Goal: Transaction & Acquisition: Purchase product/service

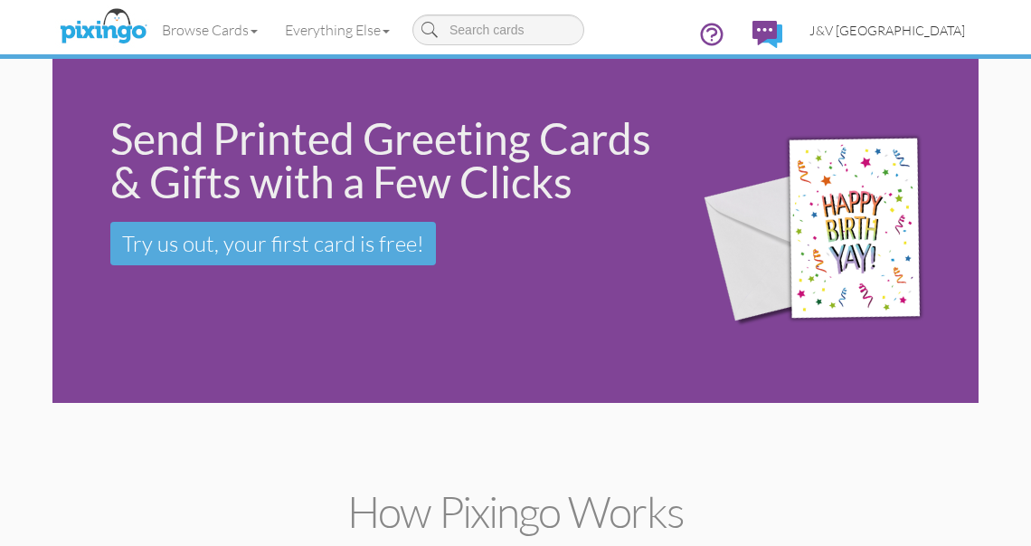
click at [932, 27] on span "J&V [GEOGRAPHIC_DATA]" at bounding box center [888, 30] width 156 height 15
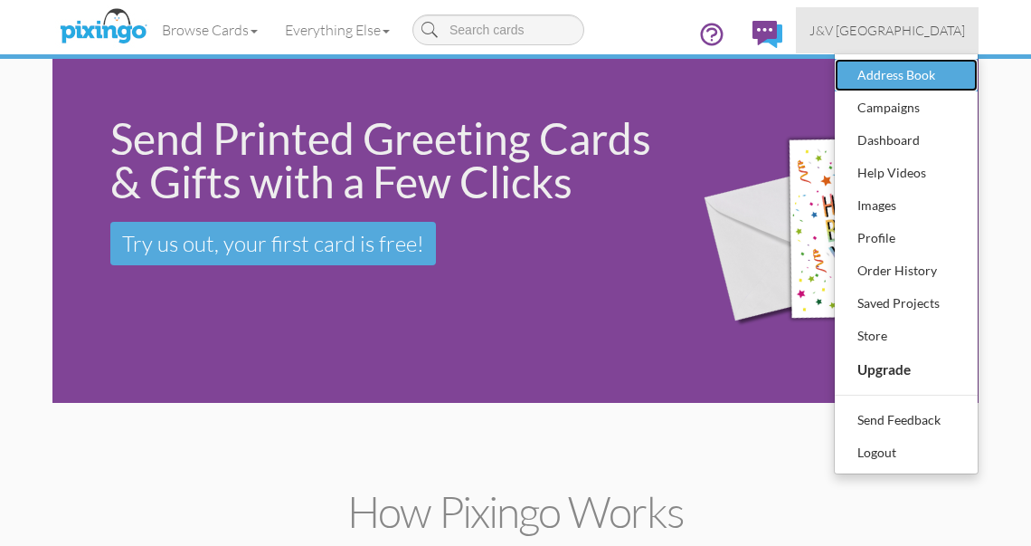
click at [911, 70] on div "Address Book" at bounding box center [906, 75] width 107 height 27
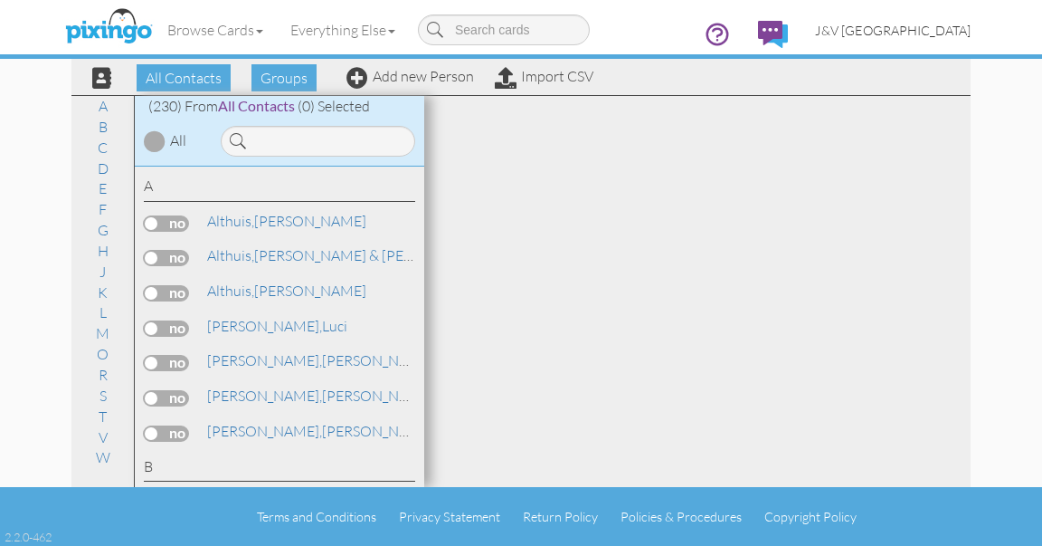
click at [906, 26] on span "J&V [GEOGRAPHIC_DATA]" at bounding box center [893, 30] width 156 height 15
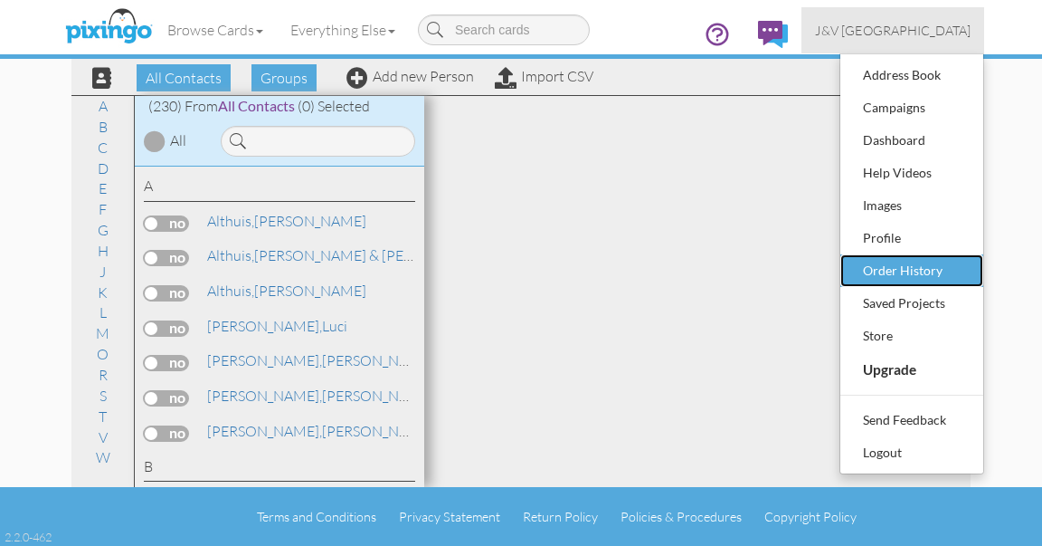
click at [902, 268] on div "Order History" at bounding box center [912, 270] width 107 height 27
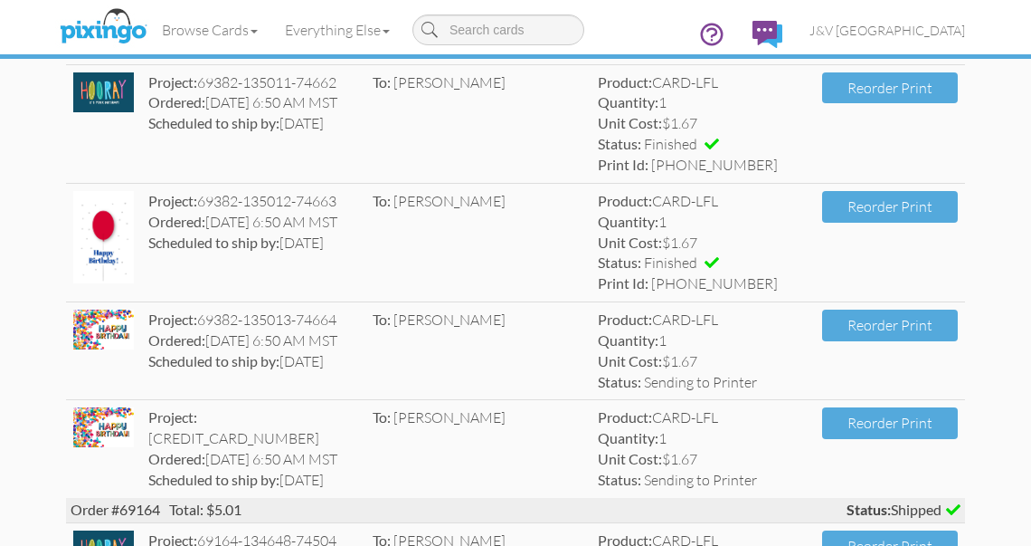
scroll to position [438, 0]
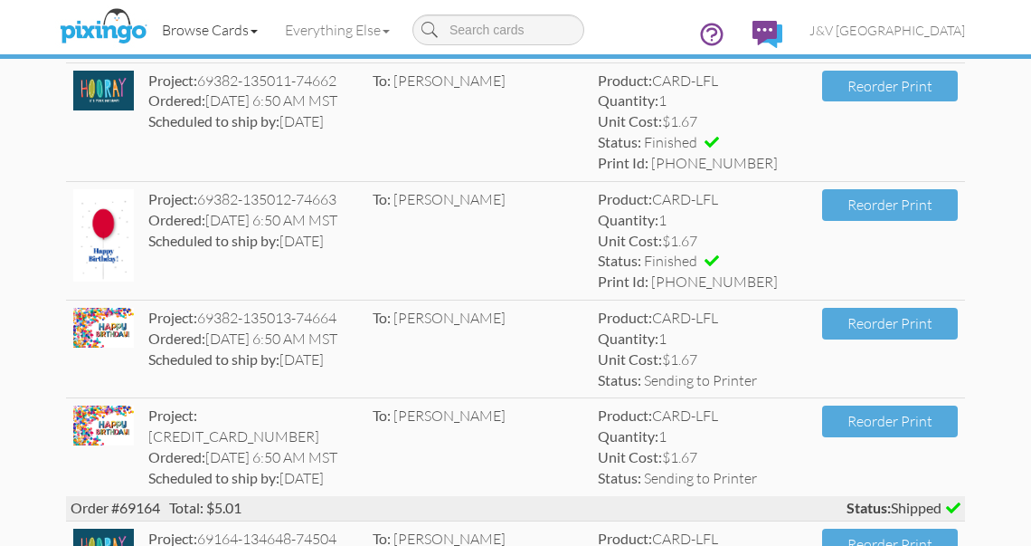
click at [204, 23] on link "Browse Cards" at bounding box center [209, 29] width 123 height 45
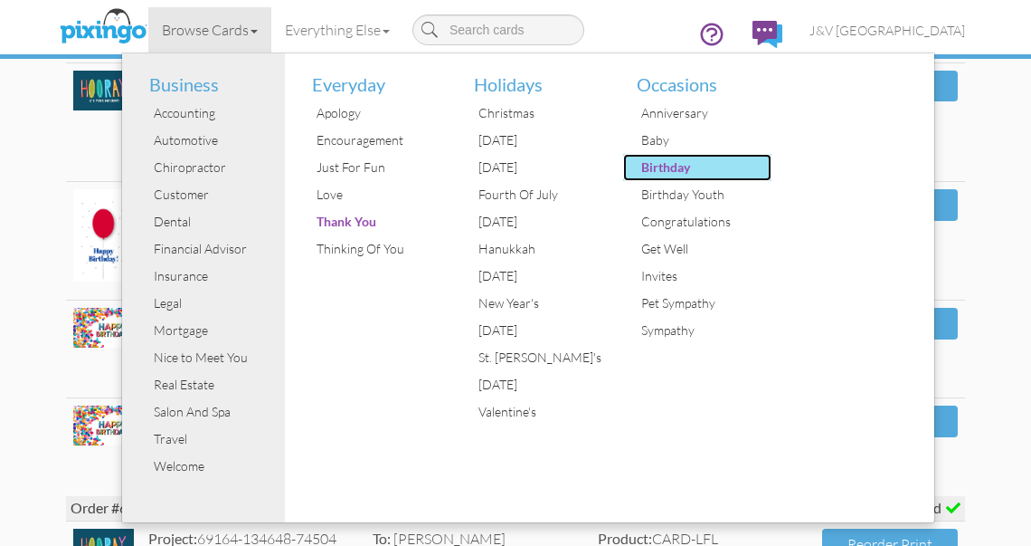
click at [719, 164] on div "Birthday" at bounding box center [705, 167] width 136 height 27
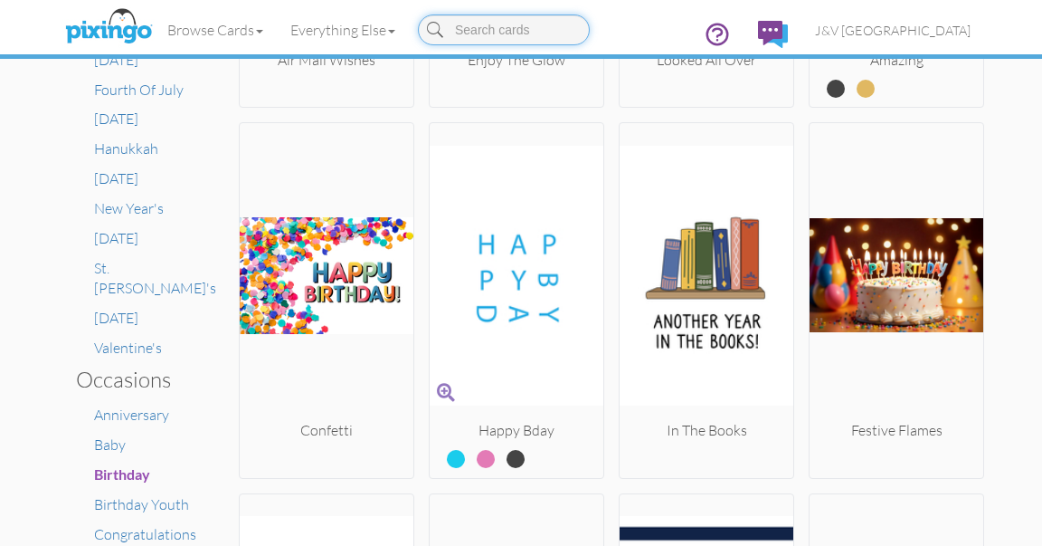
scroll to position [905, 0]
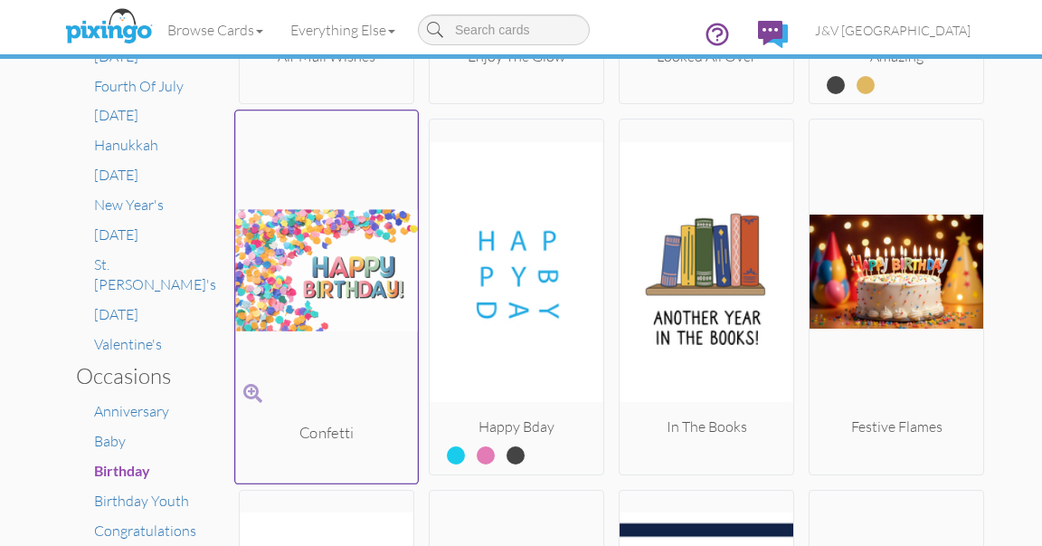
click at [326, 328] on img at bounding box center [326, 271] width 183 height 304
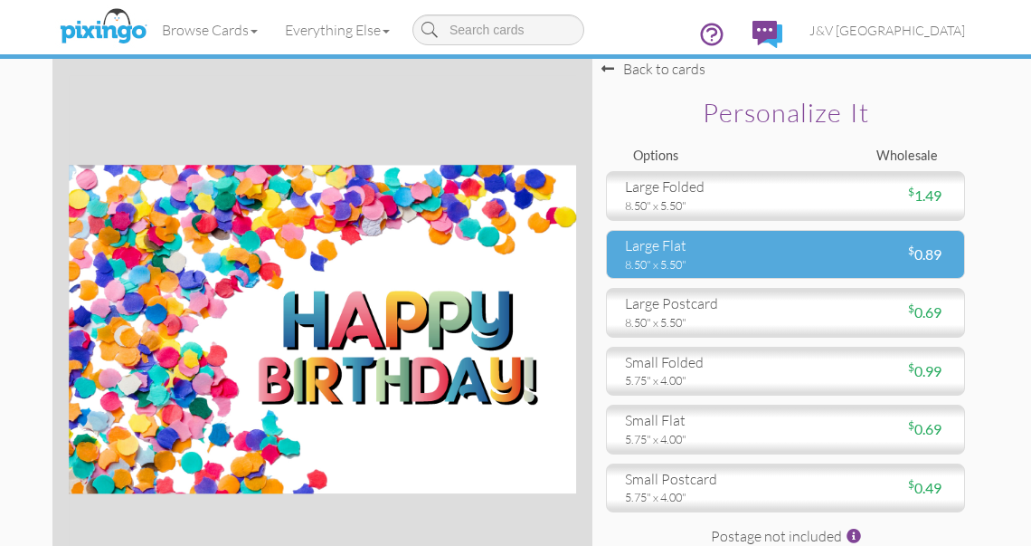
click at [662, 264] on div "8.50" x 5.50"" at bounding box center [698, 264] width 147 height 16
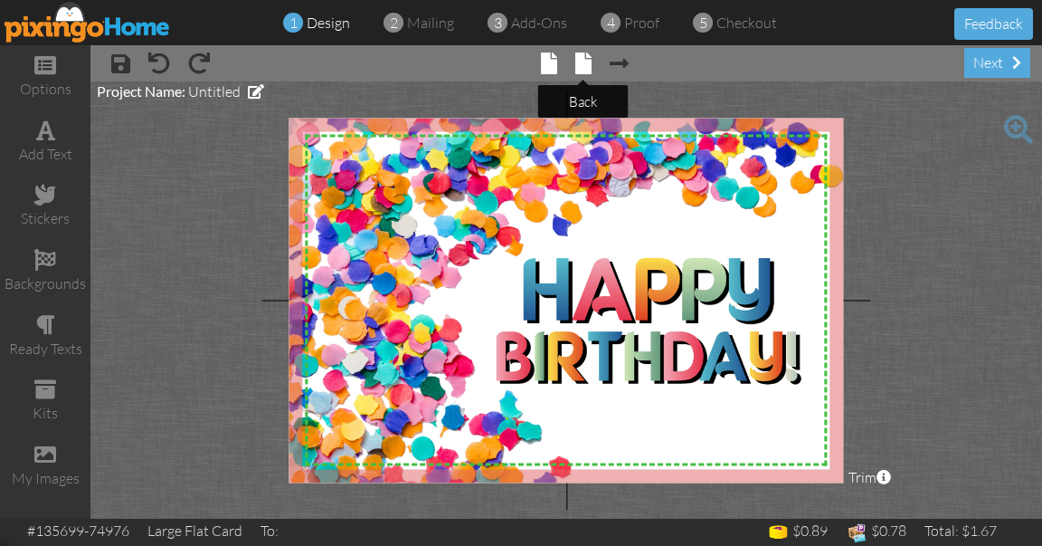
click at [584, 63] on span at bounding box center [583, 63] width 16 height 22
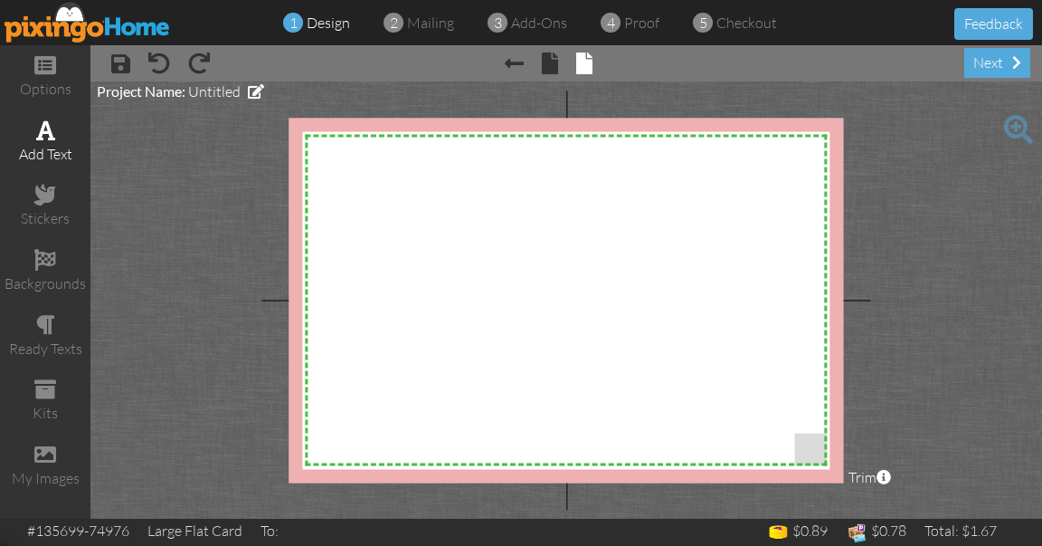
click at [52, 138] on span at bounding box center [45, 130] width 19 height 22
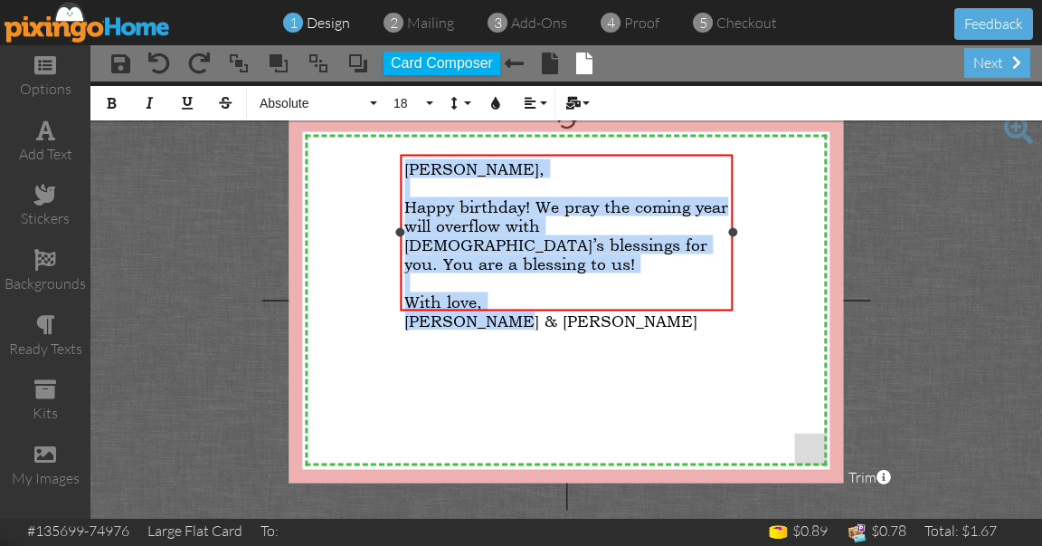
drag, startPoint x: 405, startPoint y: 165, endPoint x: 525, endPoint y: 308, distance: 186.3
click at [525, 308] on div "[PERSON_NAME], ​ Happy birthday! We pray the coming year will overflow with [DE…" at bounding box center [566, 244] width 333 height 180
click at [290, 105] on span "Absolute" at bounding box center [312, 103] width 109 height 15
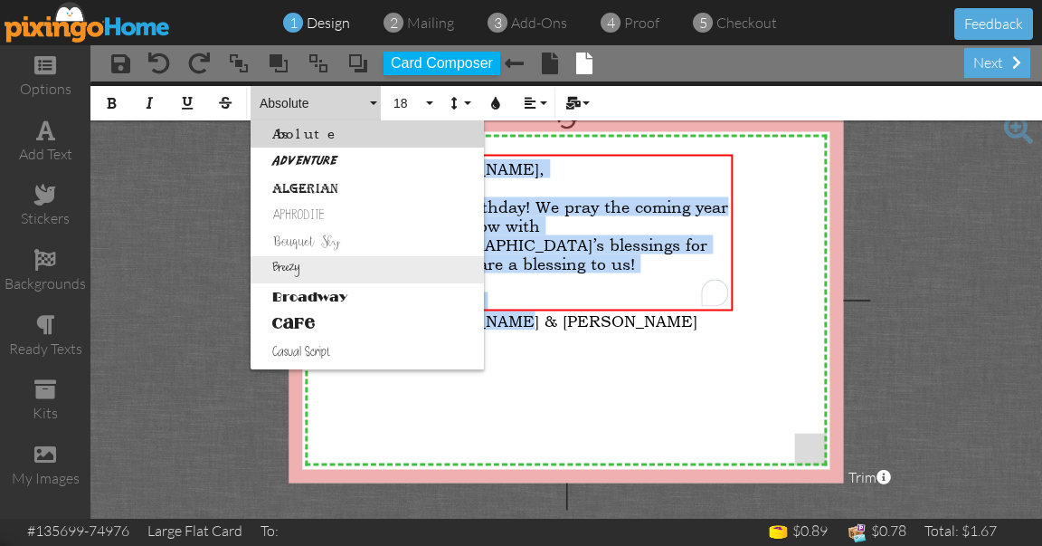
click at [297, 267] on link "Breezy" at bounding box center [367, 269] width 233 height 27
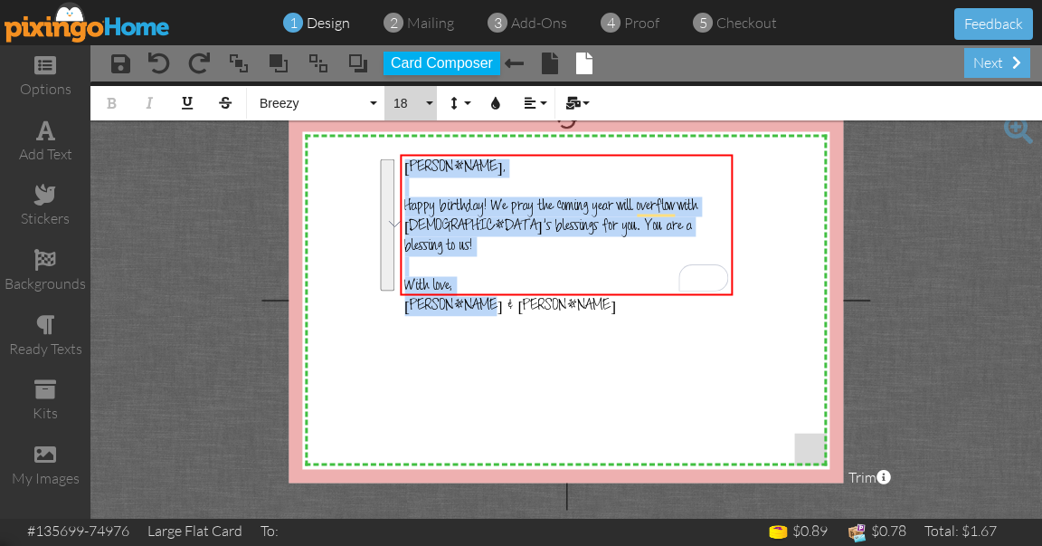
click at [419, 97] on span "18" at bounding box center [407, 103] width 31 height 15
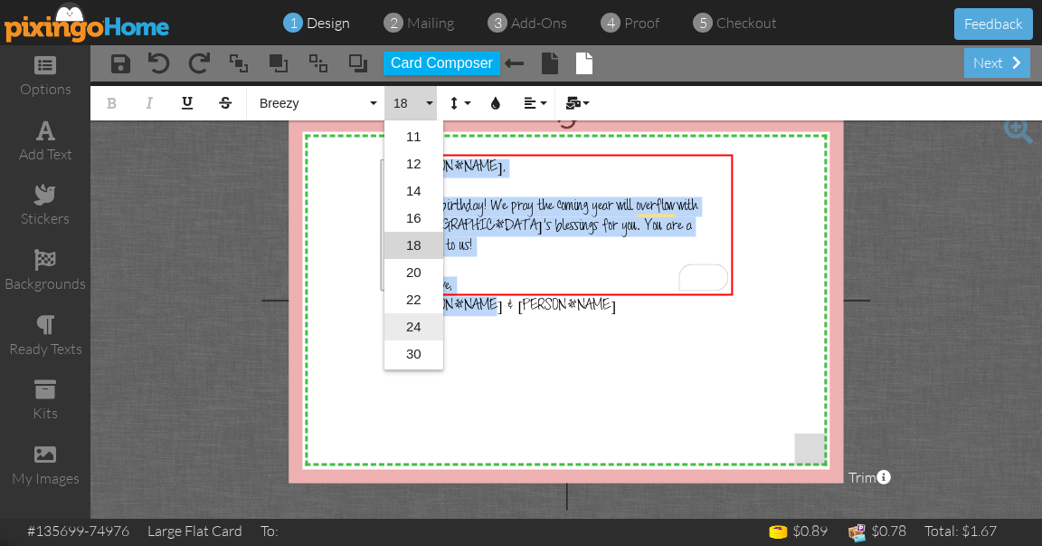
click at [404, 319] on link "24" at bounding box center [414, 326] width 59 height 27
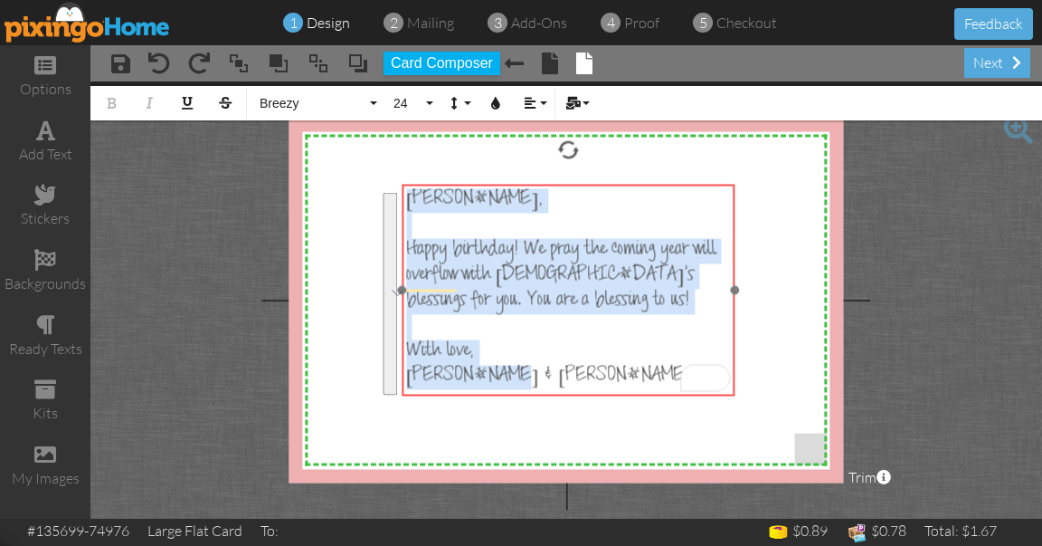
drag, startPoint x: 682, startPoint y: 156, endPoint x: 684, endPoint y: 185, distance: 29.9
click at [684, 185] on div "​ [PERSON_NAME], ​ Happy birthday! We pray the coming year will overflow with […" at bounding box center [568, 289] width 333 height 210
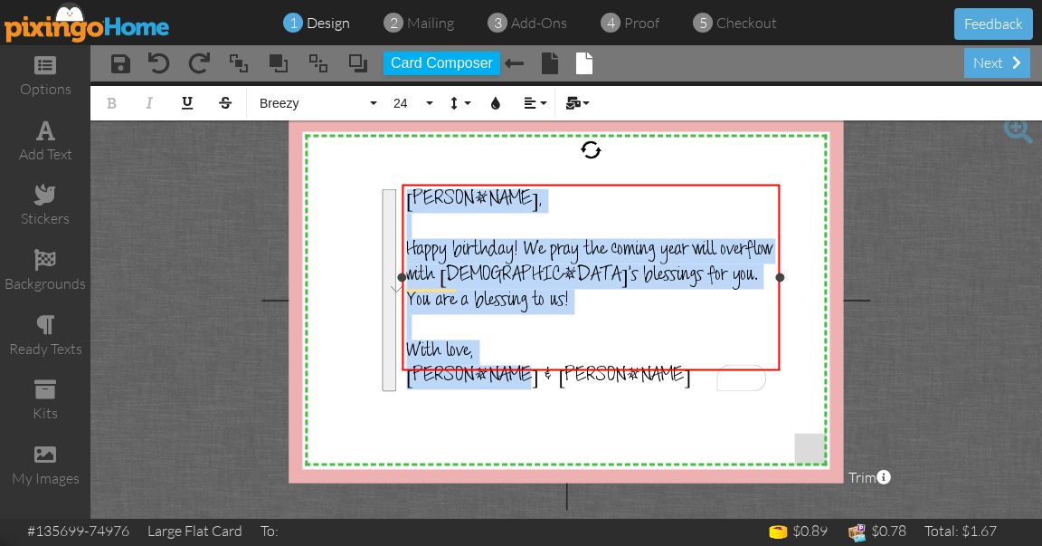
drag, startPoint x: 733, startPoint y: 289, endPoint x: 778, endPoint y: 289, distance: 45.2
click at [778, 289] on div "[PERSON_NAME], ​ Happy birthday! We pray the coming year will overflow with [DE…" at bounding box center [591, 277] width 378 height 186
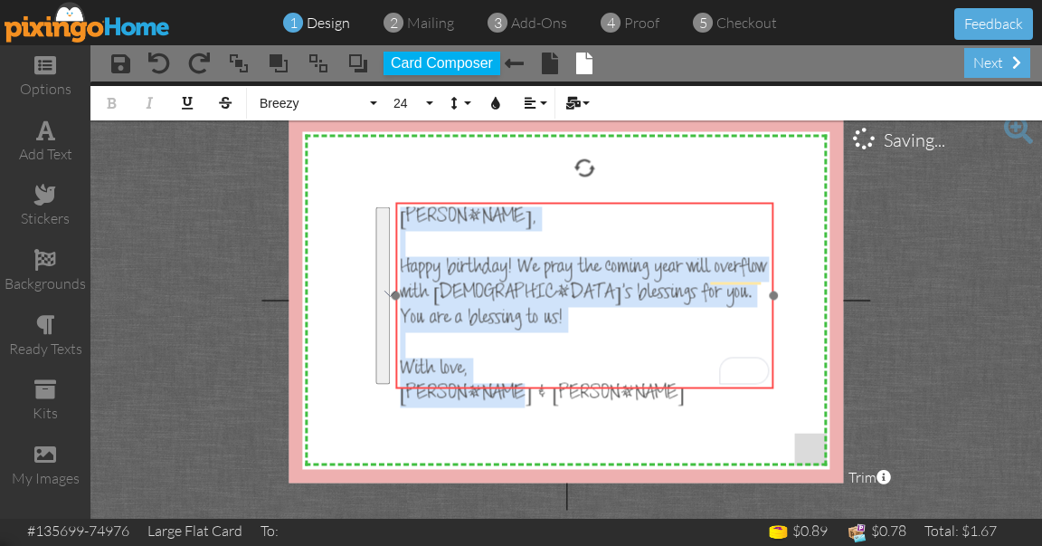
drag, startPoint x: 642, startPoint y: 184, endPoint x: 636, endPoint y: 202, distance: 19.2
click at [636, 202] on div "​ [PERSON_NAME], ​ Happy birthday! We pray the coming year will overflow with […" at bounding box center [584, 307] width 378 height 210
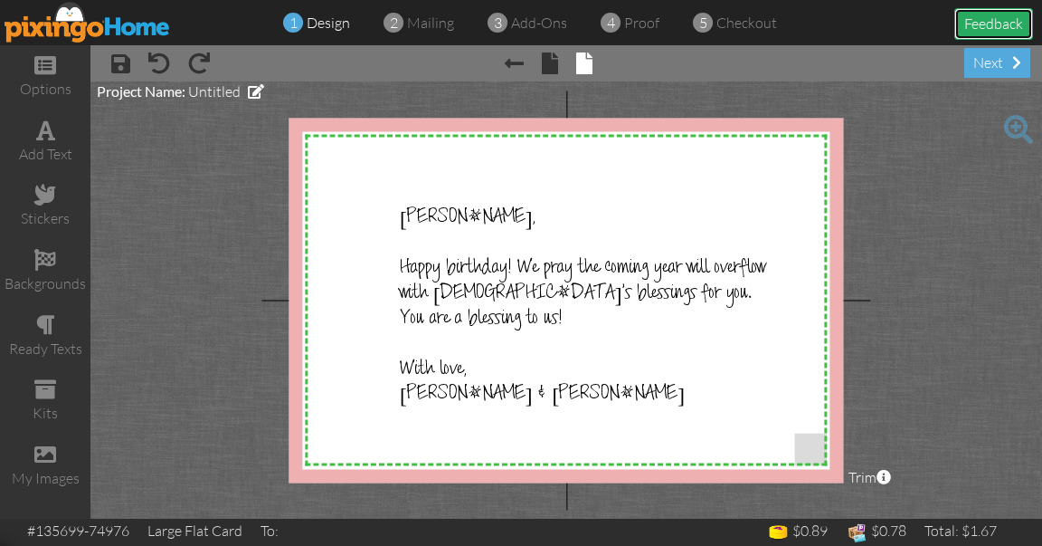
click at [1011, 28] on button "Feedback" at bounding box center [994, 24] width 79 height 32
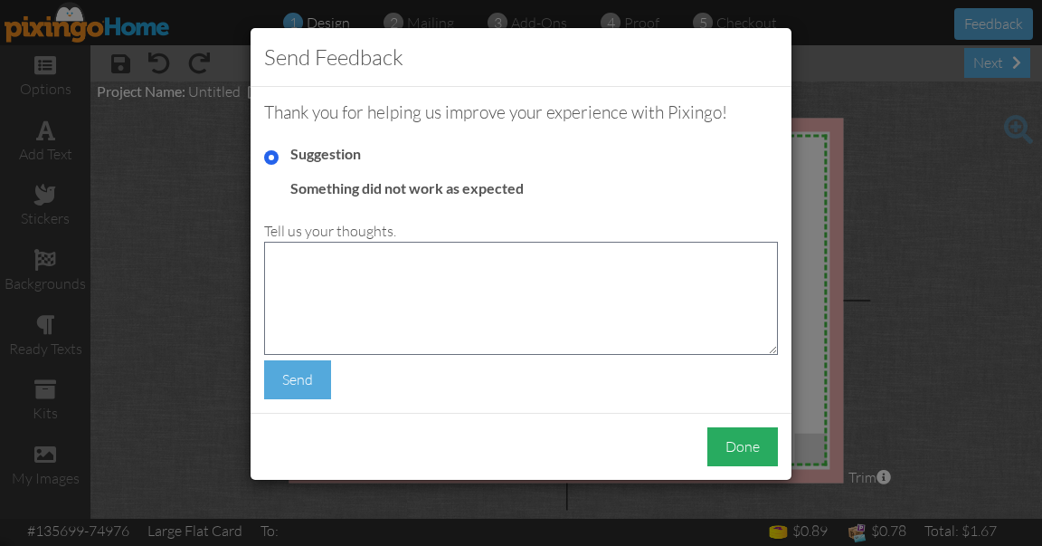
click at [727, 448] on div "Done" at bounding box center [743, 446] width 71 height 39
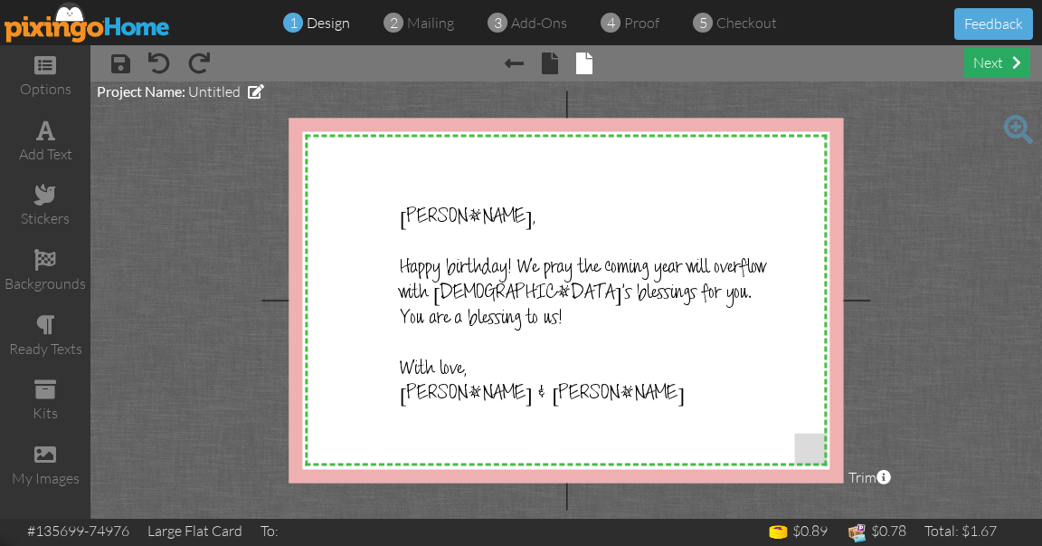
click at [993, 72] on div "next" at bounding box center [997, 63] width 66 height 30
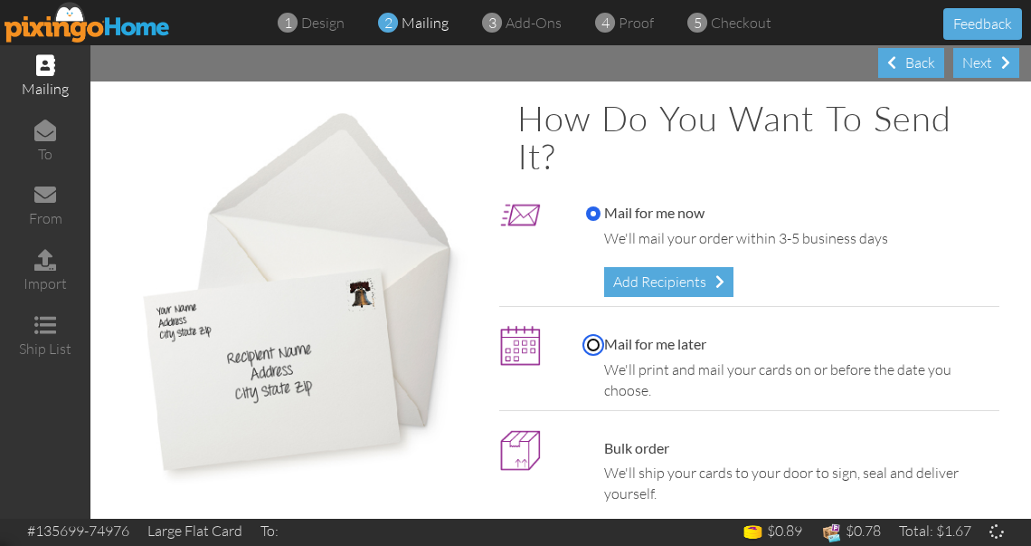
click at [594, 339] on input "Mail for me later" at bounding box center [593, 344] width 14 height 14
radio input "true"
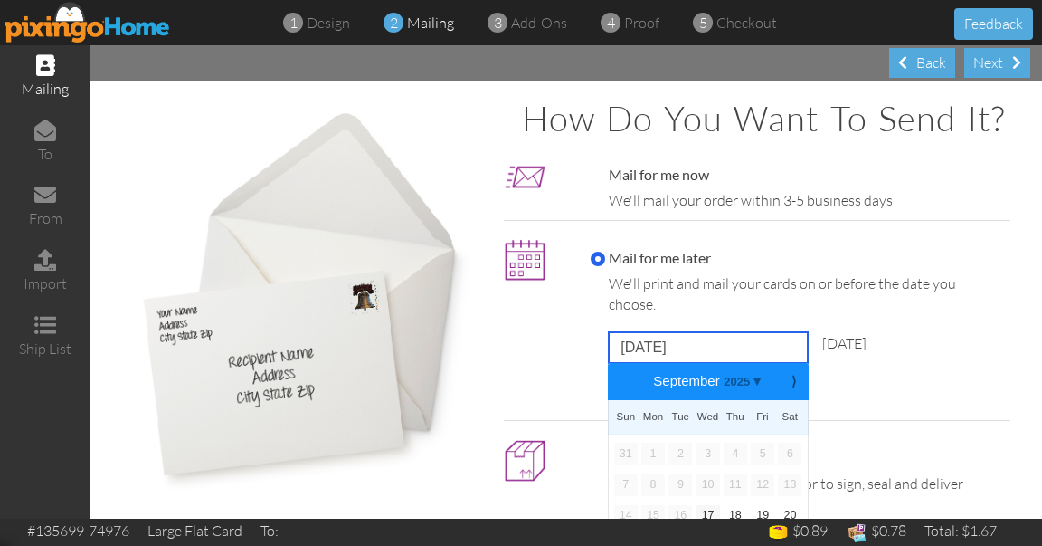
click at [645, 363] on input "[DATE]" at bounding box center [708, 347] width 199 height 31
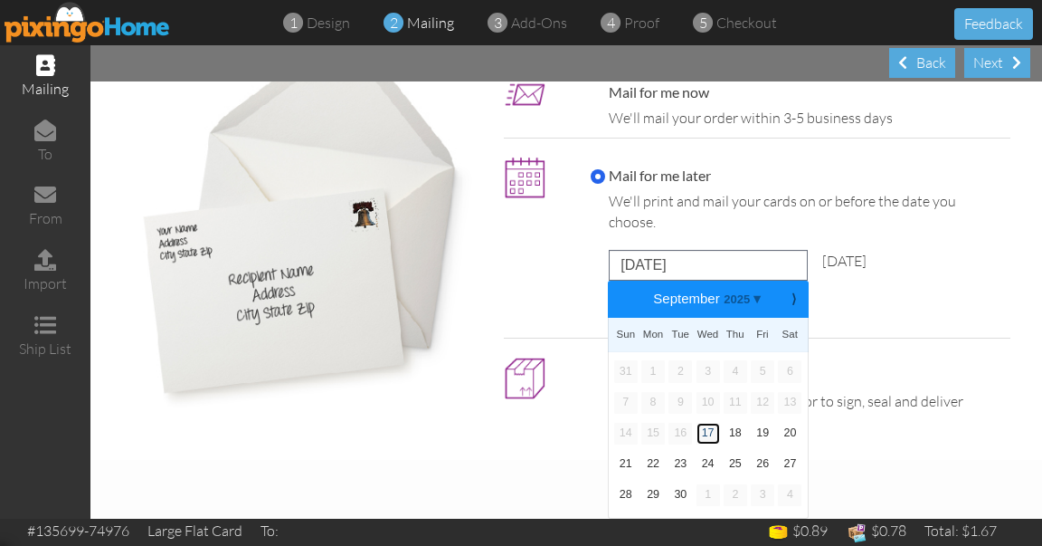
click at [703, 432] on link "17" at bounding box center [709, 434] width 24 height 22
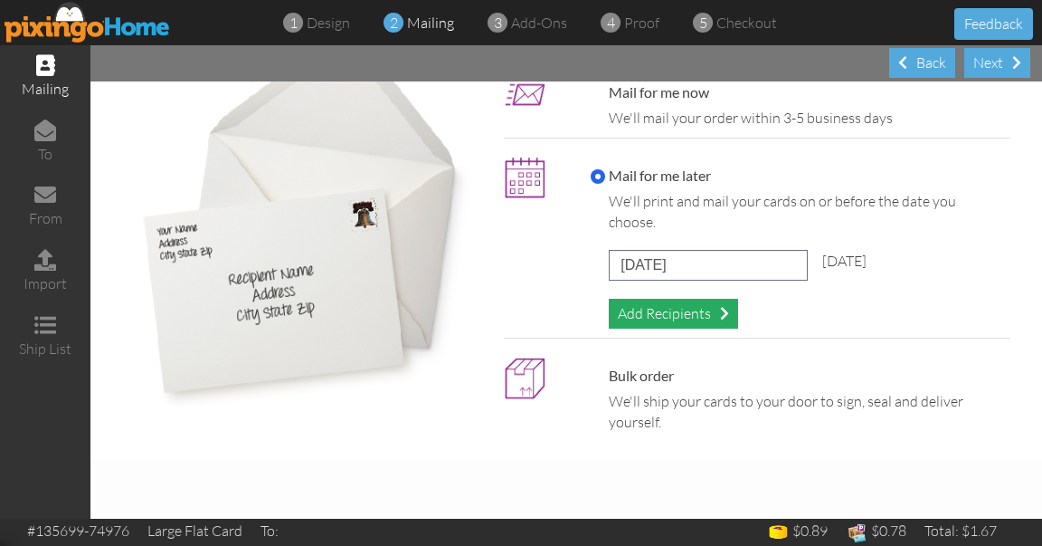
click at [689, 305] on div "Add Recipients" at bounding box center [673, 314] width 129 height 30
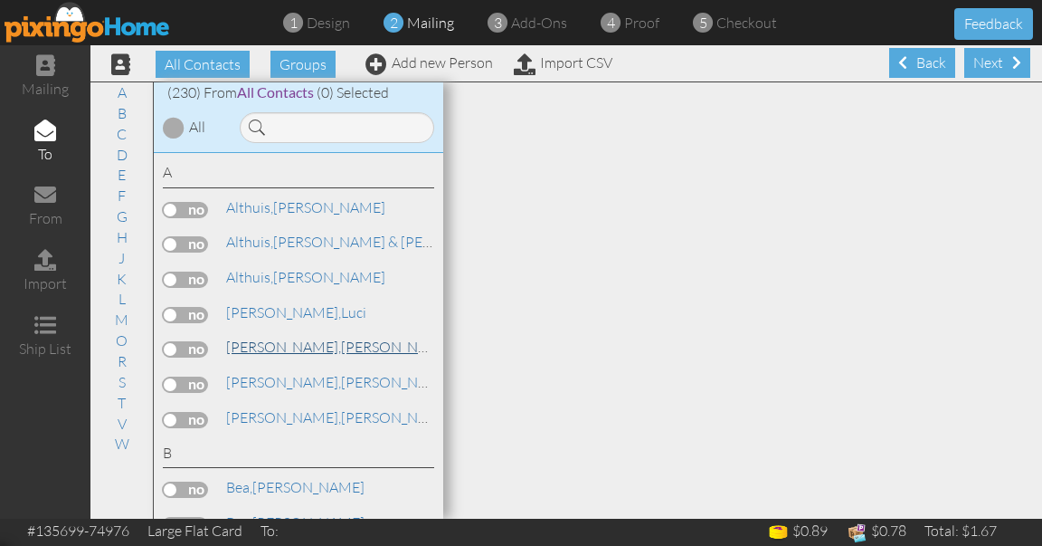
click at [240, 342] on span "[PERSON_NAME]," at bounding box center [283, 346] width 115 height 18
click at [195, 345] on label at bounding box center [185, 349] width 45 height 16
click at [0, 0] on input "checkbox" at bounding box center [0, 0] width 0 height 0
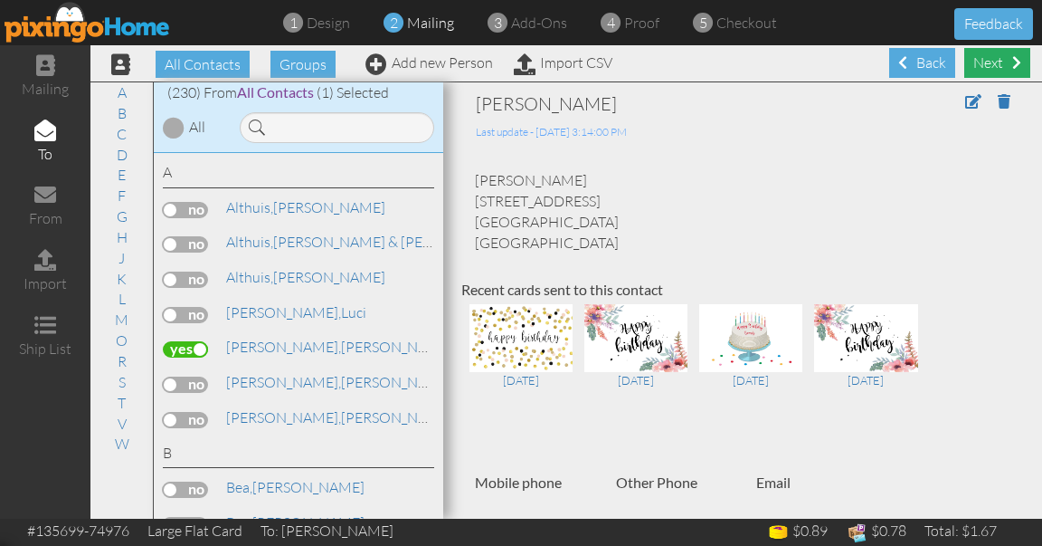
click at [990, 55] on div "Next" at bounding box center [997, 63] width 66 height 30
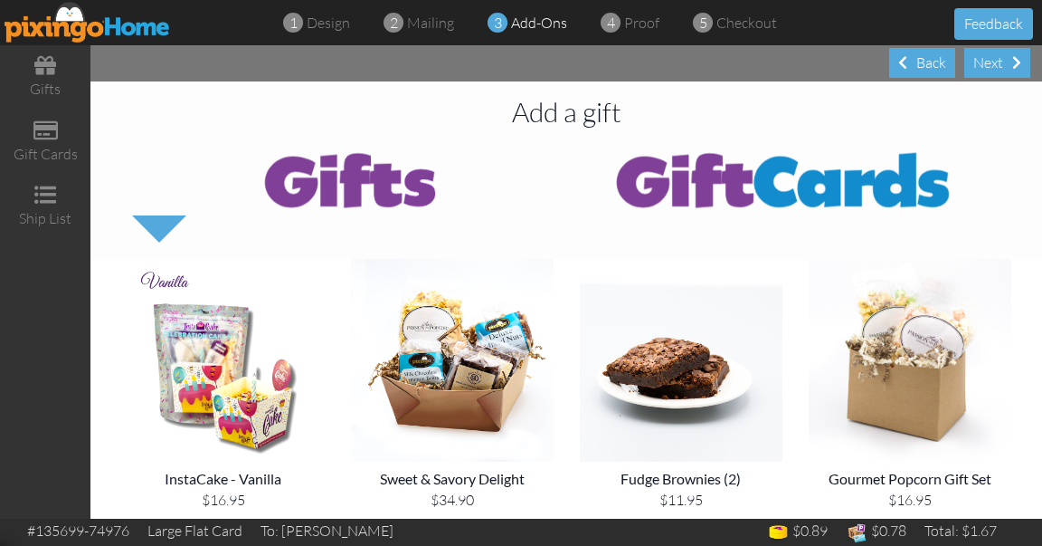
click at [990, 55] on div "Next" at bounding box center [997, 63] width 66 height 30
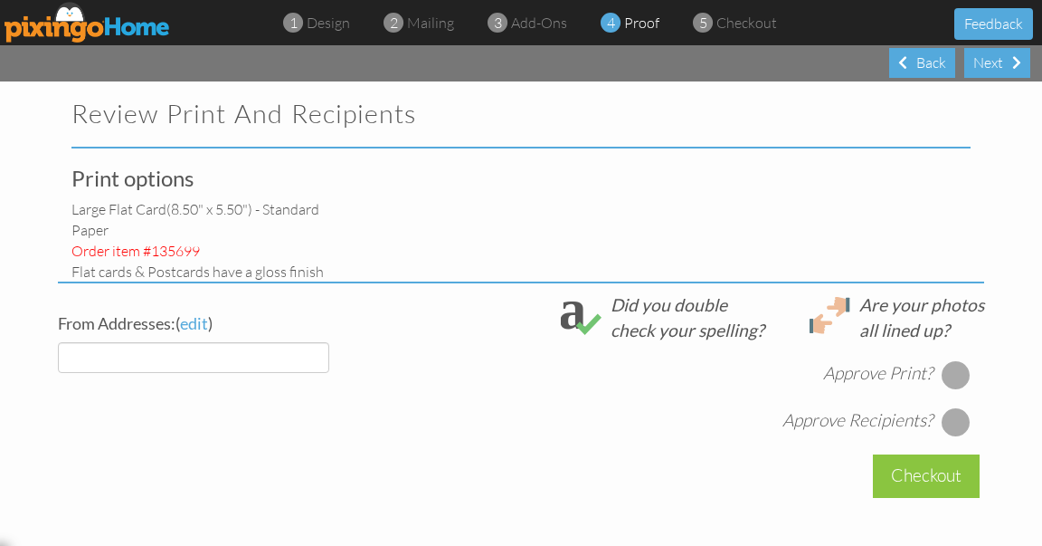
select select "object:4264"
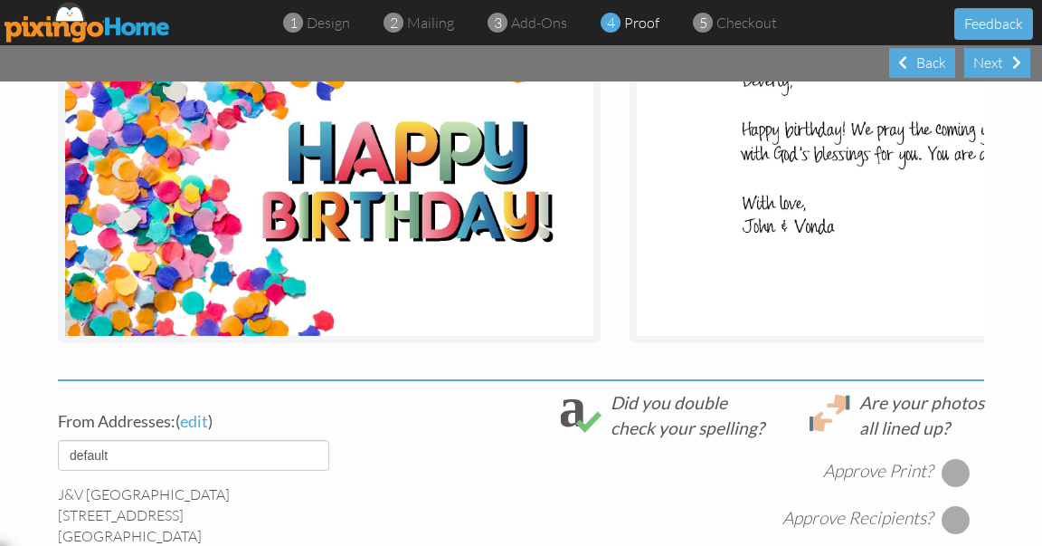
scroll to position [412, 0]
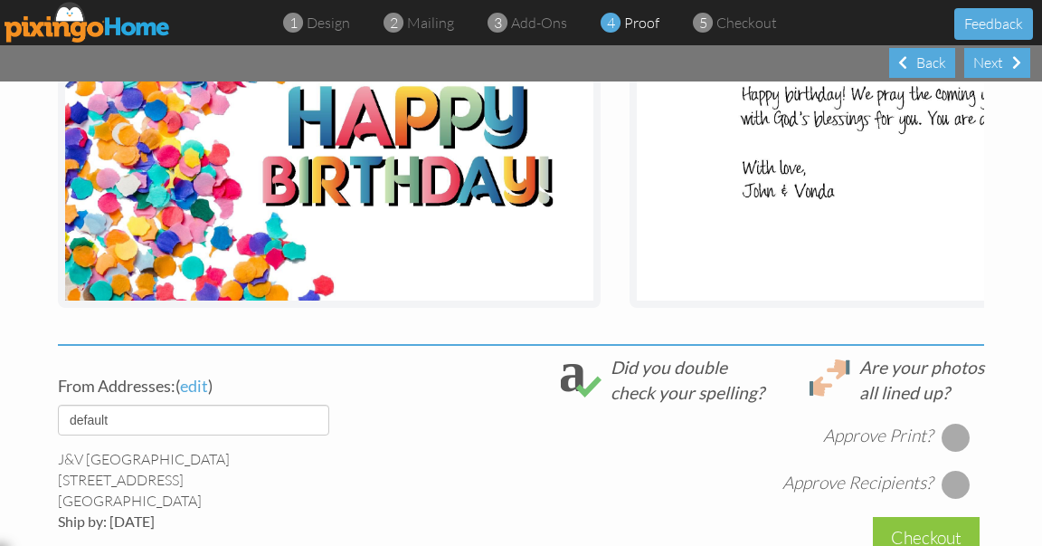
click at [953, 448] on div at bounding box center [956, 437] width 29 height 29
click at [950, 493] on div at bounding box center [956, 484] width 29 height 29
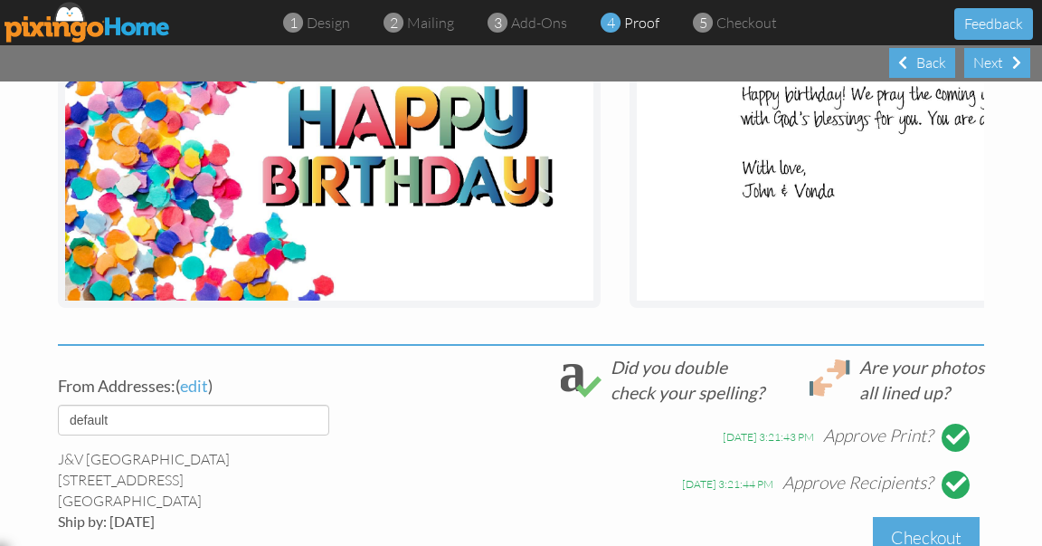
click at [925, 538] on div "Checkout" at bounding box center [926, 538] width 107 height 43
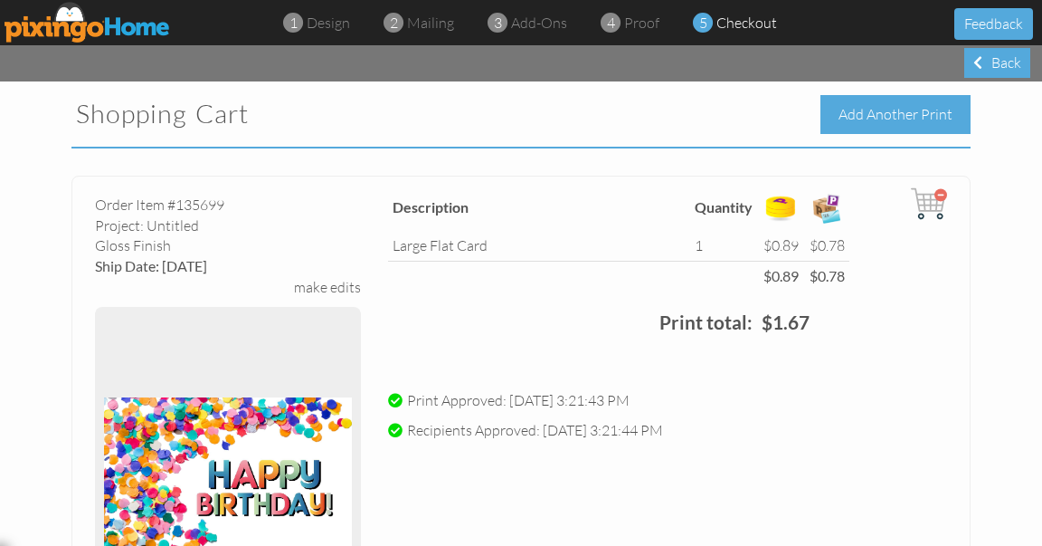
click at [857, 119] on div "Add Another Print" at bounding box center [896, 114] width 150 height 39
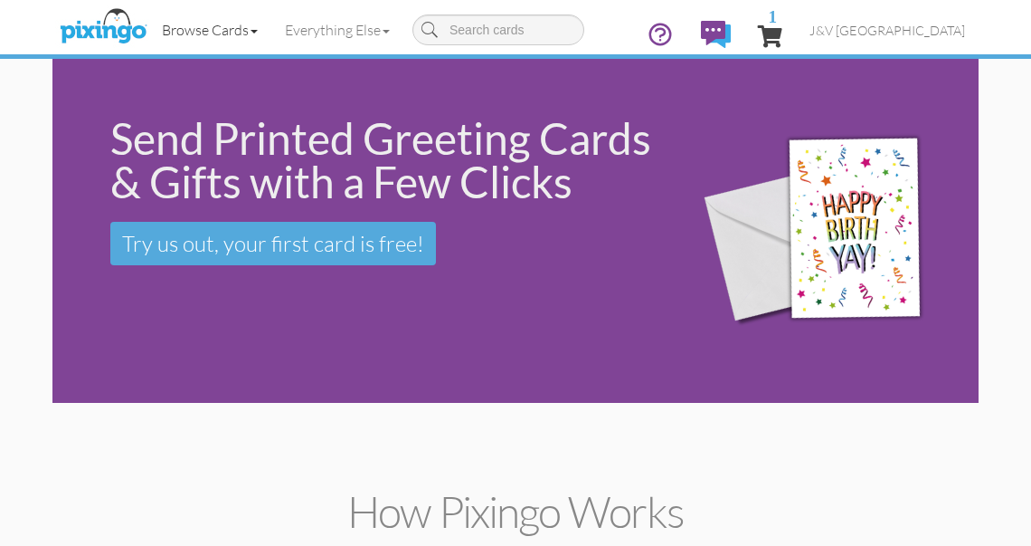
click at [200, 30] on link "Browse Cards" at bounding box center [209, 29] width 123 height 45
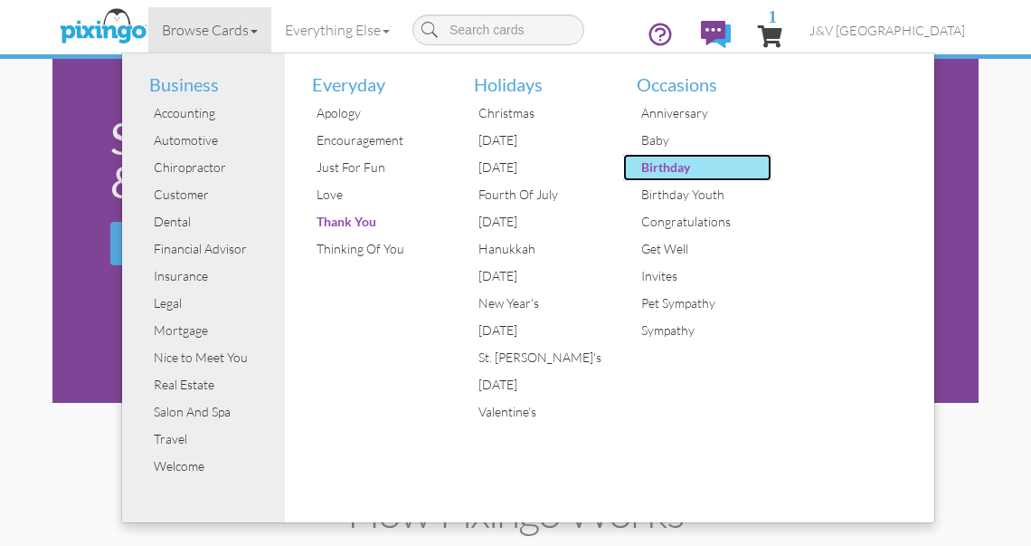
click at [684, 160] on div "Birthday" at bounding box center [705, 167] width 136 height 27
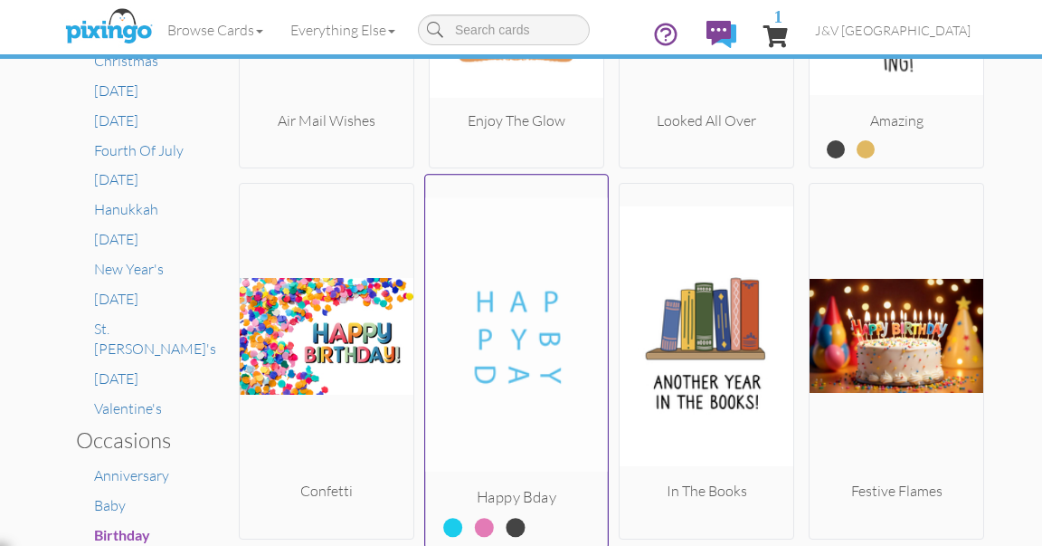
scroll to position [846, 0]
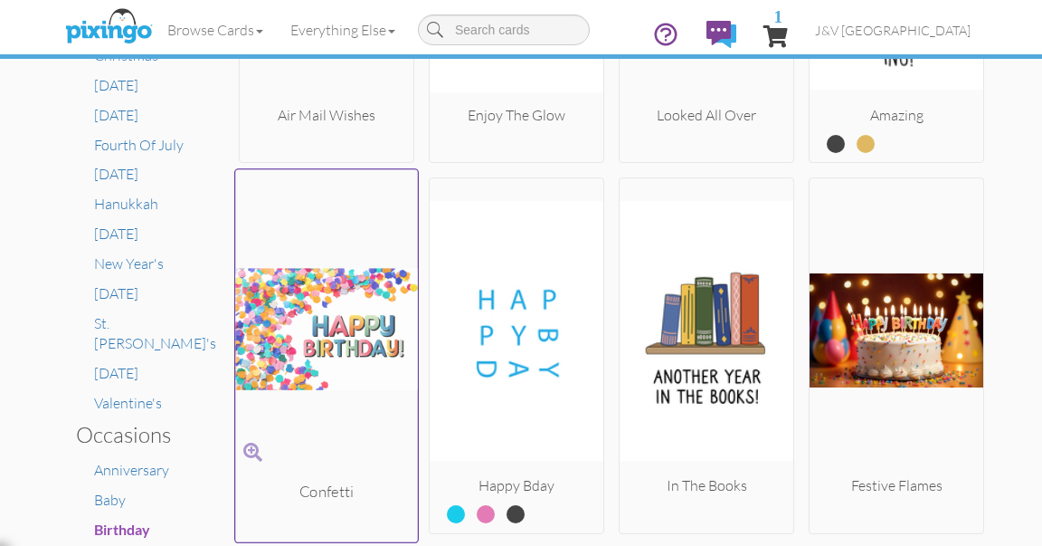
click at [299, 334] on img at bounding box center [326, 329] width 183 height 304
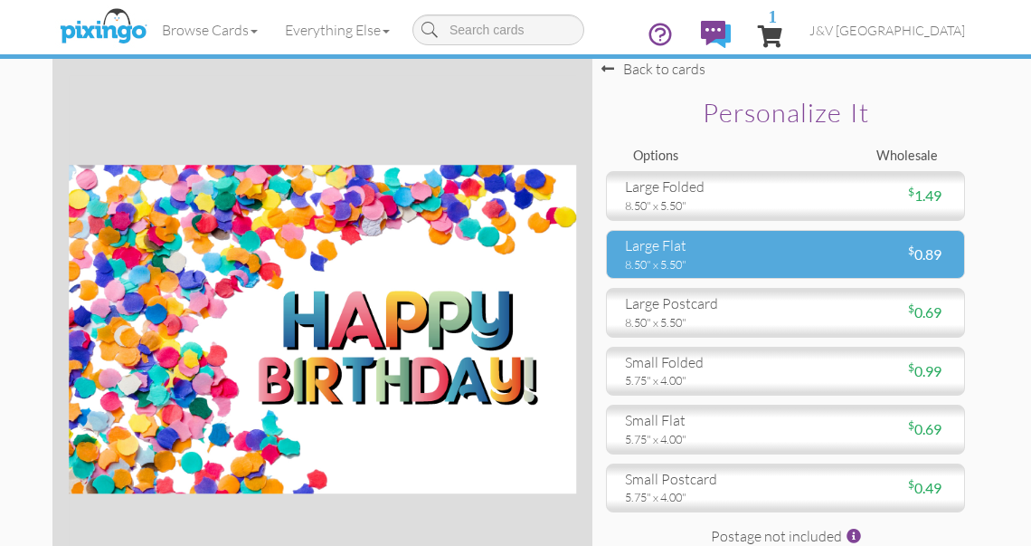
click at [649, 253] on div "large flat" at bounding box center [698, 245] width 147 height 21
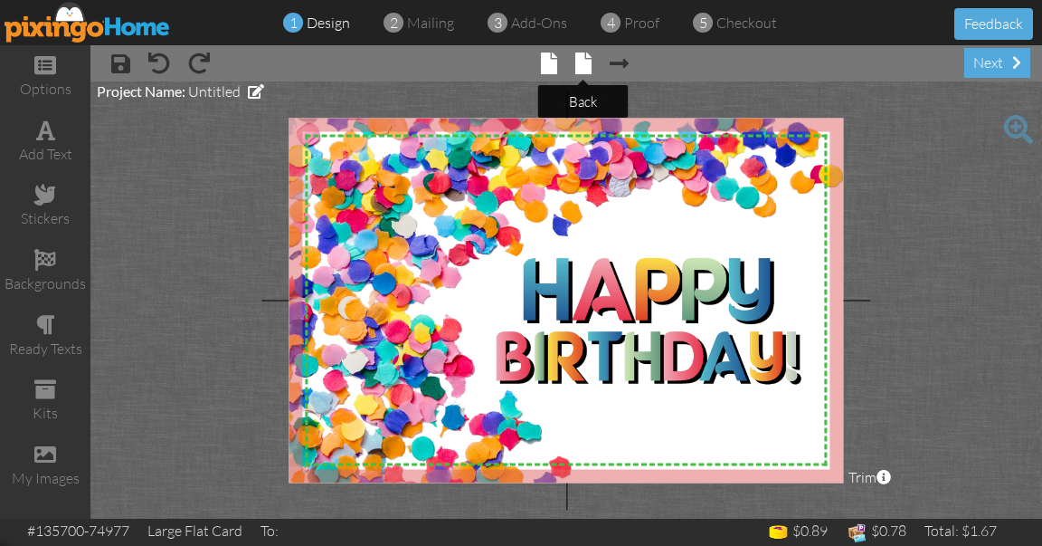
click at [587, 55] on span at bounding box center [583, 63] width 16 height 22
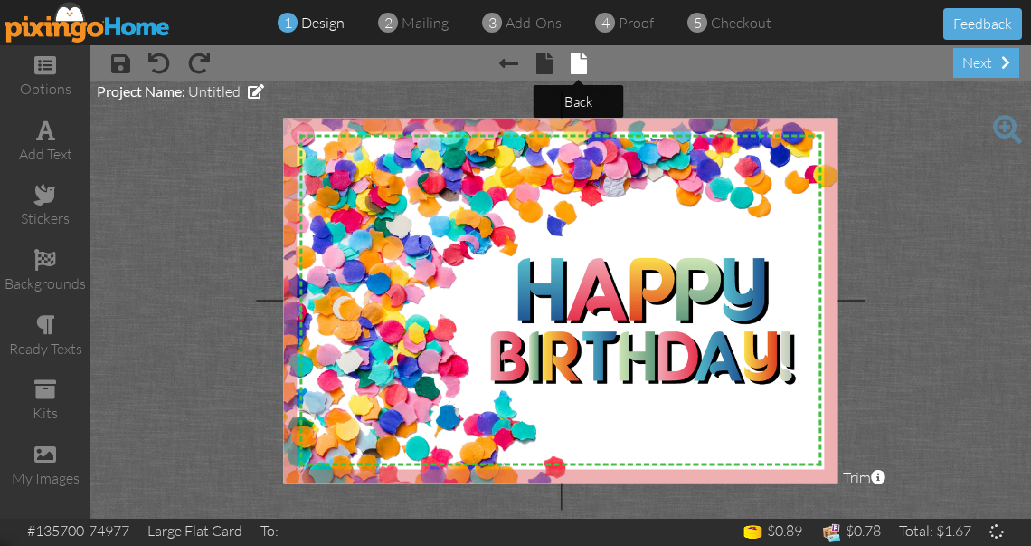
click at [577, 68] on span at bounding box center [579, 63] width 16 height 22
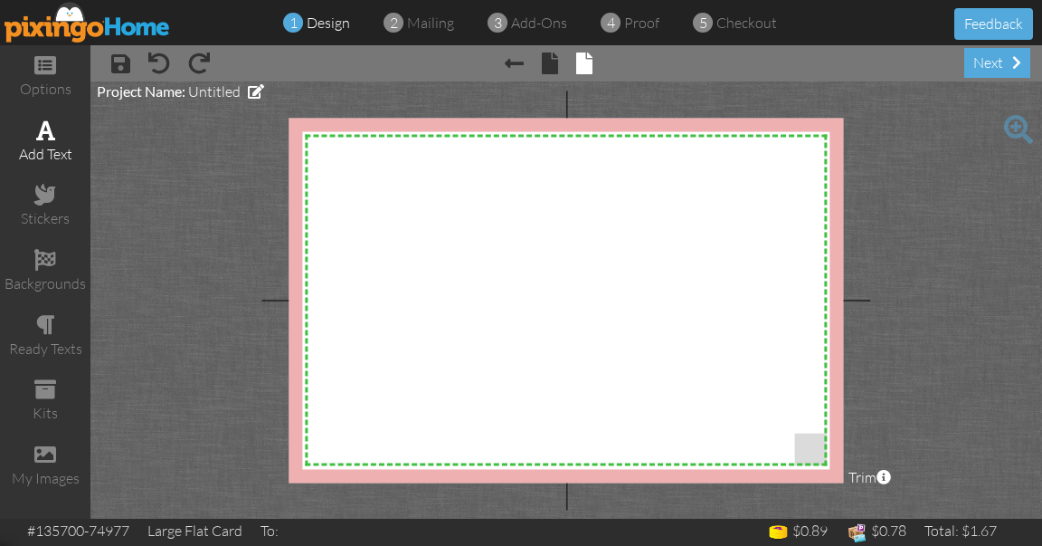
click at [47, 149] on div "add text" at bounding box center [45, 154] width 90 height 21
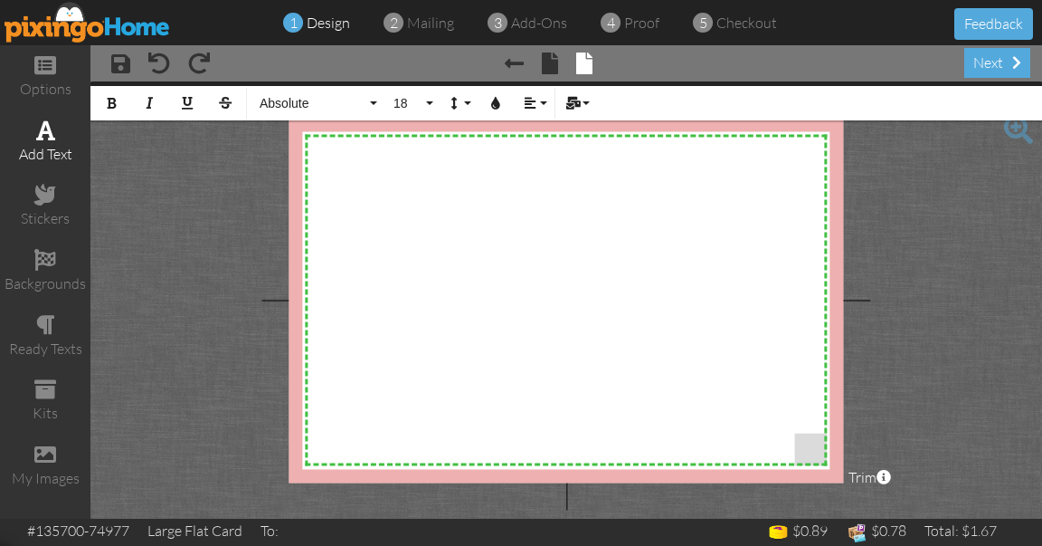
click at [38, 140] on div "add text" at bounding box center [45, 141] width 90 height 63
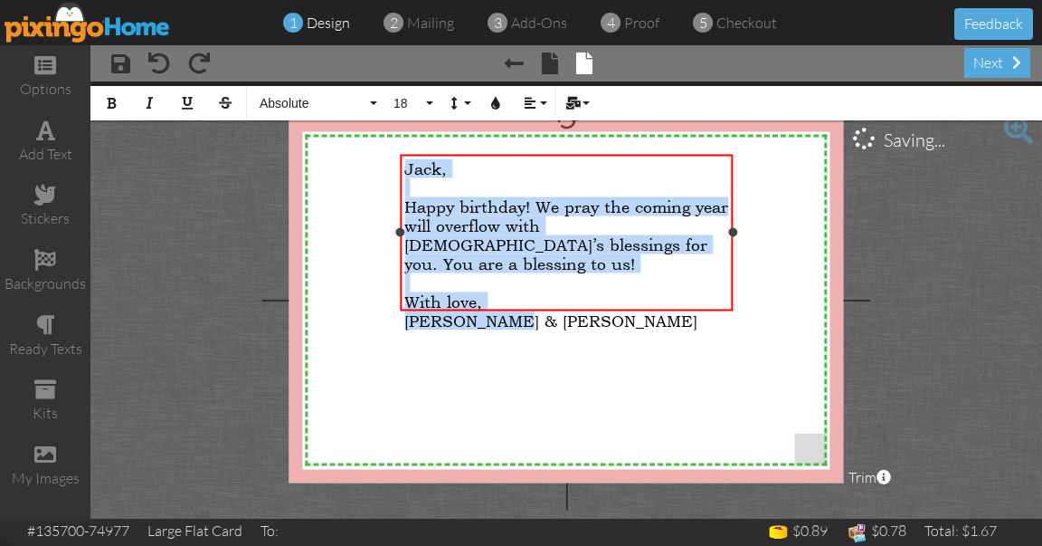
drag, startPoint x: 521, startPoint y: 290, endPoint x: 431, endPoint y: 149, distance: 167.7
click at [431, 154] on div "[PERSON_NAME], ​ Happy birthday! We pray the coming year will overflow with [DE…" at bounding box center [566, 232] width 333 height 157
click at [325, 111] on button "Absolute" at bounding box center [316, 103] width 130 height 34
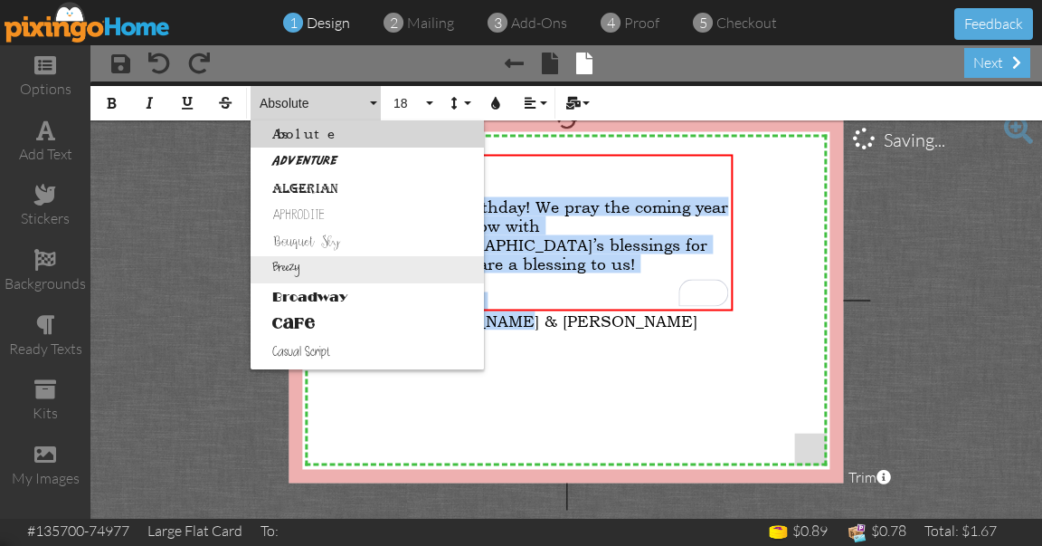
click at [300, 268] on link "Breezy" at bounding box center [367, 269] width 233 height 27
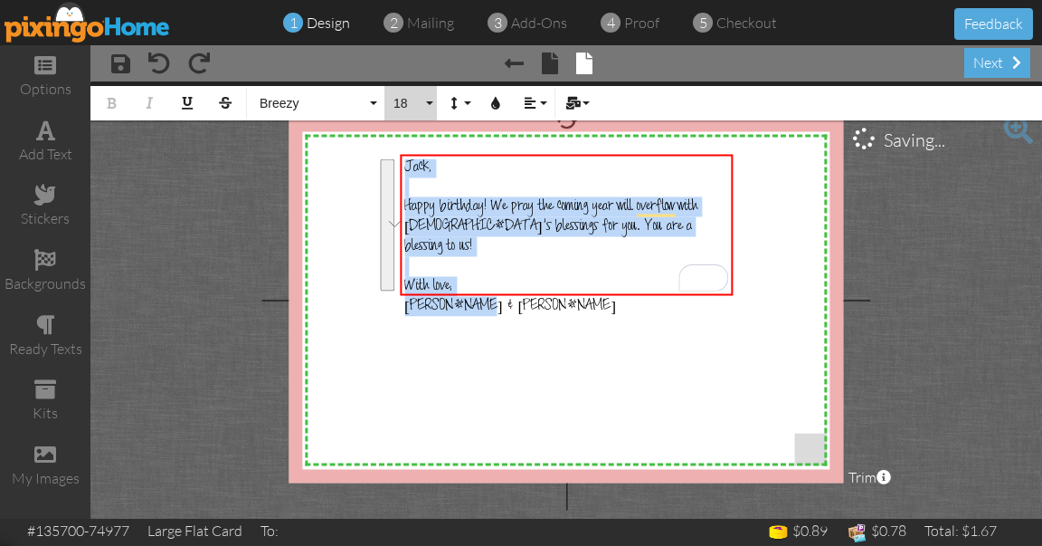
click at [410, 108] on span "18" at bounding box center [407, 103] width 31 height 15
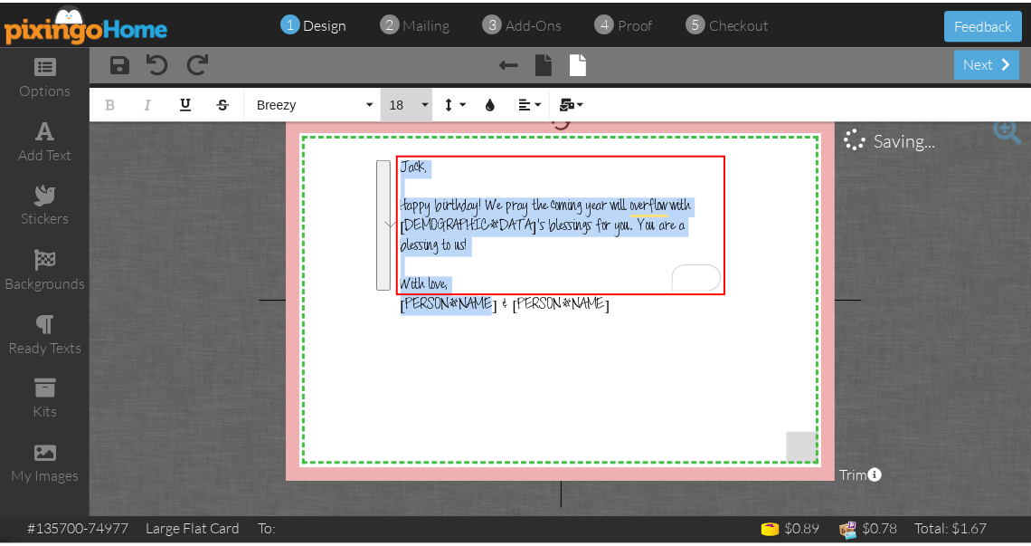
scroll to position [160, 0]
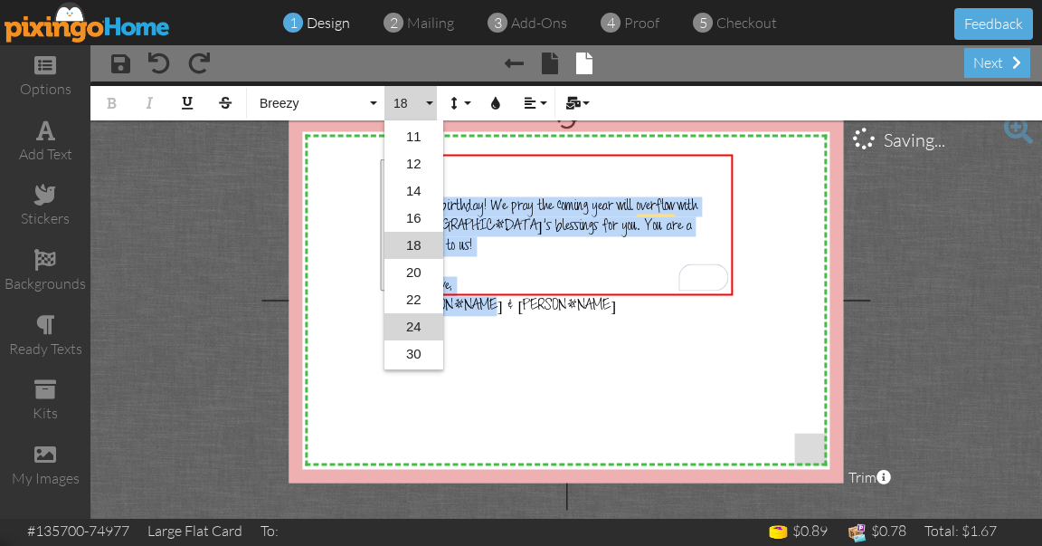
click at [414, 337] on link "24" at bounding box center [414, 326] width 59 height 27
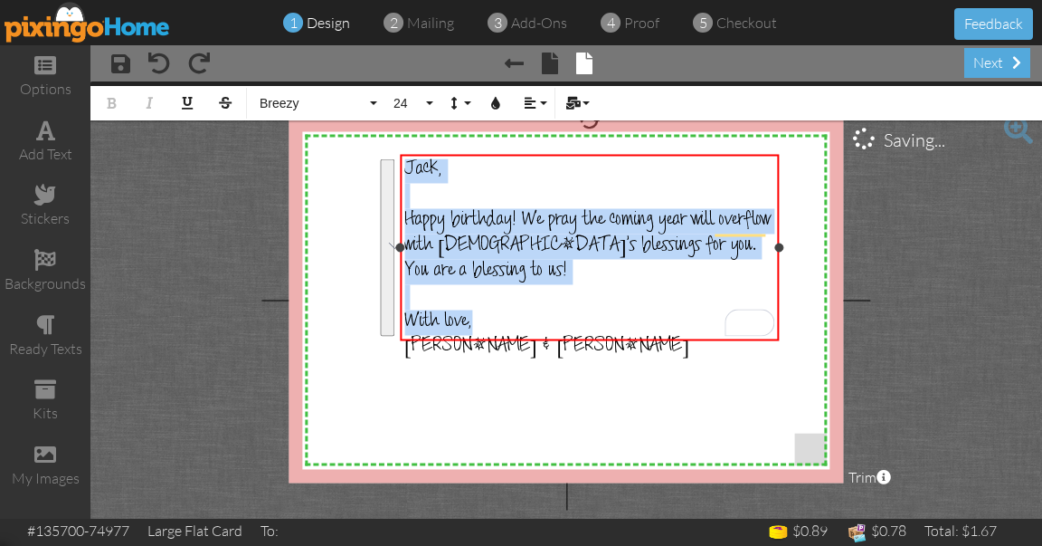
drag, startPoint x: 734, startPoint y: 258, endPoint x: 780, endPoint y: 259, distance: 46.2
click at [779, 259] on div "[PERSON_NAME], ​ Happy birthday! We pray the coming year will overflow with [DE…" at bounding box center [589, 247] width 379 height 186
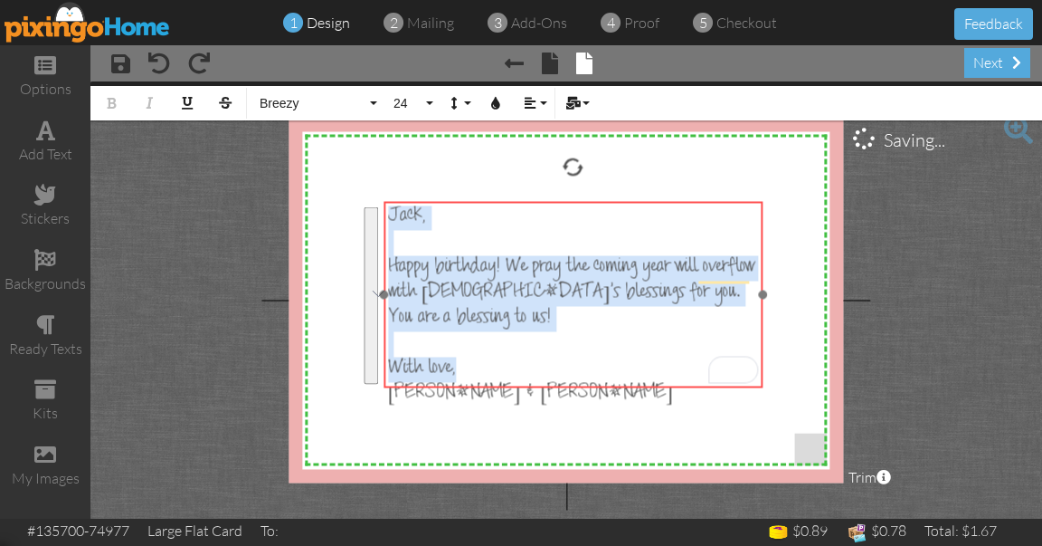
drag, startPoint x: 700, startPoint y: 157, endPoint x: 684, endPoint y: 202, distance: 48.1
click at [684, 202] on div "​ [PERSON_NAME], ​ Happy birthday! We pray the coming year will overflow with […" at bounding box center [573, 306] width 379 height 210
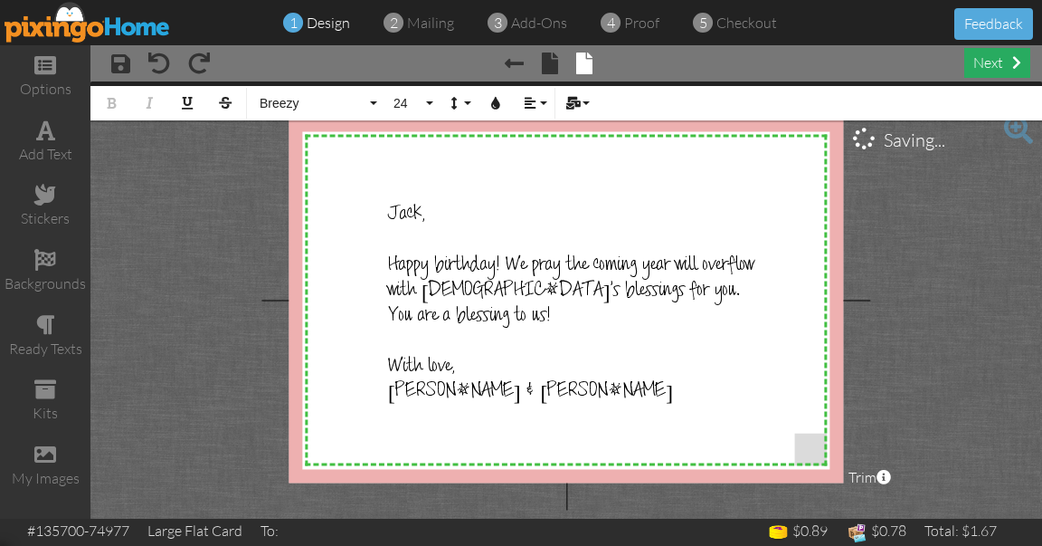
click at [995, 67] on div "next" at bounding box center [997, 63] width 66 height 30
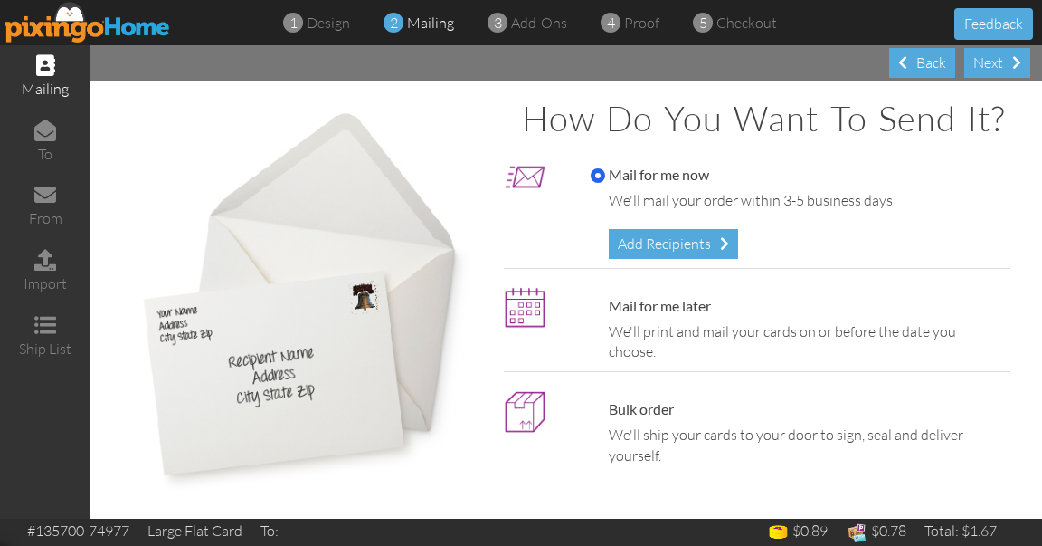
click at [655, 317] on label "Mail for me later" at bounding box center [651, 306] width 120 height 21
click at [605, 314] on input "Mail for me later" at bounding box center [598, 306] width 14 height 14
radio input "true"
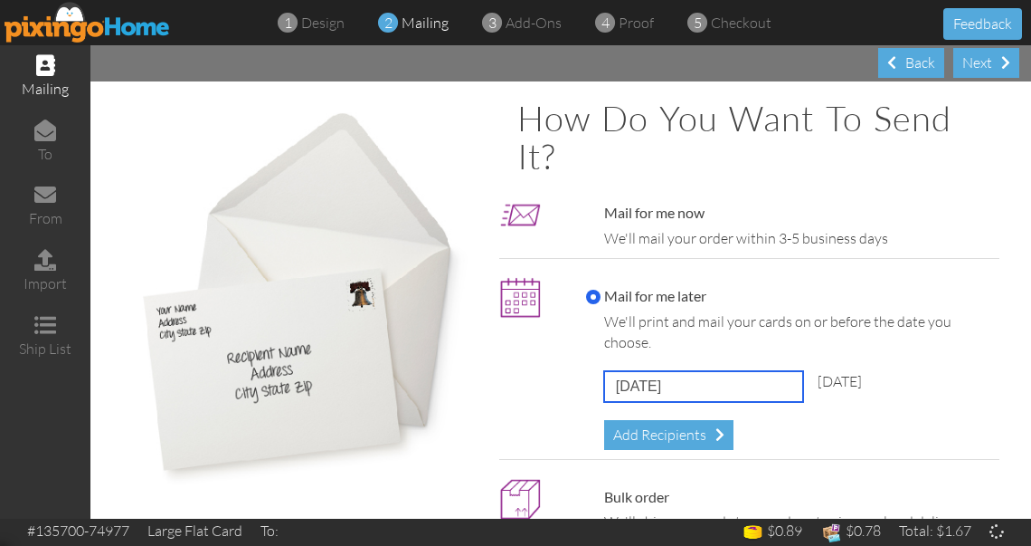
click at [641, 382] on input "[DATE]" at bounding box center [703, 386] width 199 height 31
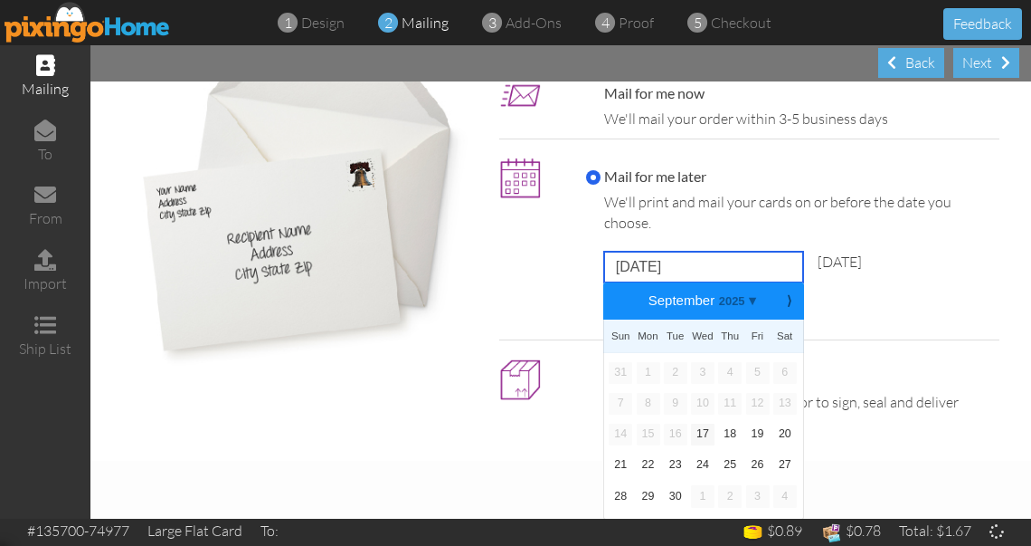
scroll to position [3, 0]
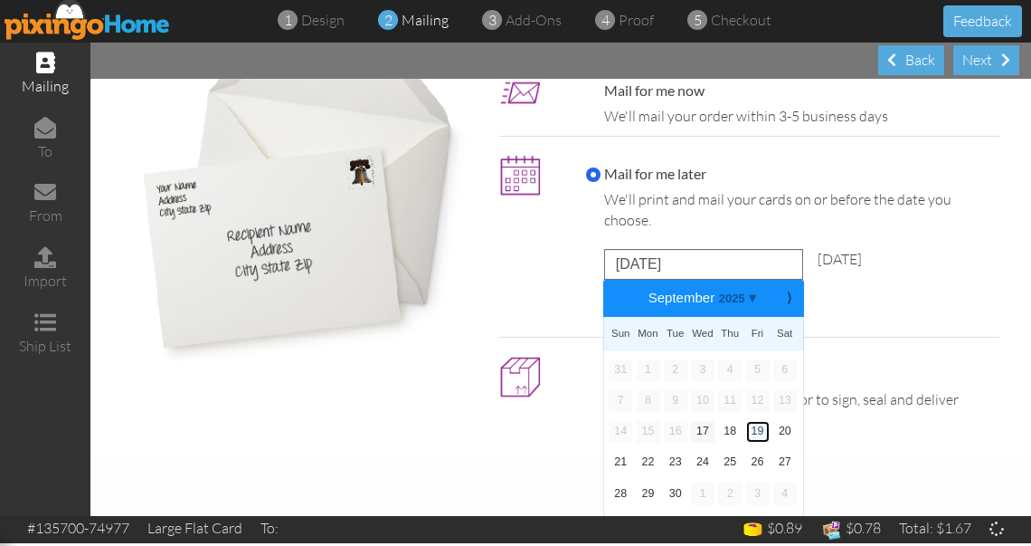
click at [747, 424] on link "19" at bounding box center [758, 432] width 24 height 22
type input "[DATE]"
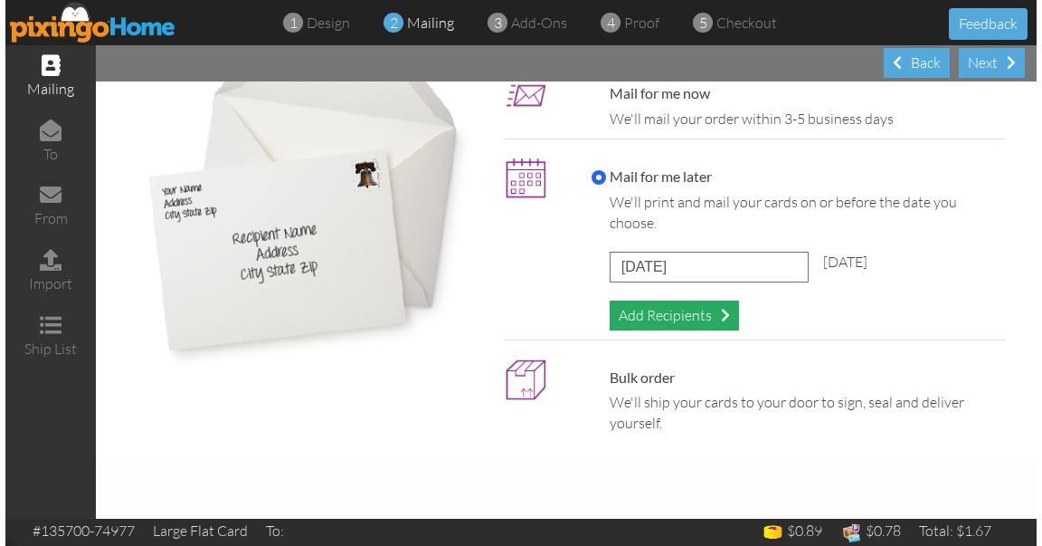
scroll to position [0, 0]
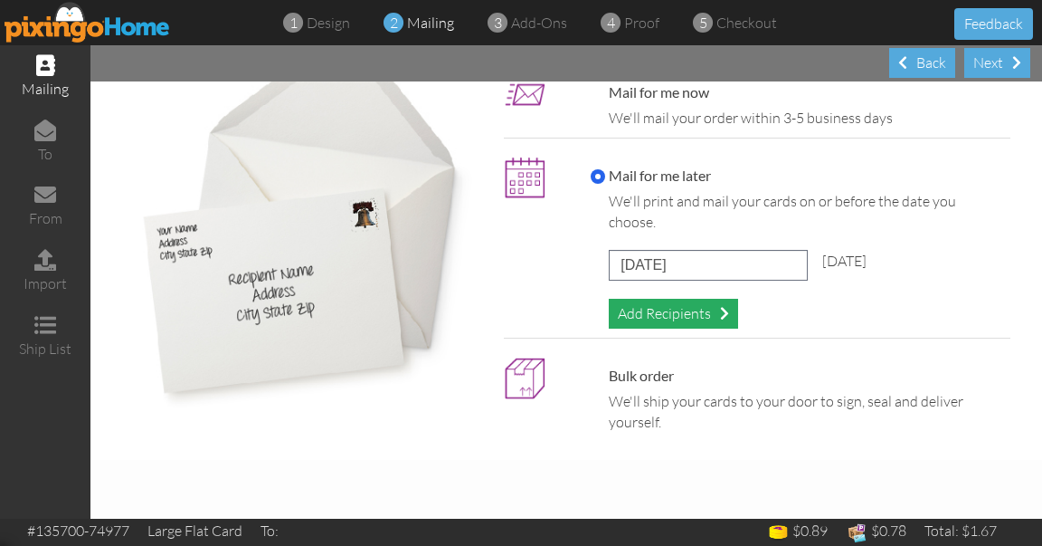
click at [650, 317] on div "Add Recipients" at bounding box center [673, 314] width 129 height 30
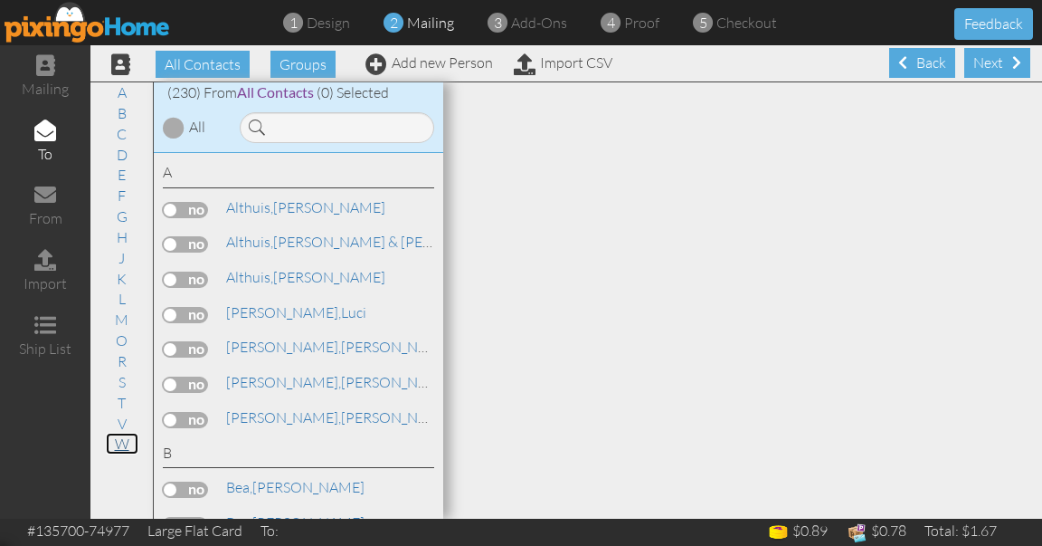
click at [122, 438] on link "W" at bounding box center [122, 443] width 33 height 22
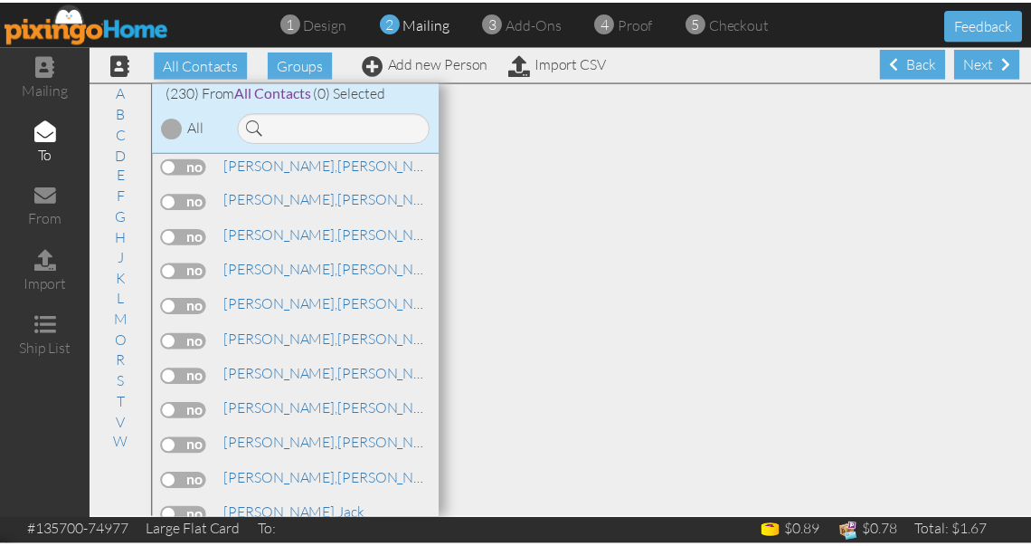
scroll to position [8201, 0]
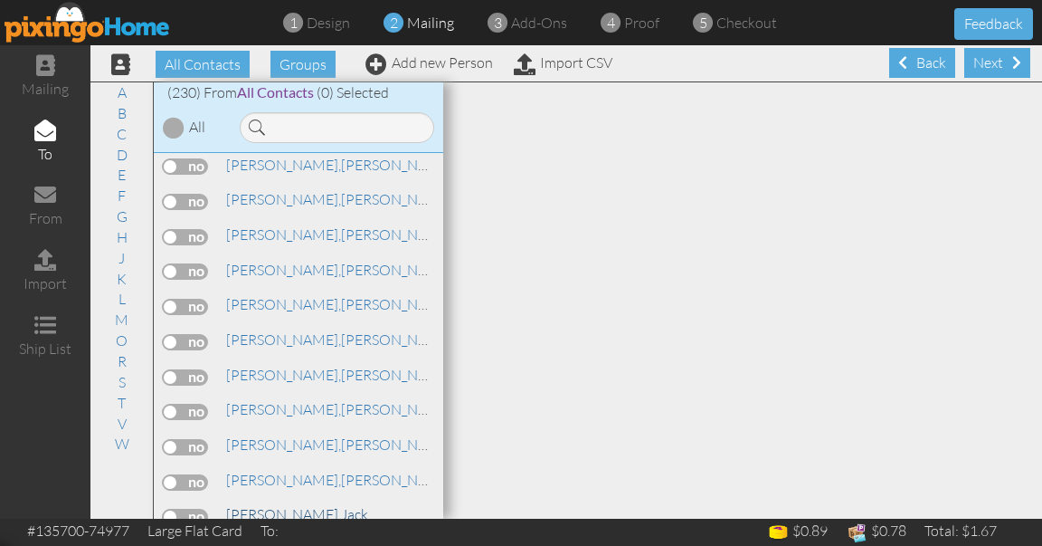
click at [282, 505] on span "[PERSON_NAME]," at bounding box center [283, 514] width 115 height 18
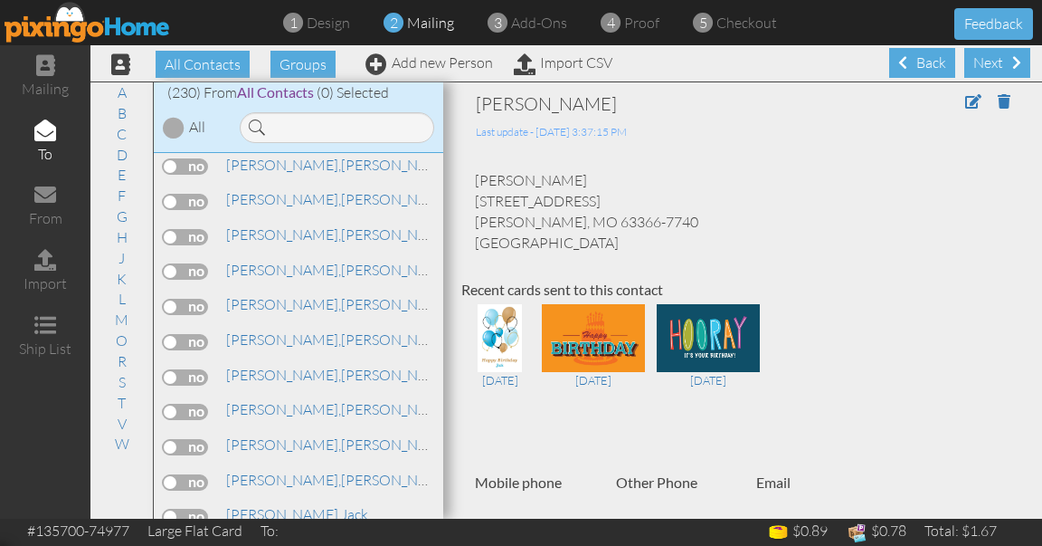
click at [196, 508] on label at bounding box center [185, 516] width 45 height 16
click at [0, 0] on input "checkbox" at bounding box center [0, 0] width 0 height 0
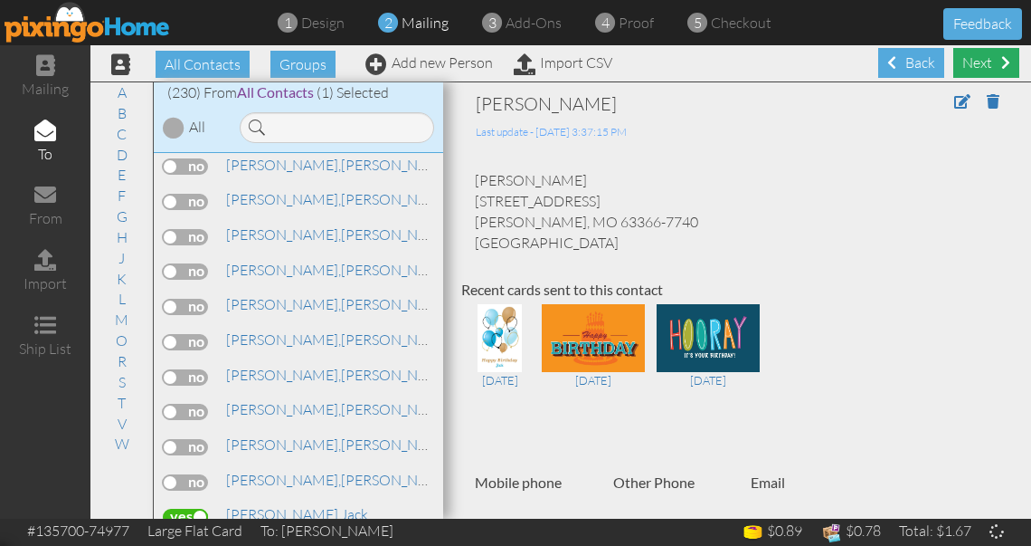
click at [955, 58] on div "Next" at bounding box center [987, 63] width 66 height 30
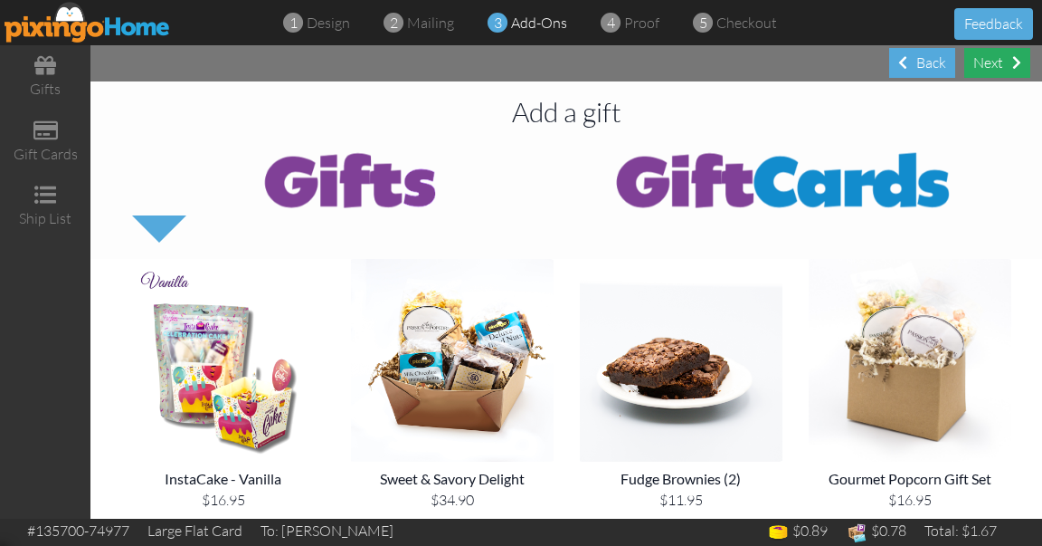
click at [987, 68] on div "Next" at bounding box center [997, 63] width 66 height 30
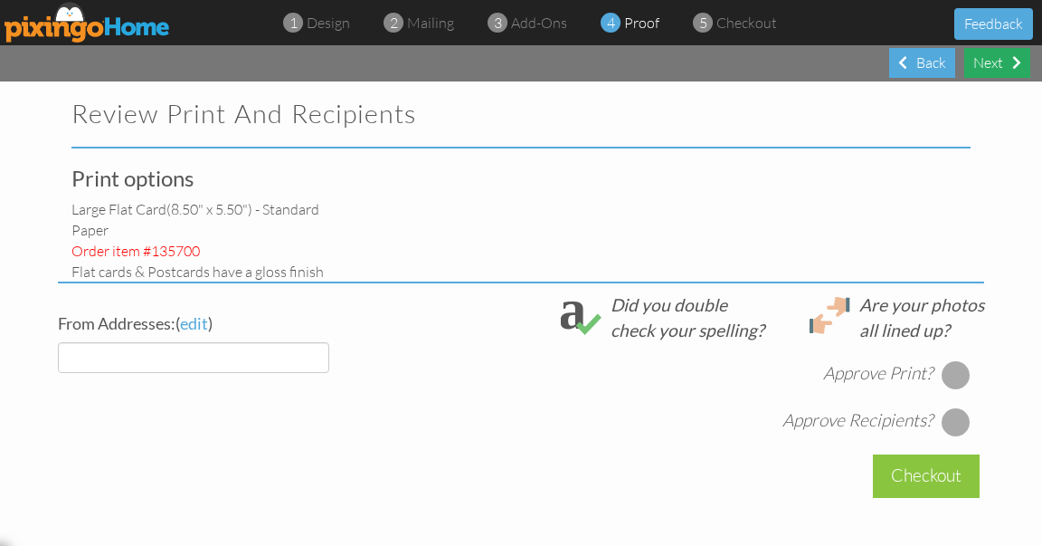
select select "object:5983"
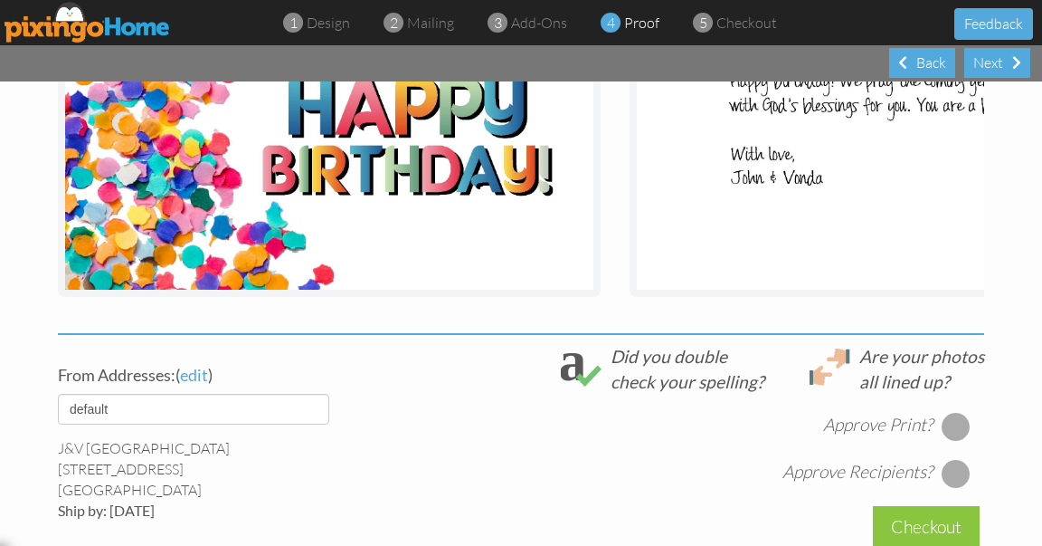
scroll to position [425, 0]
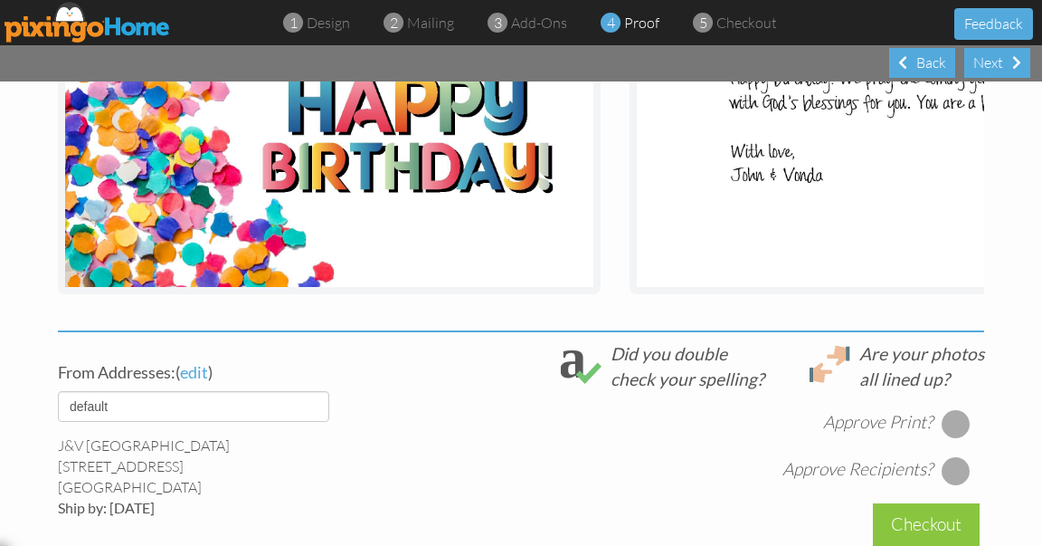
click at [951, 432] on div at bounding box center [956, 423] width 29 height 29
click at [950, 485] on div at bounding box center [956, 470] width 29 height 29
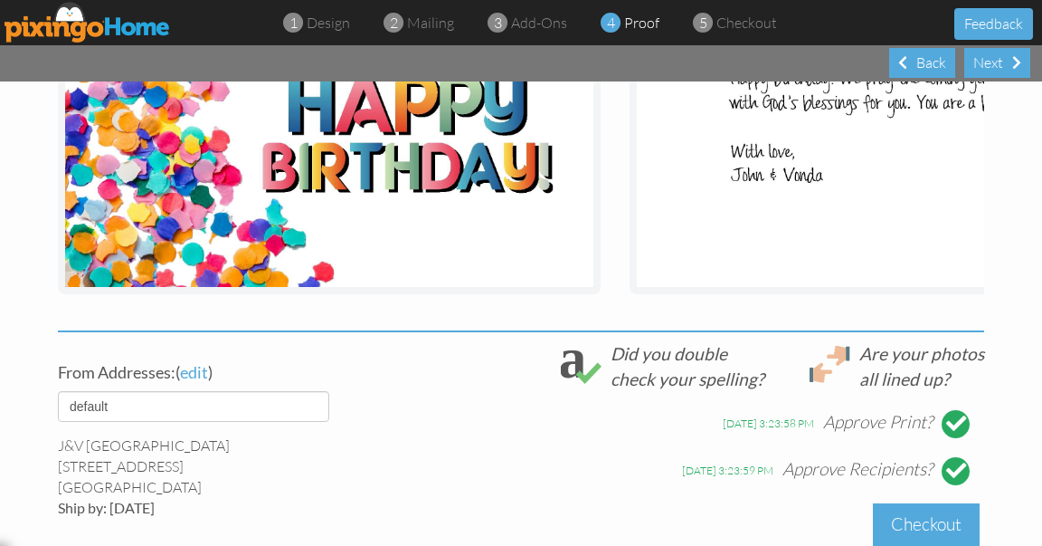
click at [925, 527] on div "Checkout" at bounding box center [926, 524] width 107 height 43
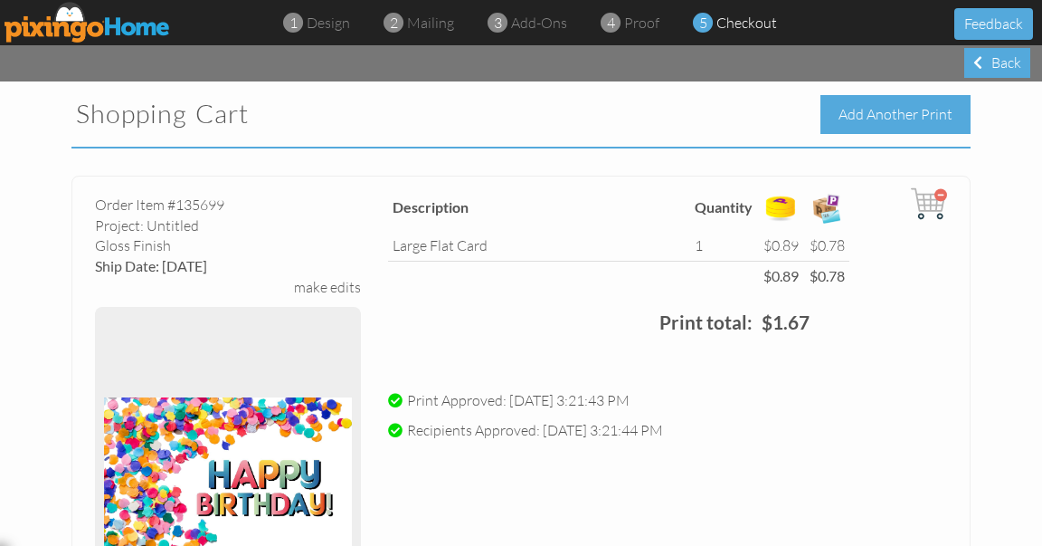
click at [876, 118] on div "Add Another Print" at bounding box center [896, 114] width 150 height 39
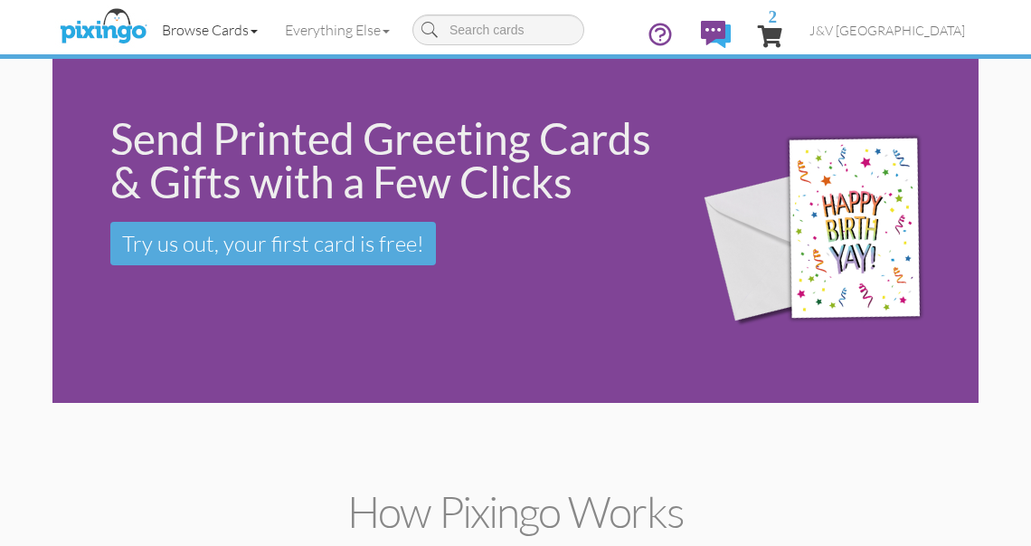
click at [229, 33] on link "Browse Cards" at bounding box center [209, 29] width 123 height 45
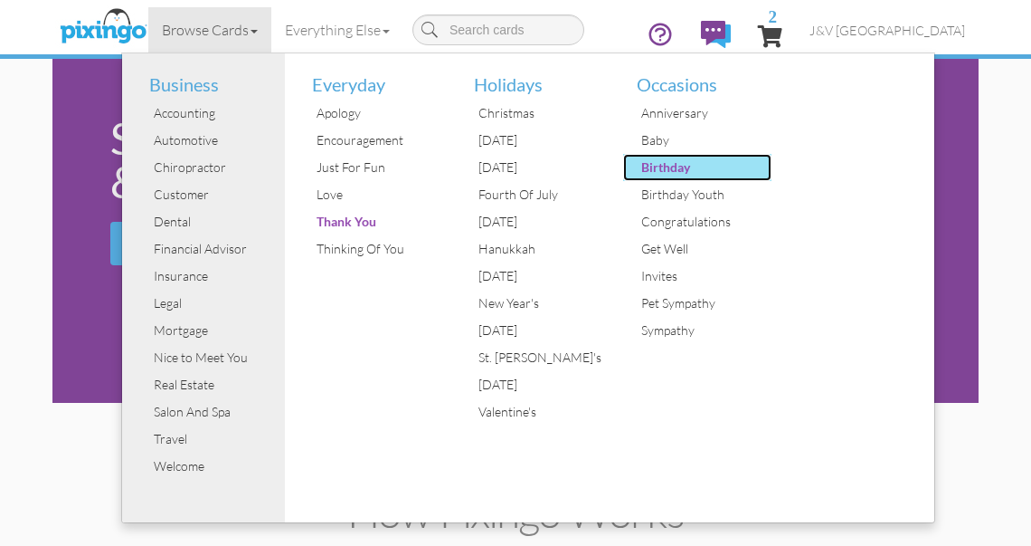
click at [654, 166] on div "Birthday" at bounding box center [705, 167] width 136 height 27
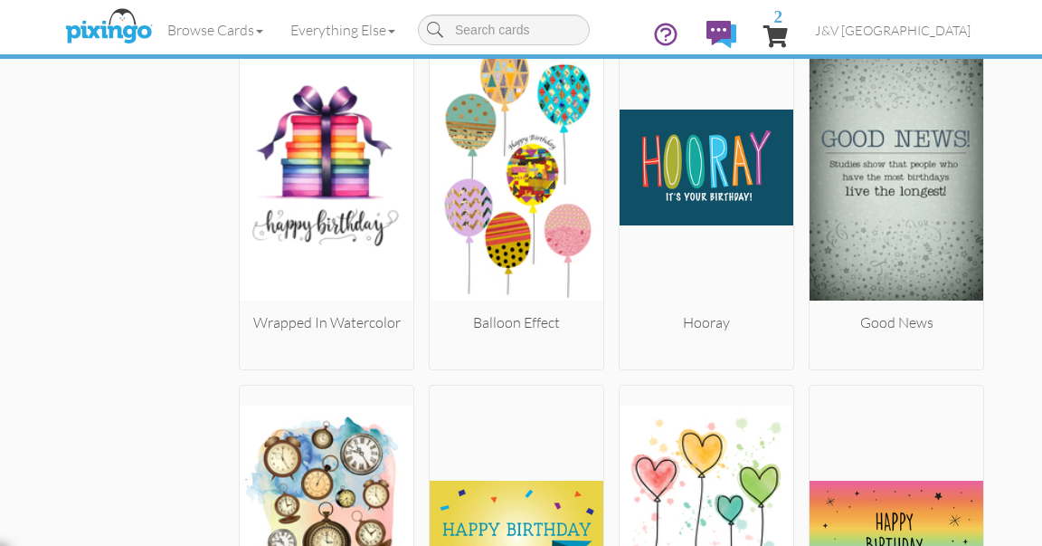
scroll to position [2476, 0]
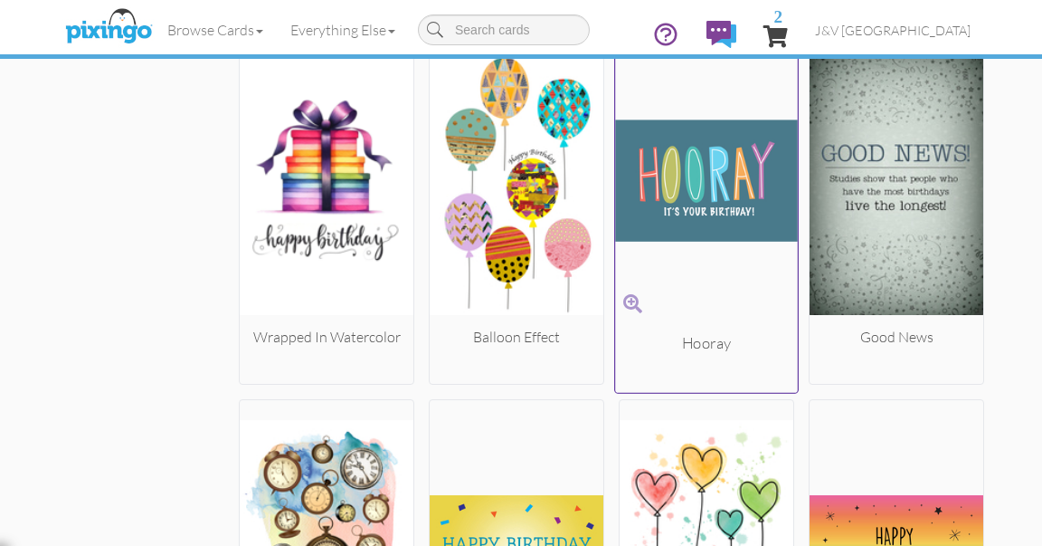
click at [711, 214] on img at bounding box center [706, 181] width 183 height 304
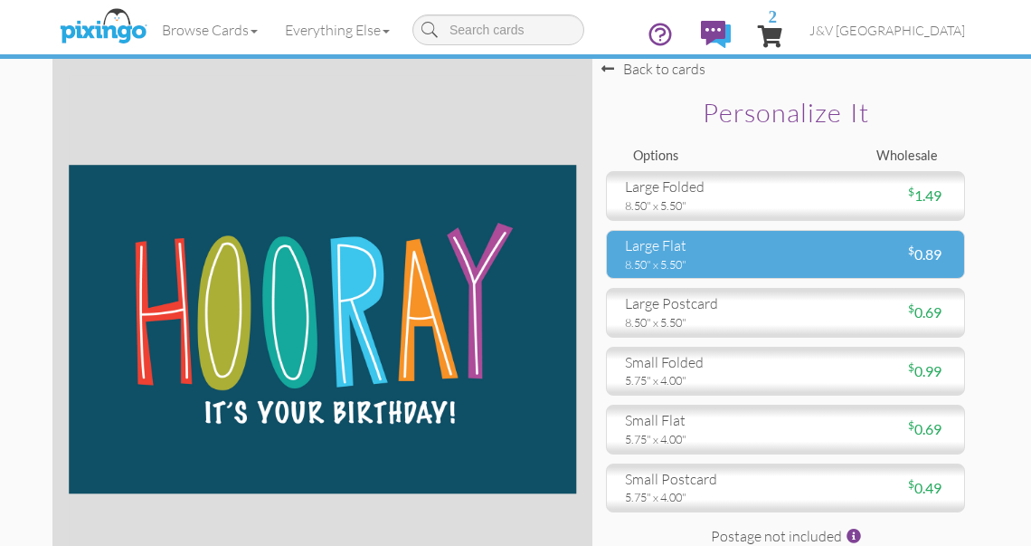
click at [699, 261] on div "8.50" x 5.50"" at bounding box center [698, 264] width 147 height 16
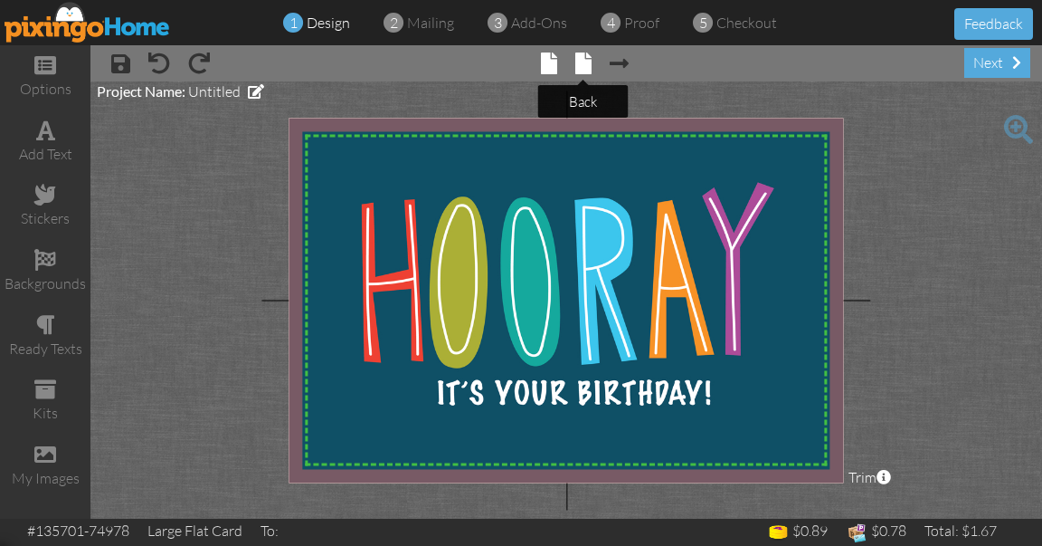
click at [582, 66] on span at bounding box center [583, 63] width 16 height 22
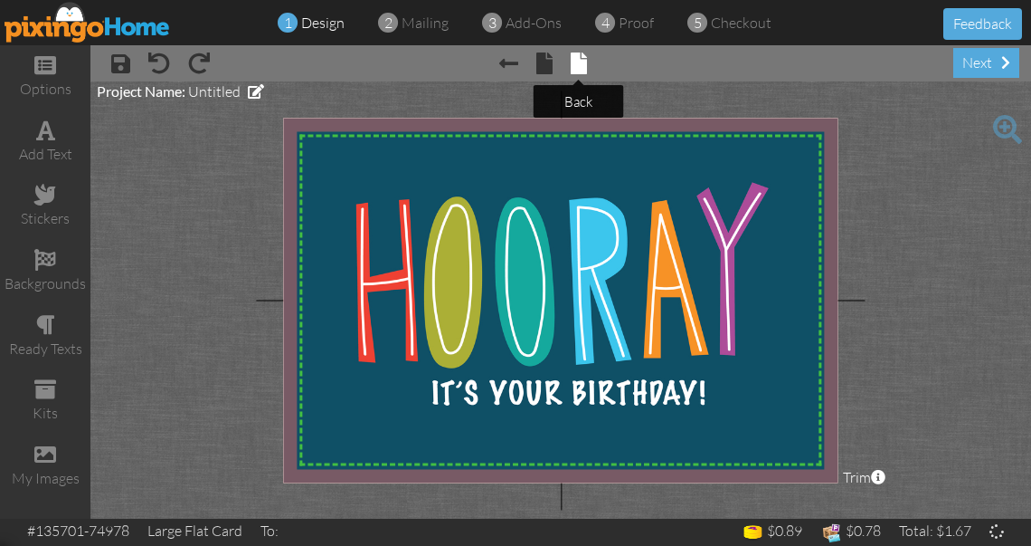
click at [582, 66] on span at bounding box center [579, 63] width 16 height 22
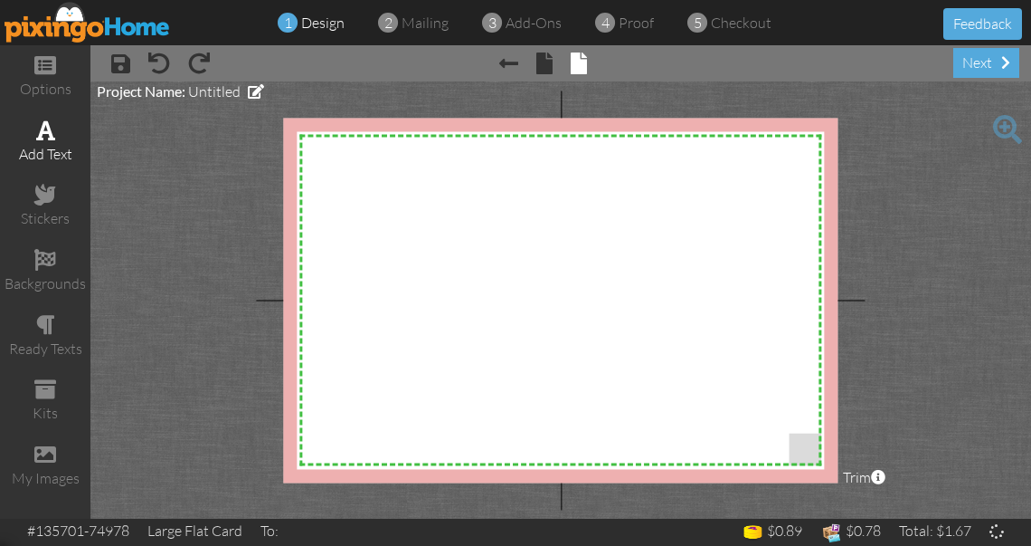
click at [50, 144] on div "add text" at bounding box center [45, 154] width 90 height 21
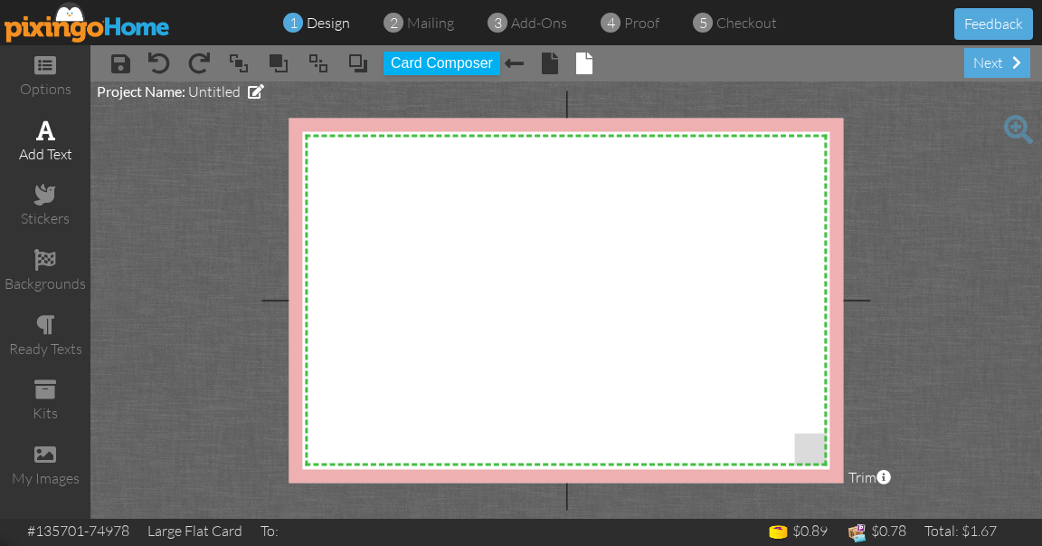
click at [48, 138] on span at bounding box center [45, 130] width 19 height 22
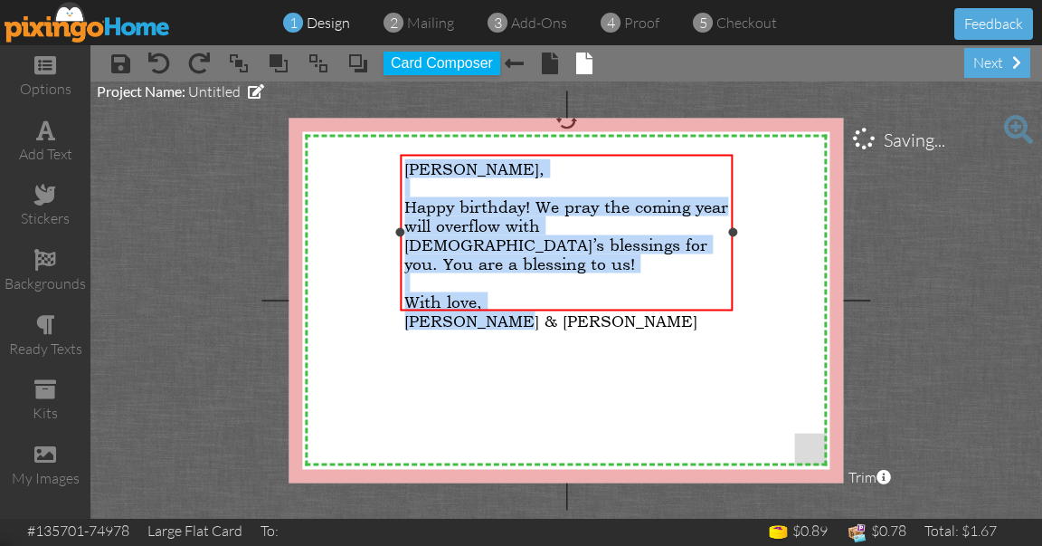
drag, startPoint x: 524, startPoint y: 297, endPoint x: 398, endPoint y: 161, distance: 185.0
click at [400, 161] on div "[PERSON_NAME], ​ Happy birthday! We pray the coming year will overflow with [DE…" at bounding box center [566, 232] width 333 height 157
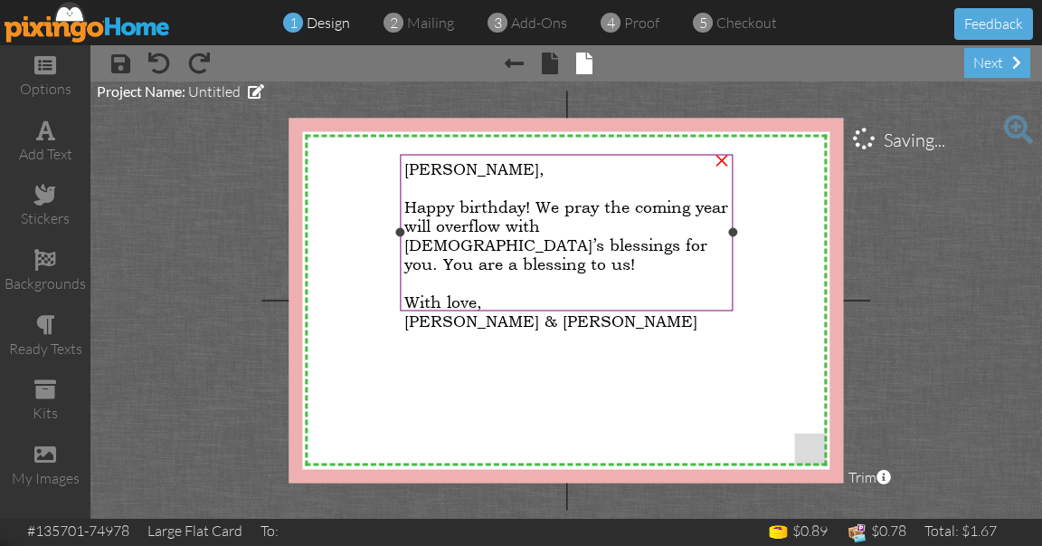
click at [461, 176] on span "[PERSON_NAME]," at bounding box center [474, 167] width 140 height 19
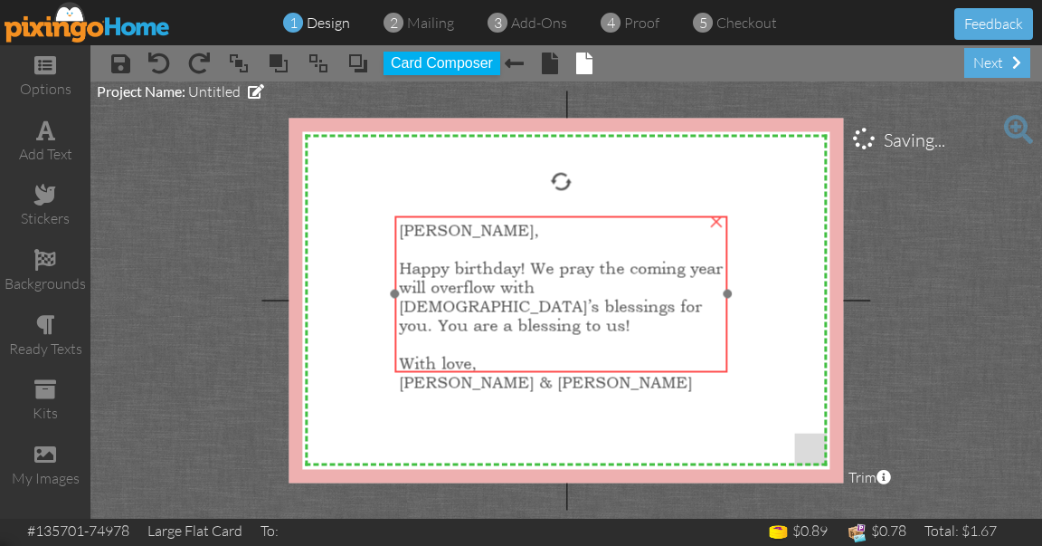
drag, startPoint x: 482, startPoint y: 155, endPoint x: 476, endPoint y: 217, distance: 62.7
click at [477, 217] on div "[PERSON_NAME], Happy birthday! We pray the coming year will overflow with [DEMO…" at bounding box center [560, 305] width 333 height 180
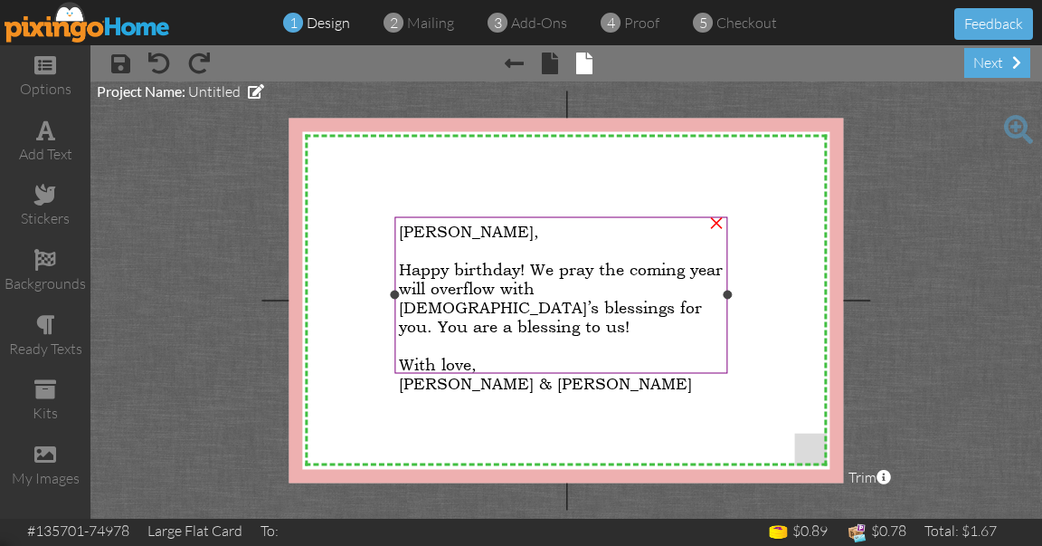
click at [467, 255] on div at bounding box center [561, 249] width 324 height 19
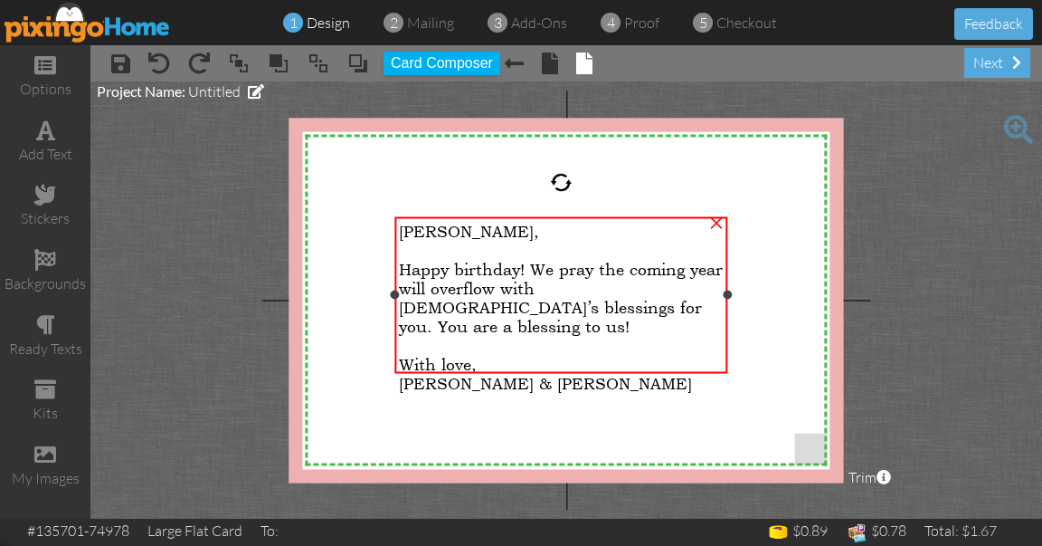
click at [419, 233] on span "[PERSON_NAME]," at bounding box center [469, 230] width 140 height 19
click at [423, 233] on span "[PERSON_NAME]," at bounding box center [469, 230] width 140 height 19
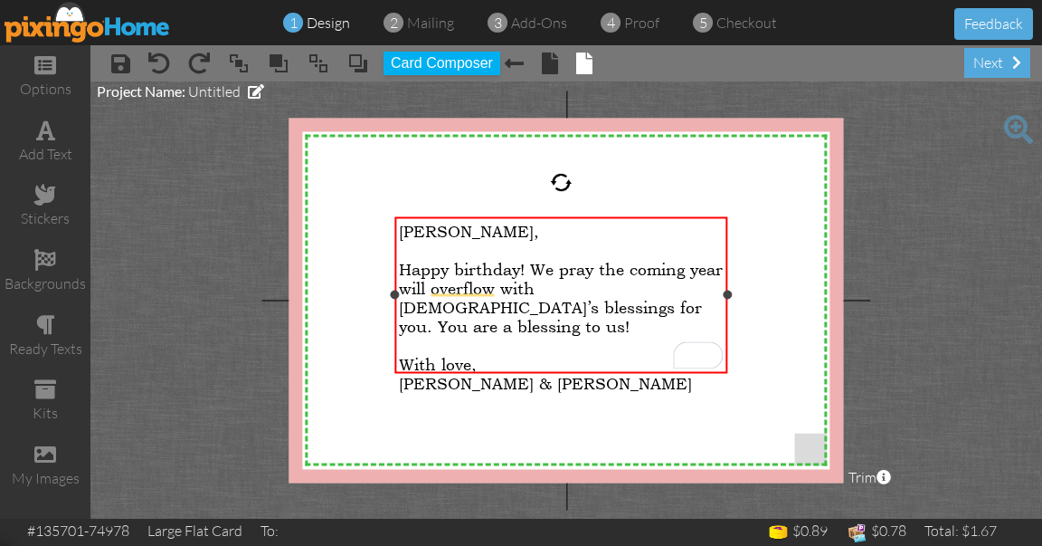
click at [470, 373] on span "[PERSON_NAME] & [PERSON_NAME]" at bounding box center [545, 382] width 293 height 19
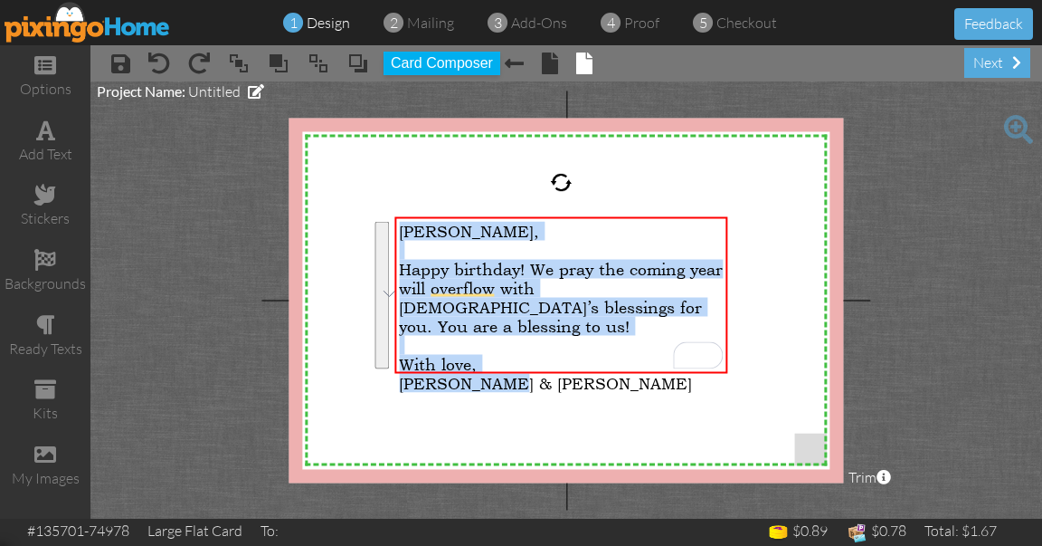
drag, startPoint x: 523, startPoint y: 365, endPoint x: 372, endPoint y: 222, distance: 208.0
click at [373, 222] on div "X X X X X X X X X X X X X X X X X X X X X X X X X X X X X X X X X X X X X X X X…" at bounding box center [566, 300] width 555 height 365
click at [393, 295] on div at bounding box center [394, 294] width 9 height 9
click at [385, 293] on button "See rewrite suggestions" at bounding box center [382, 294] width 14 height 147
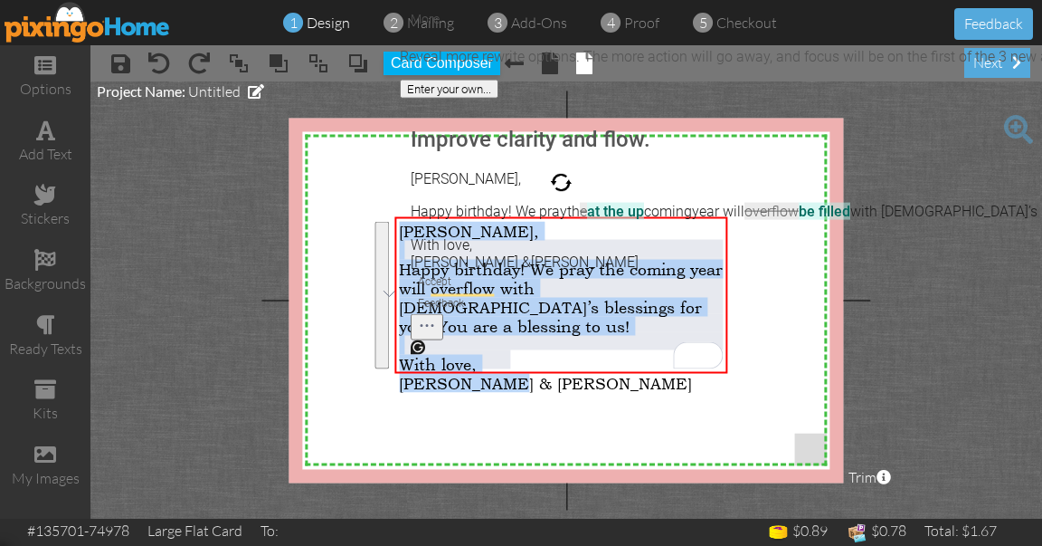
click at [459, 292] on button "Accept" at bounding box center [435, 282] width 48 height 22
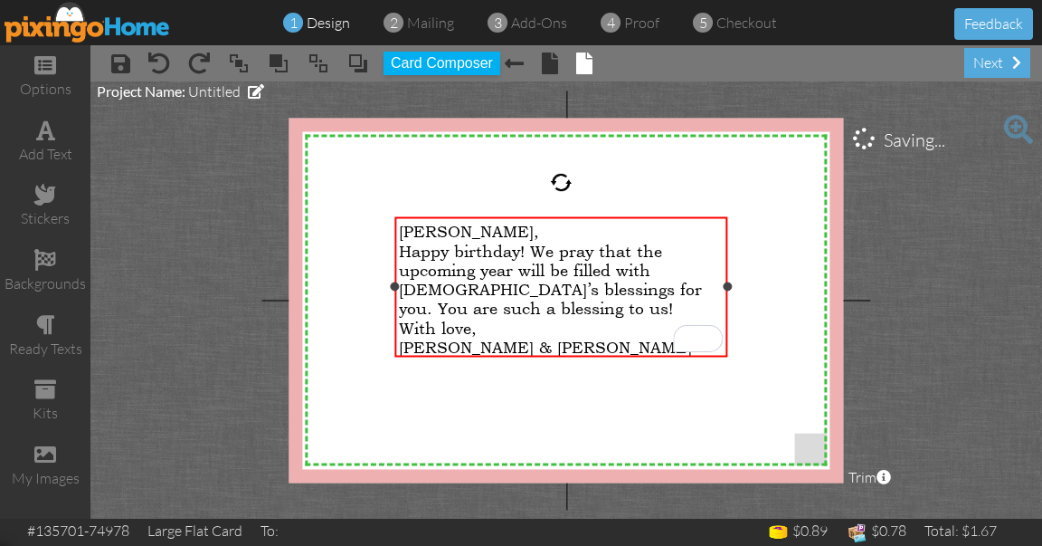
click at [633, 290] on span "Happy birthday! We pray that the upcoming year will be filled with [DEMOGRAPHIC…" at bounding box center [550, 279] width 303 height 76
click at [447, 311] on p "Happy birthday! We pray that the upcoming year will be filled with [DEMOGRAPHIC…" at bounding box center [561, 279] width 324 height 76
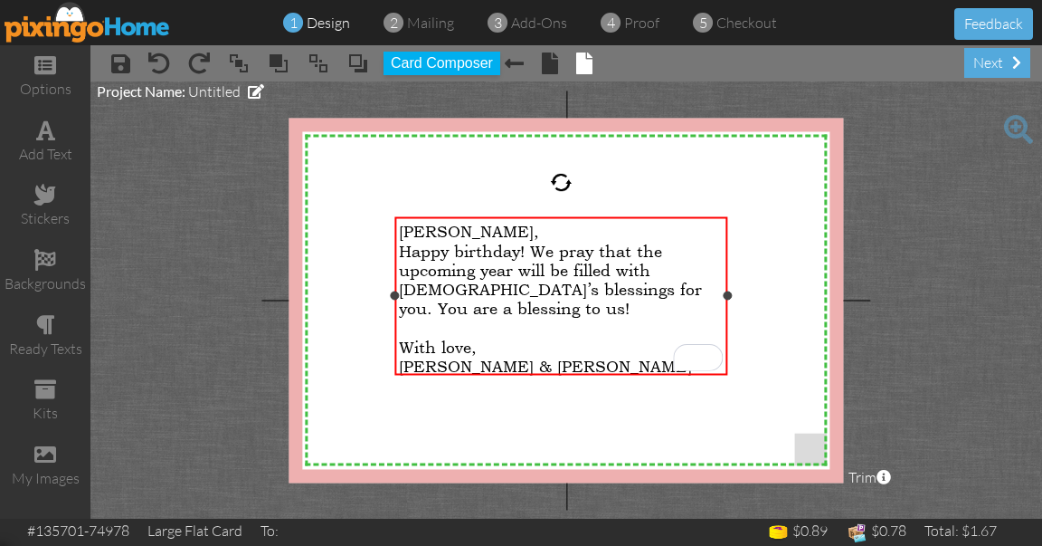
click at [498, 234] on p "[PERSON_NAME]," at bounding box center [561, 230] width 324 height 19
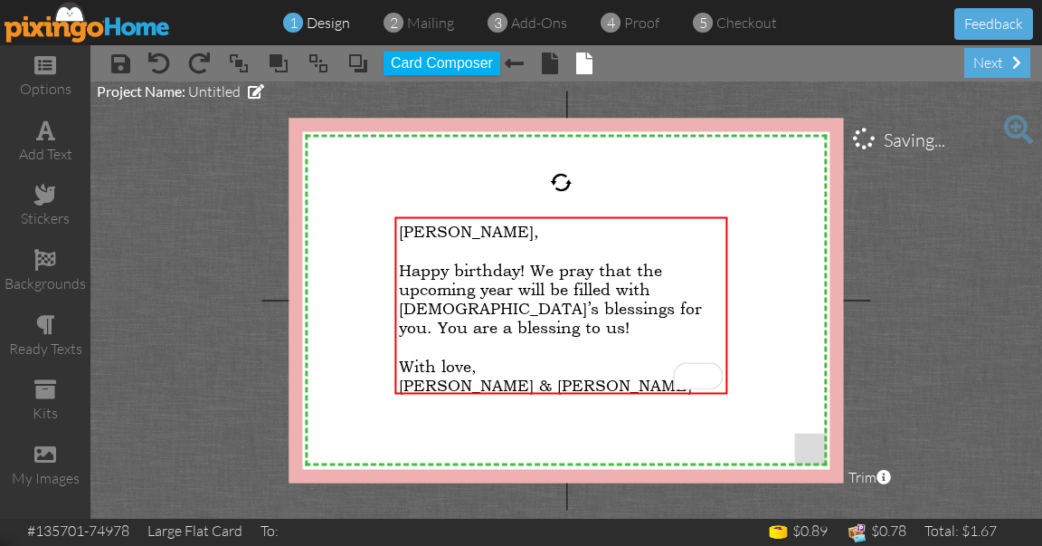
click at [392, 253] on div at bounding box center [561, 305] width 342 height 186
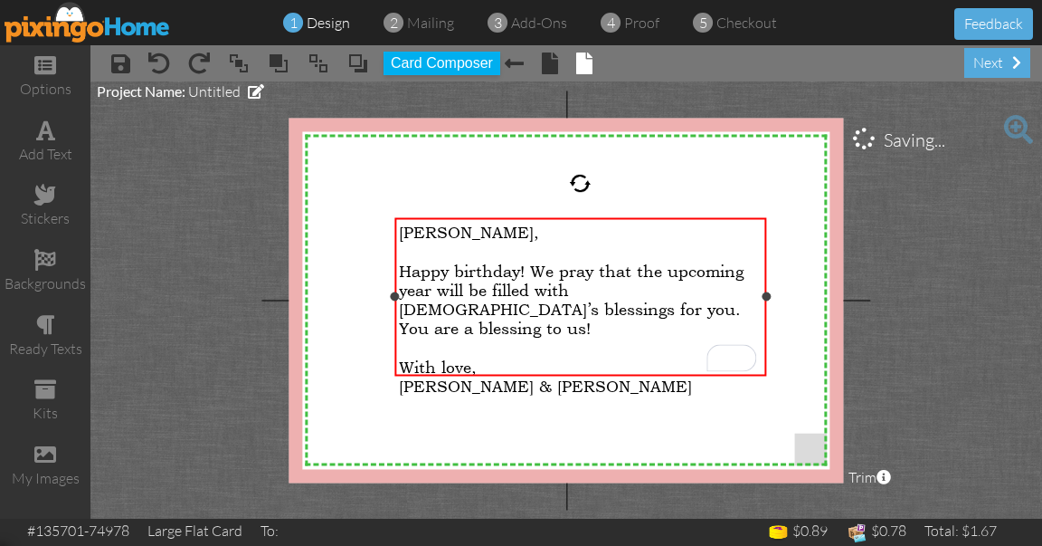
drag, startPoint x: 726, startPoint y: 303, endPoint x: 765, endPoint y: 304, distance: 38.9
click at [765, 304] on div "[PERSON_NAME], ​ Happy birthday! We pray that the upcoming year will be filled …" at bounding box center [580, 296] width 372 height 158
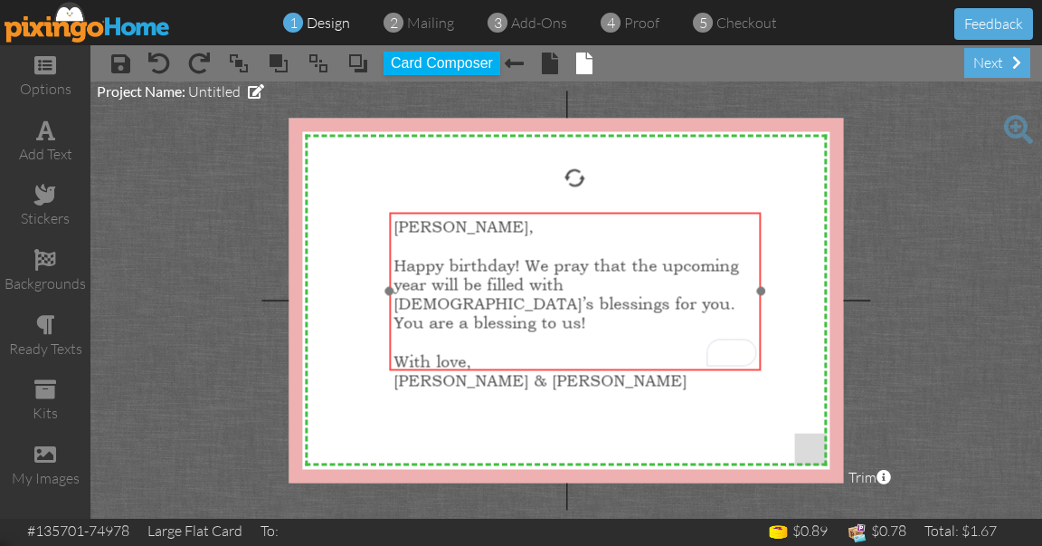
click at [532, 211] on div at bounding box center [575, 290] width 381 height 167
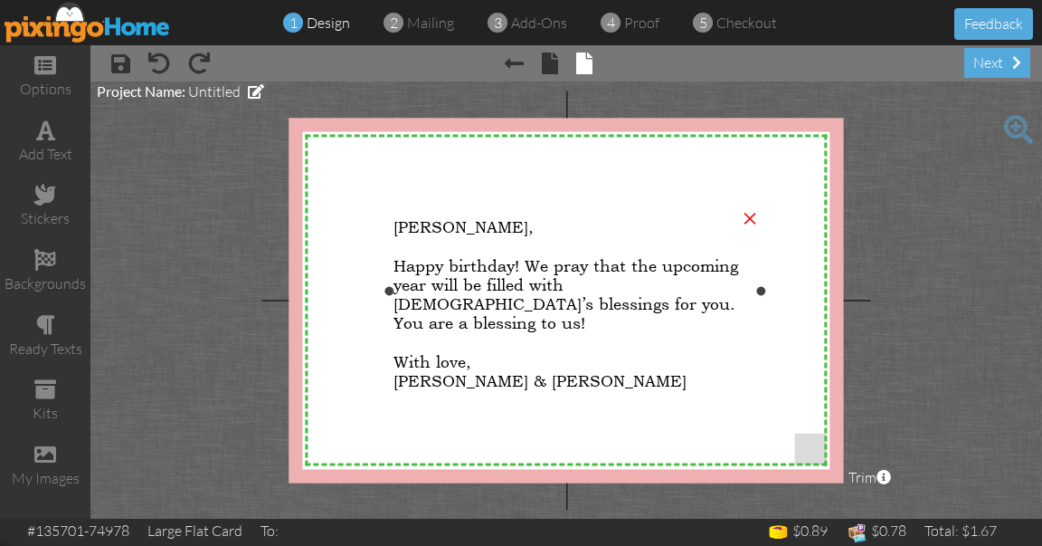
click at [410, 269] on span "Happy birthday! We pray that the upcoming year will be filled with [DEMOGRAPHIC…" at bounding box center [566, 293] width 345 height 76
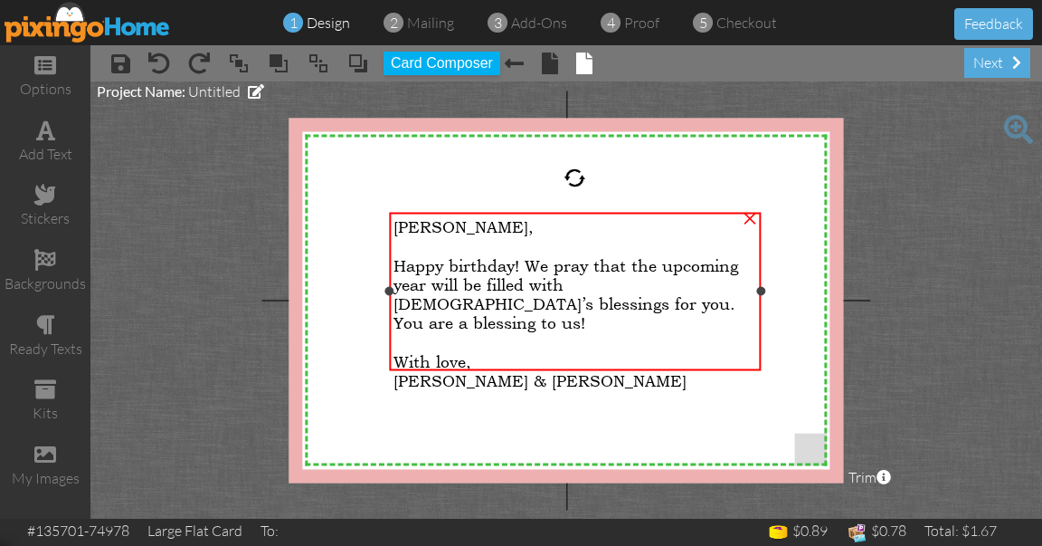
click at [410, 269] on span "Happy birthday! We pray that the upcoming year will be filled with [DEMOGRAPHIC…" at bounding box center [566, 293] width 345 height 76
click at [589, 351] on p "With love," at bounding box center [575, 360] width 363 height 19
click at [555, 370] on p "[PERSON_NAME] & [PERSON_NAME]" at bounding box center [575, 379] width 363 height 19
click at [982, 16] on button "Feedback" at bounding box center [994, 24] width 79 height 32
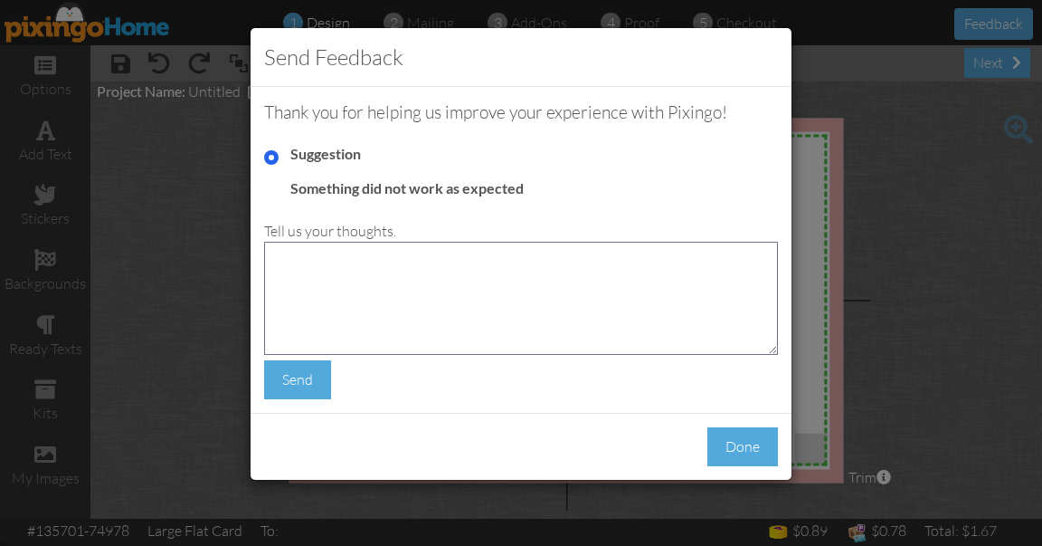
click at [298, 191] on label "Something did not work as expected" at bounding box center [406, 188] width 233 height 21
click at [279, 191] on input "Something did not work as expected" at bounding box center [271, 192] width 14 height 14
radio input "true"
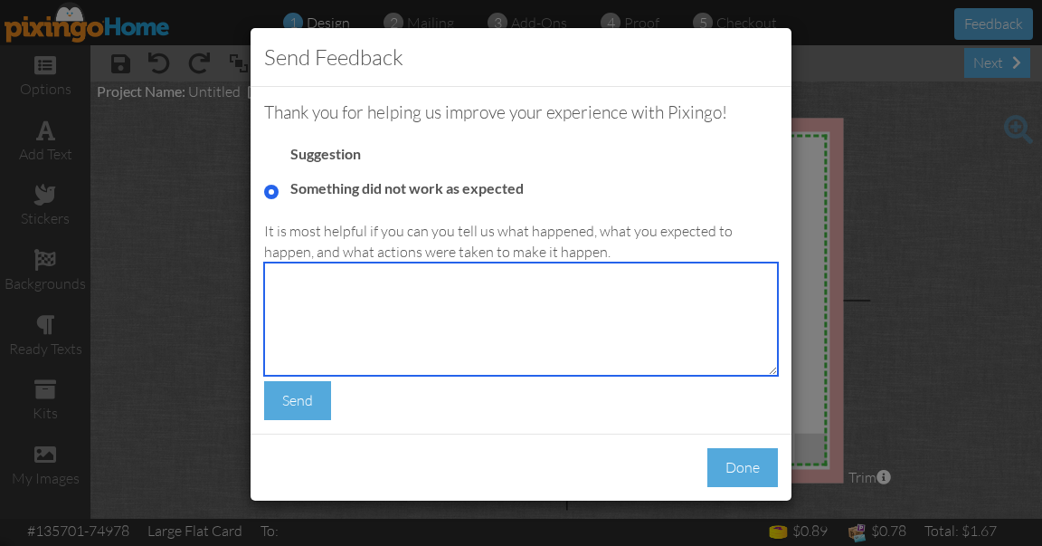
click at [329, 309] on textarea at bounding box center [521, 318] width 514 height 113
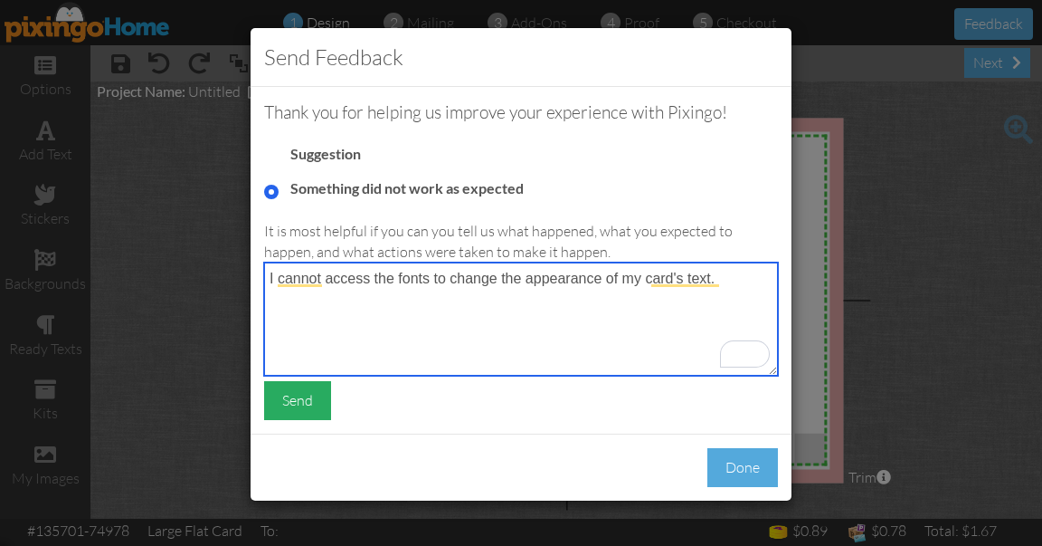
type textarea "I cannot access the fonts to change the appearance of my card's text."
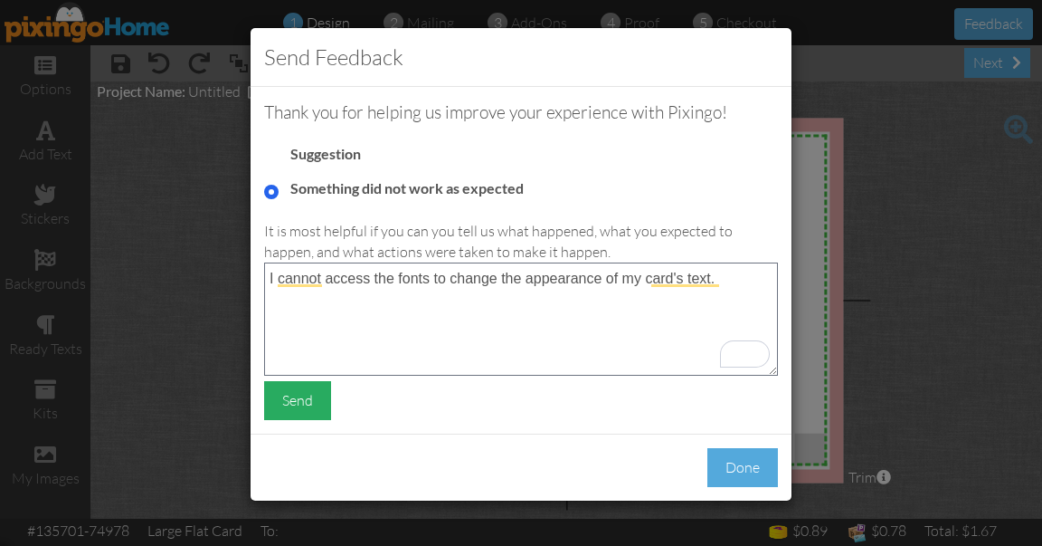
click at [303, 404] on div "Send" at bounding box center [297, 400] width 67 height 39
radio input "true"
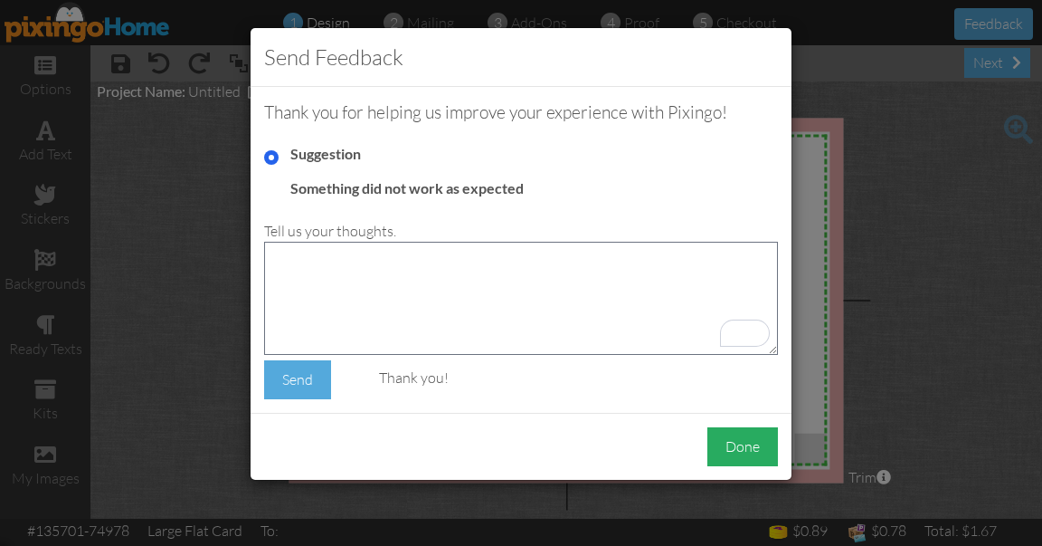
click at [734, 453] on div "Done" at bounding box center [743, 446] width 71 height 39
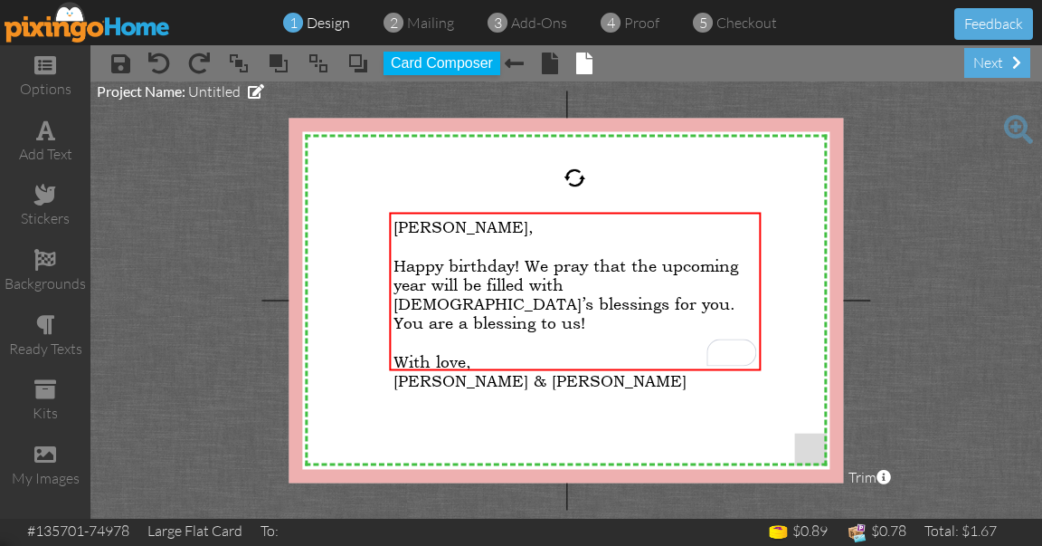
click at [948, 103] on project-studio-wrapper "X X X X X X X X X X X X X X X X X X X X X X X X X X X X X X X X X X X X X X X X…" at bounding box center [566, 299] width 952 height 437
click at [982, 62] on div "next" at bounding box center [997, 63] width 66 height 30
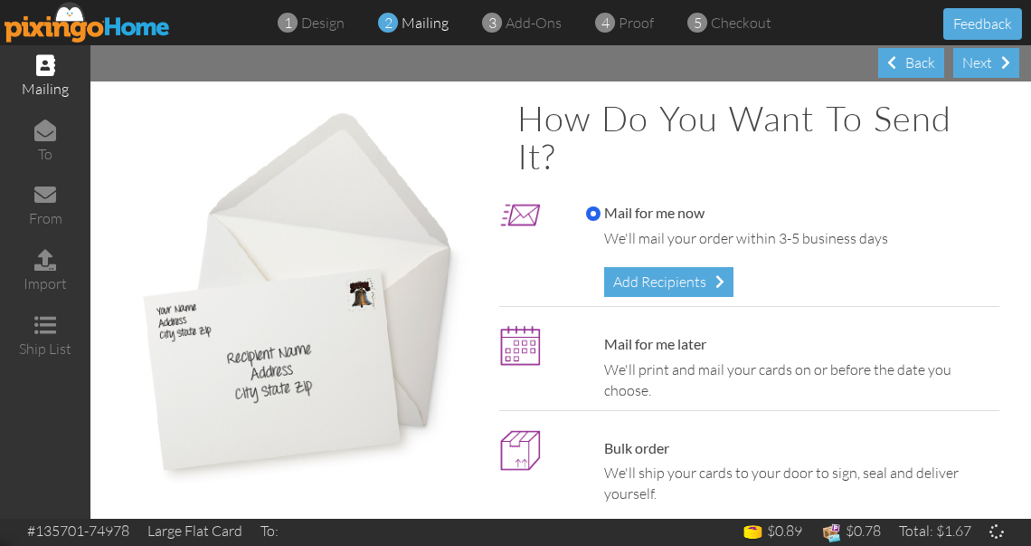
click at [629, 341] on label "Mail for me later" at bounding box center [646, 344] width 120 height 21
click at [601, 341] on input "Mail for me later" at bounding box center [593, 344] width 14 height 14
radio input "true"
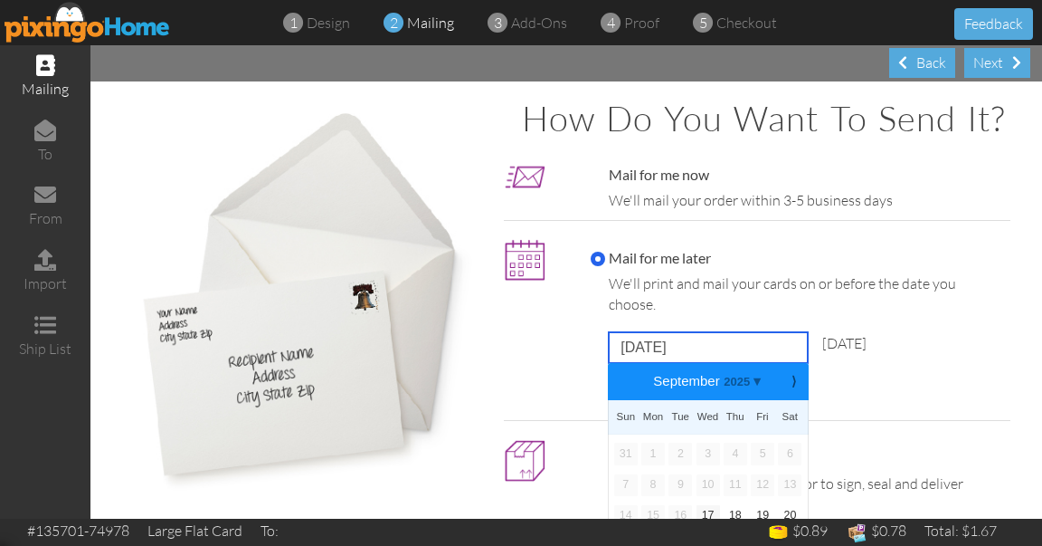
click at [708, 363] on input "[DATE]" at bounding box center [708, 347] width 199 height 31
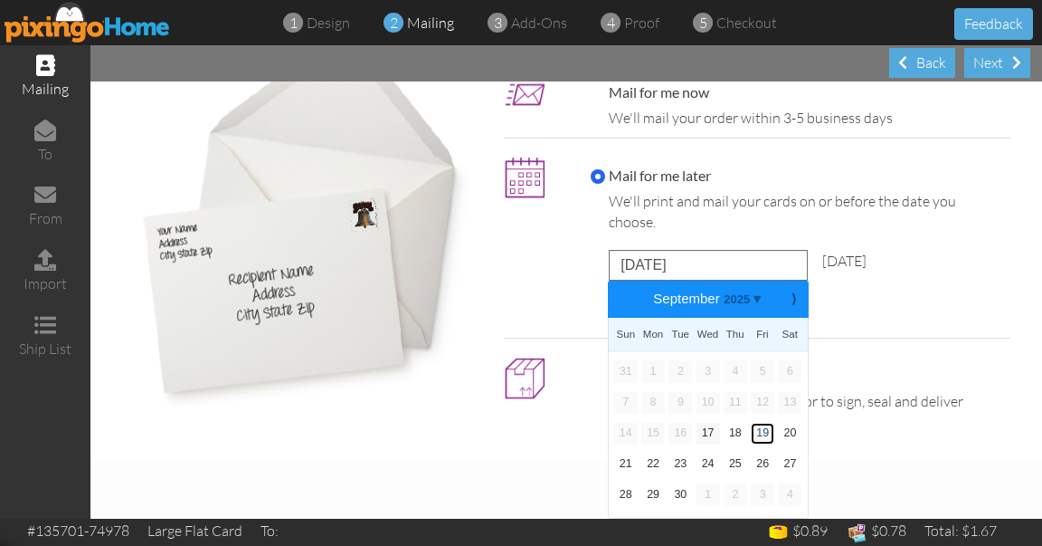
click at [757, 434] on link "19" at bounding box center [763, 434] width 24 height 22
type input "[DATE]"
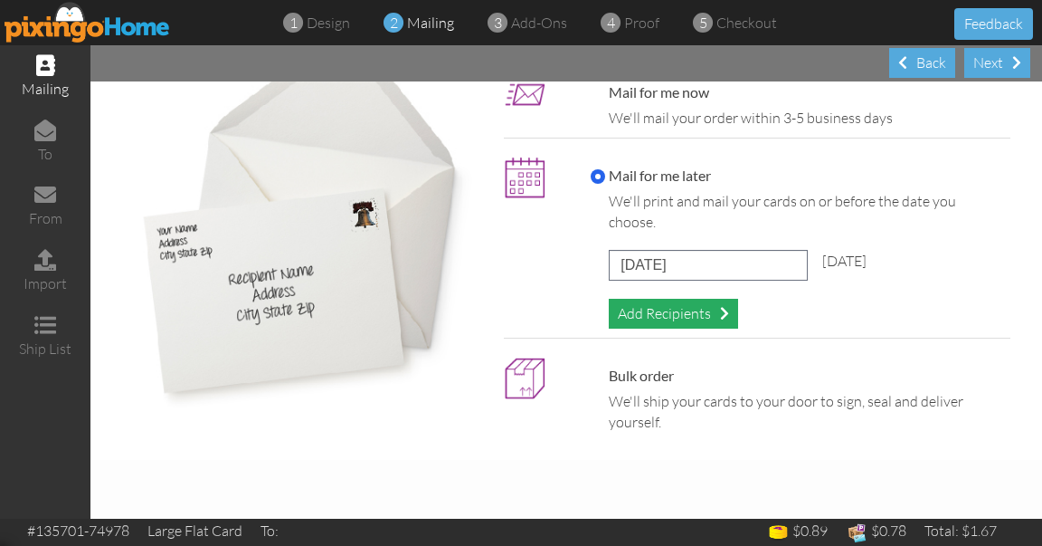
click at [684, 317] on div "Add Recipients" at bounding box center [673, 314] width 129 height 30
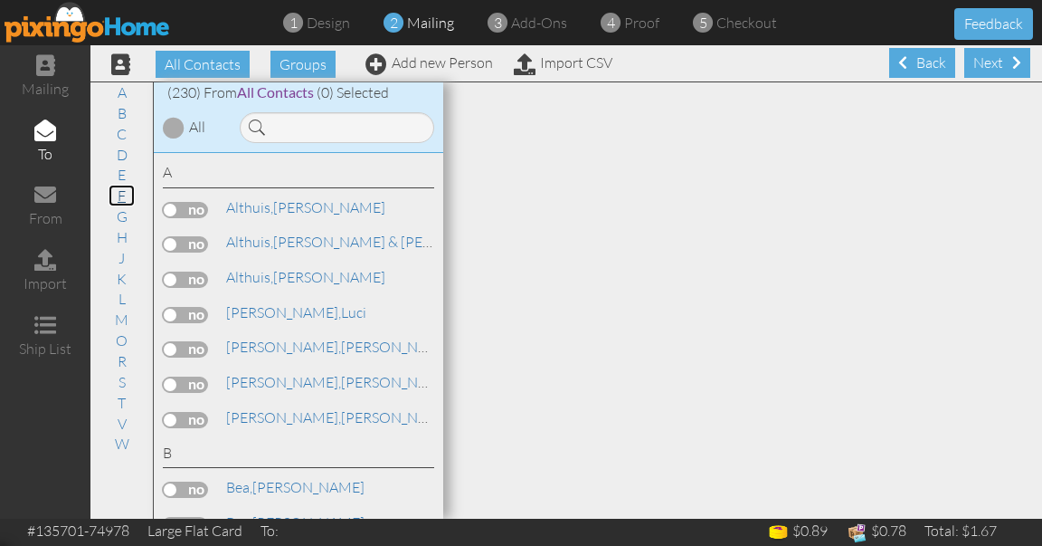
click at [117, 192] on link "F" at bounding box center [122, 196] width 26 height 22
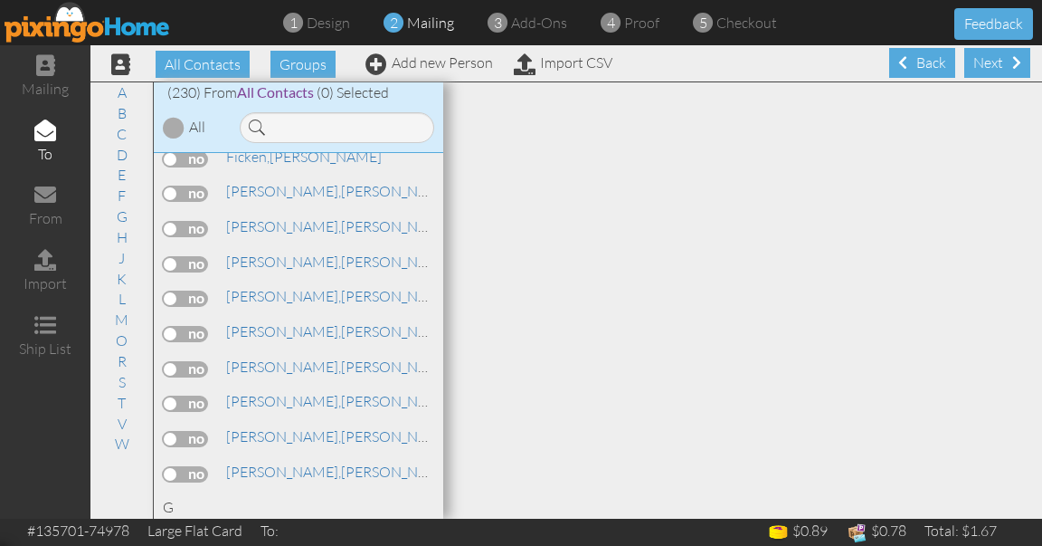
scroll to position [2608, 0]
click at [198, 394] on label at bounding box center [185, 402] width 45 height 16
click at [0, 0] on input "checkbox" at bounding box center [0, 0] width 0 height 0
click at [993, 51] on div "Next" at bounding box center [997, 63] width 66 height 30
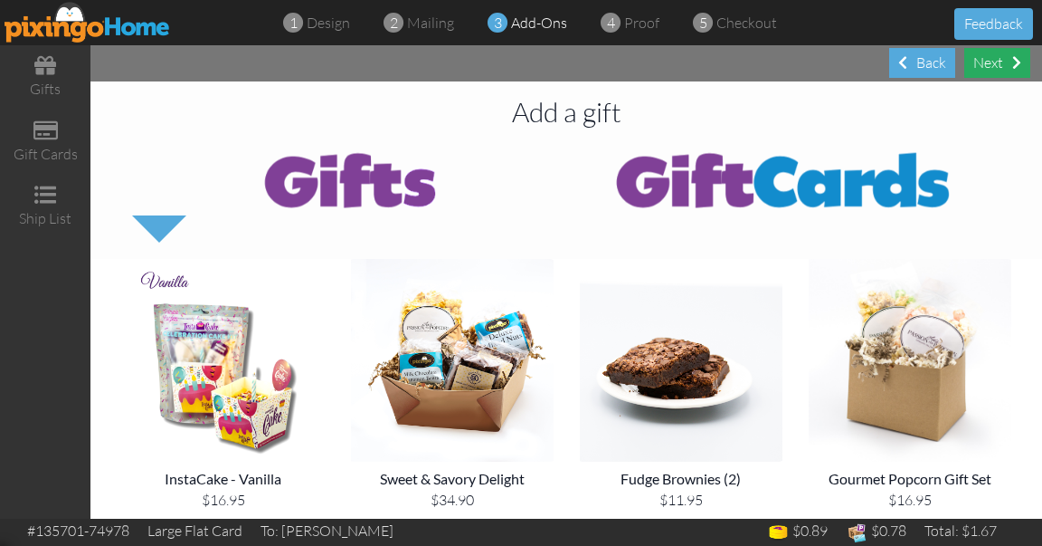
click at [993, 52] on div "Next" at bounding box center [997, 63] width 66 height 30
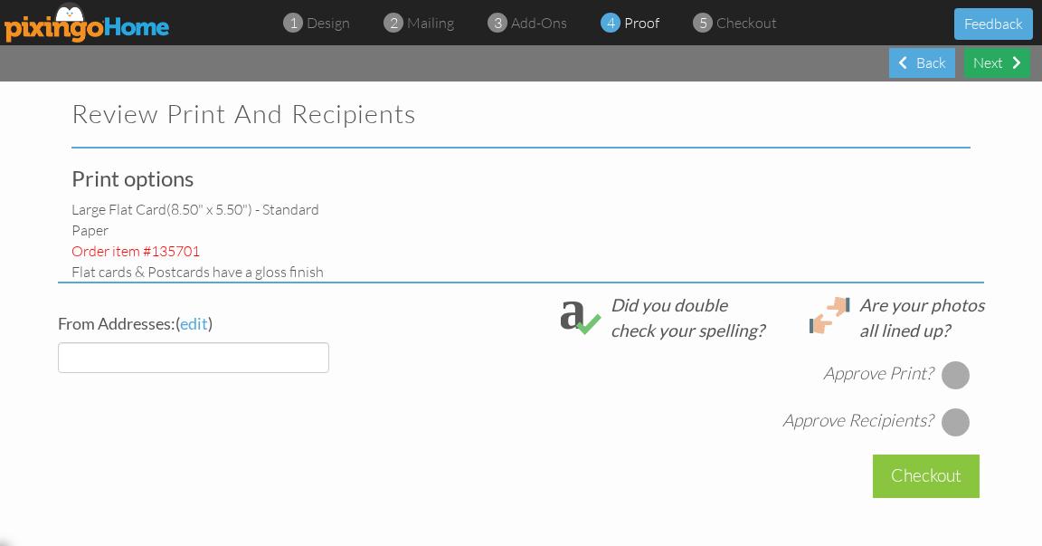
select select "object:7876"
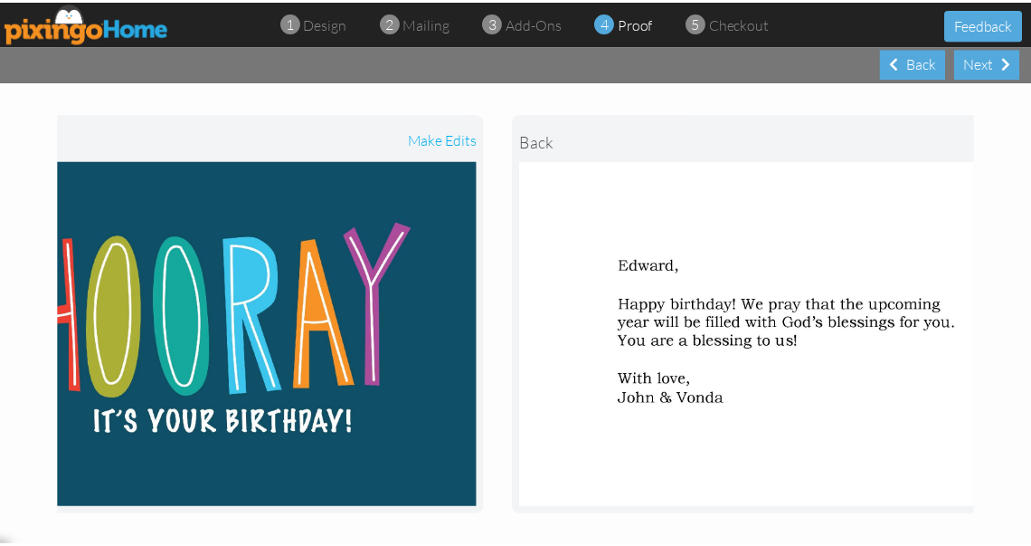
scroll to position [0, 188]
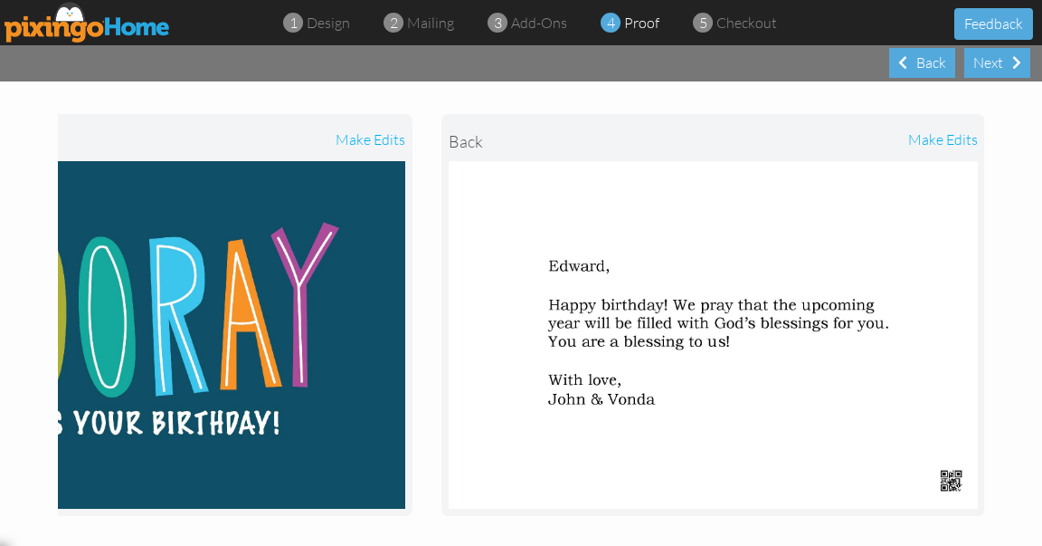
click at [943, 138] on div "make edits" at bounding box center [846, 141] width 264 height 40
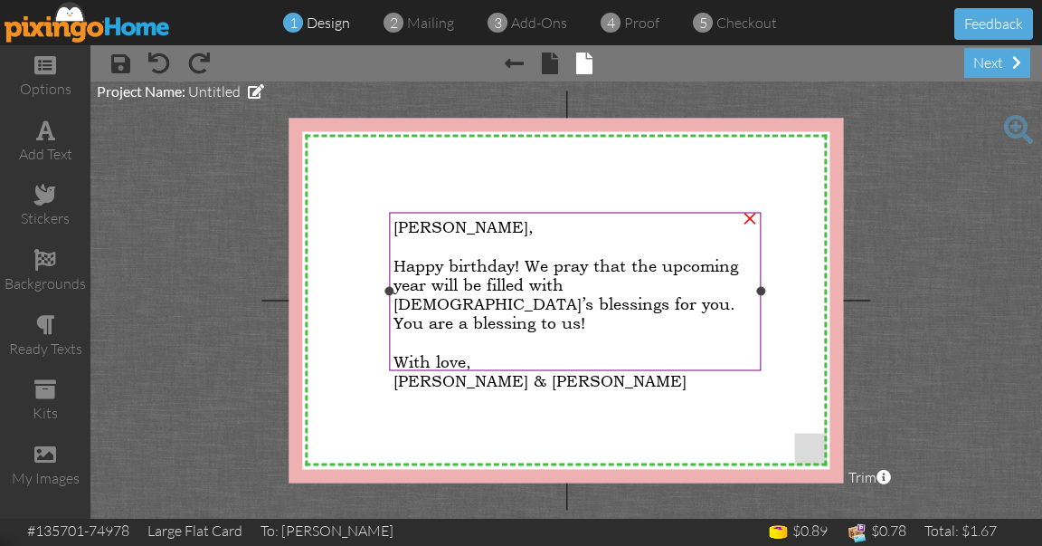
click at [449, 271] on span "Happy birthday! We pray that the upcoming year will be filled with [DEMOGRAPHIC…" at bounding box center [566, 293] width 345 height 76
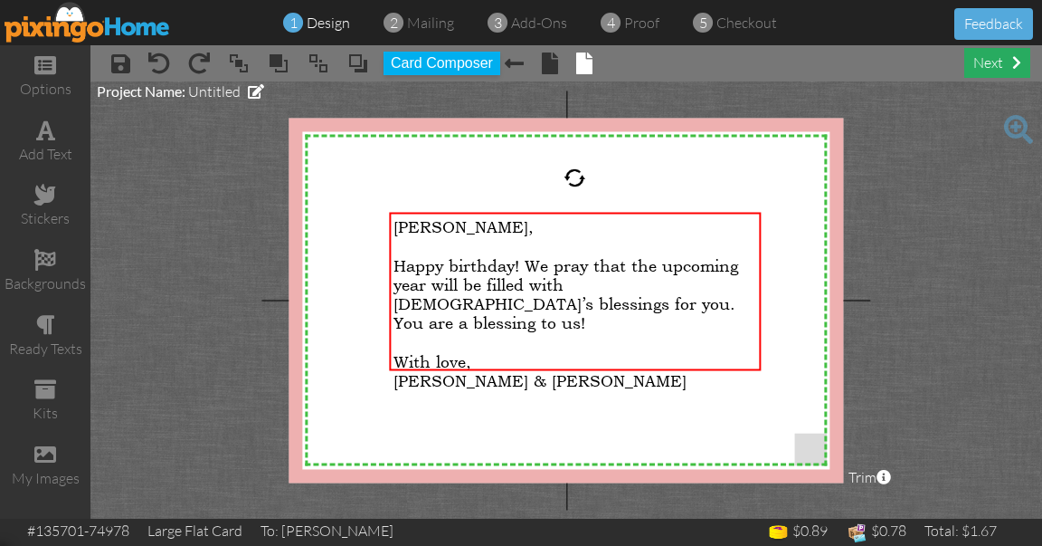
click at [983, 60] on div "next" at bounding box center [997, 63] width 66 height 30
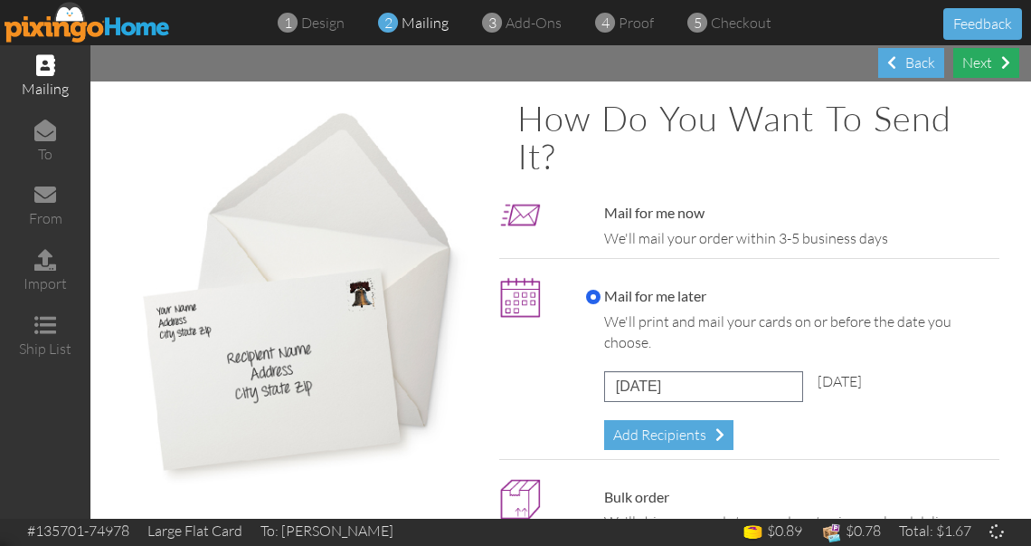
click at [983, 61] on div "Next" at bounding box center [987, 63] width 66 height 30
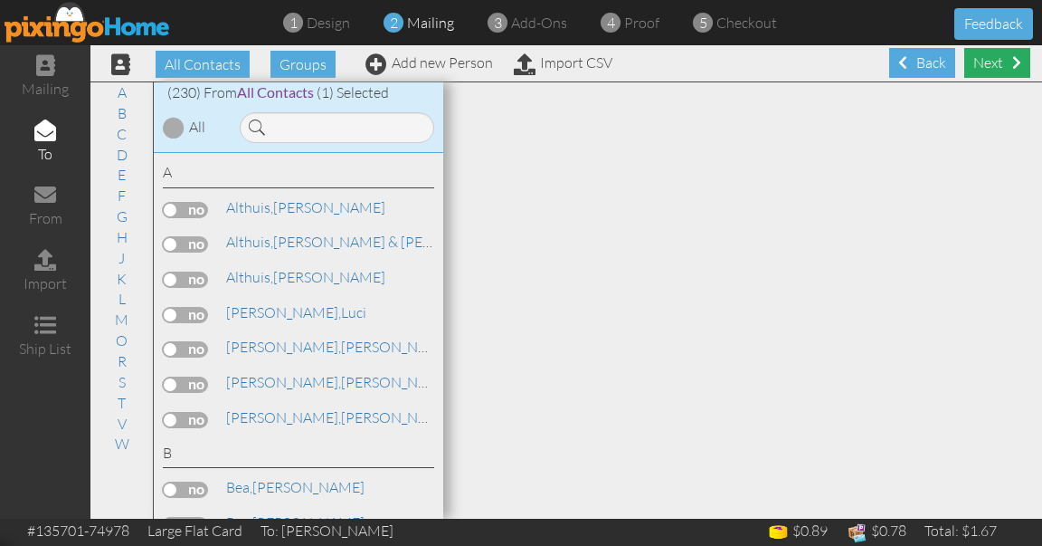
click at [983, 61] on div "Next" at bounding box center [997, 63] width 66 height 30
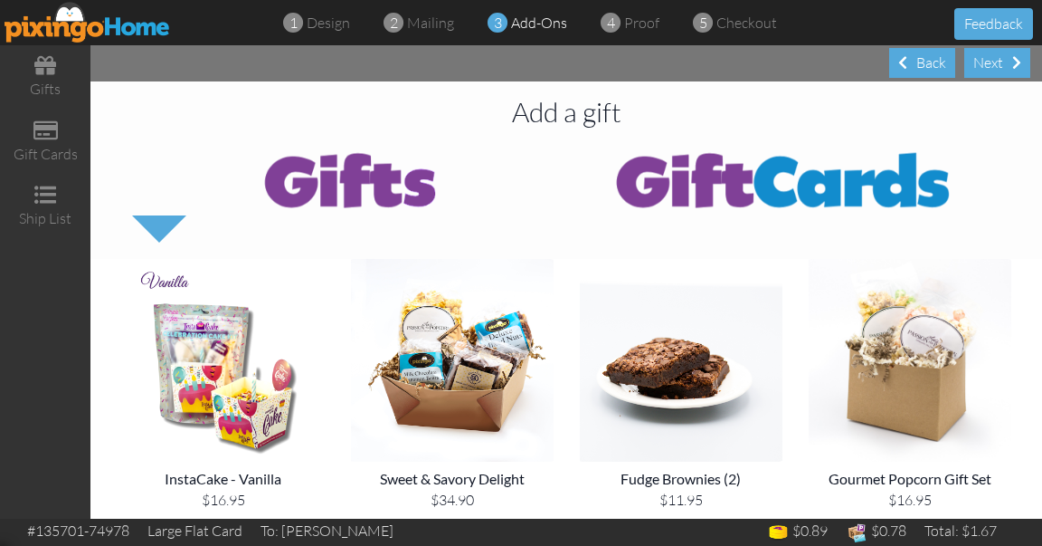
click at [983, 61] on div "Next" at bounding box center [997, 63] width 66 height 30
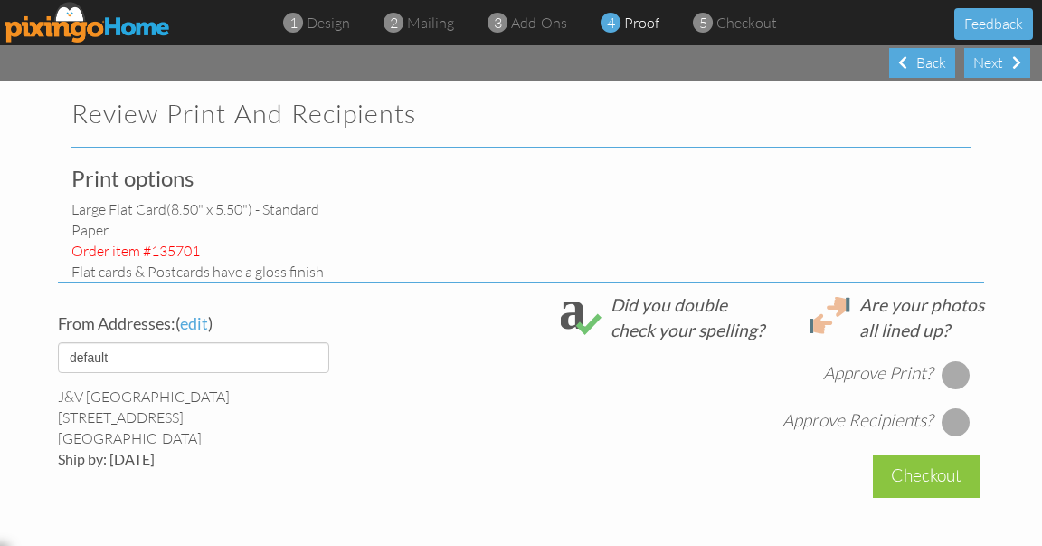
select select "object:8642"
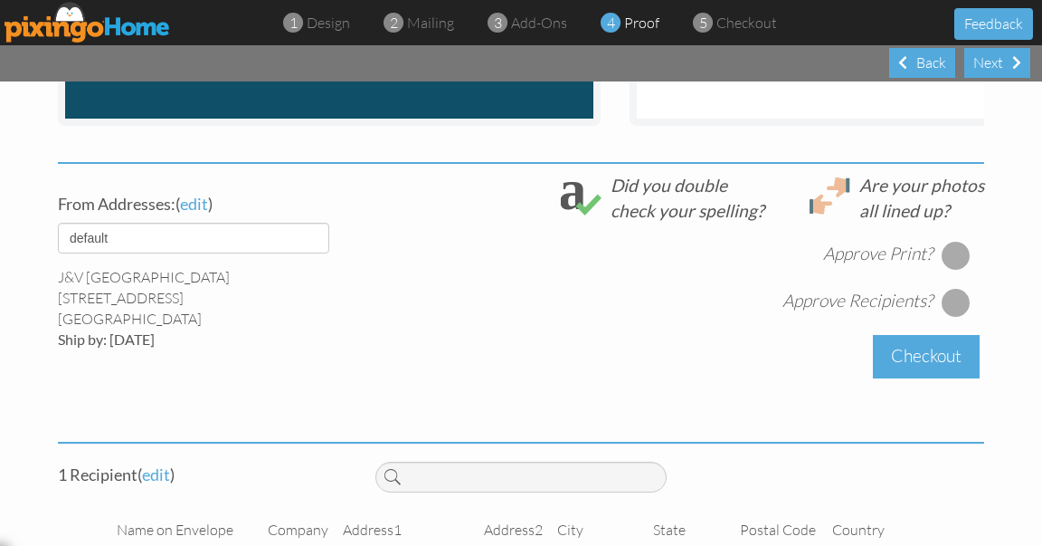
scroll to position [604, 0]
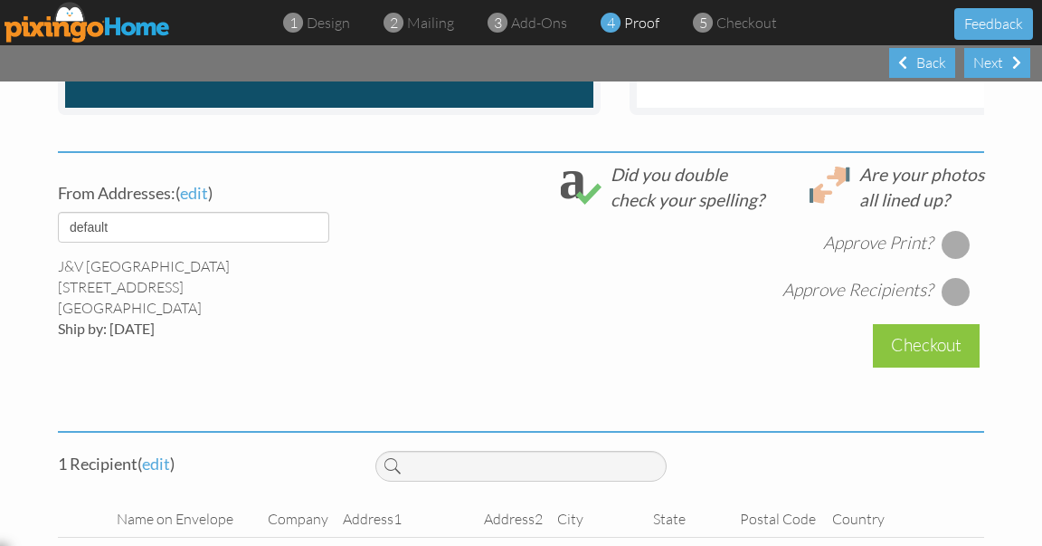
click at [952, 254] on div at bounding box center [956, 244] width 29 height 29
click at [954, 299] on div at bounding box center [956, 291] width 29 height 29
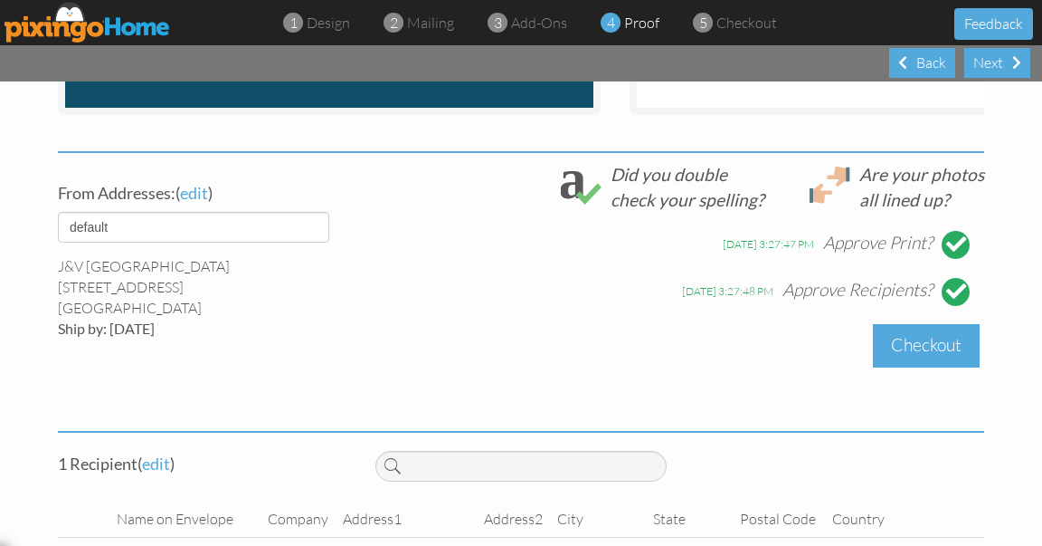
click at [943, 364] on div "Checkout" at bounding box center [926, 345] width 107 height 43
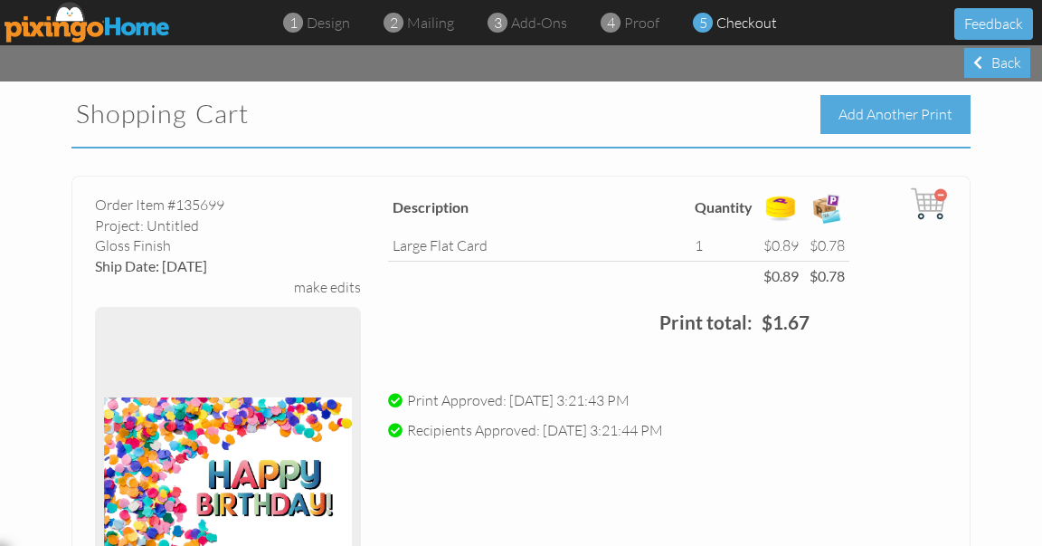
click at [865, 103] on div "Add Another Print" at bounding box center [896, 114] width 150 height 39
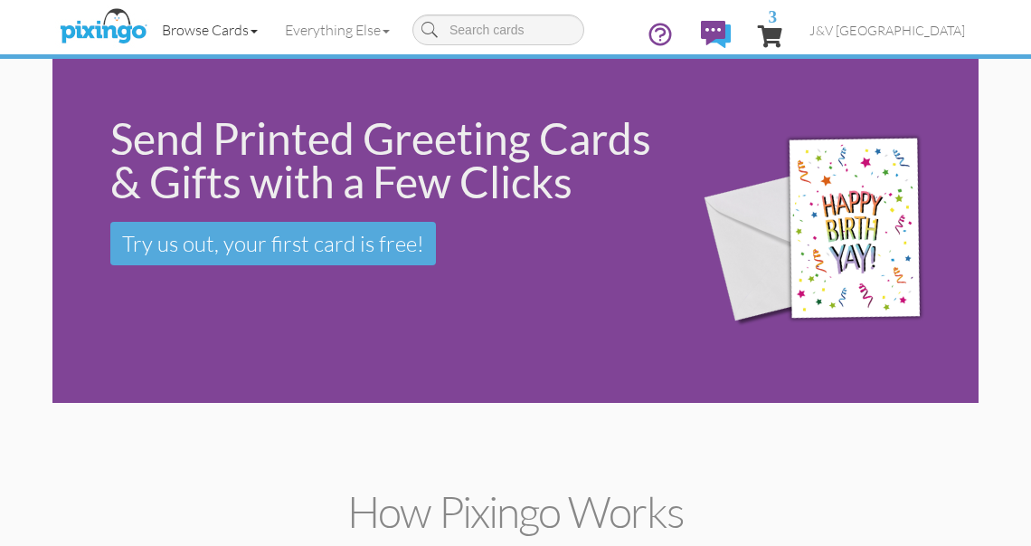
click at [242, 15] on link "Browse Cards" at bounding box center [209, 29] width 123 height 45
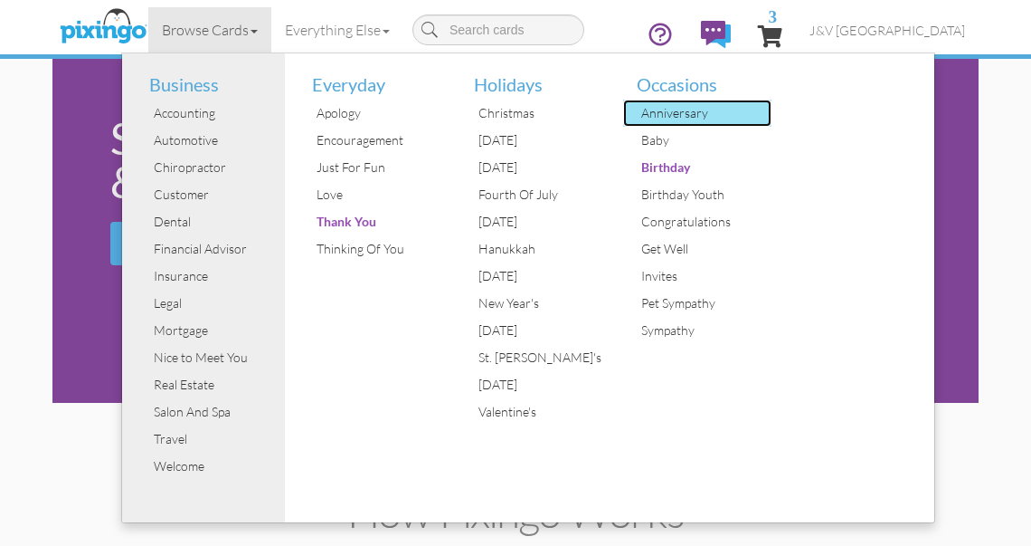
click at [669, 114] on div "Anniversary" at bounding box center [705, 113] width 136 height 27
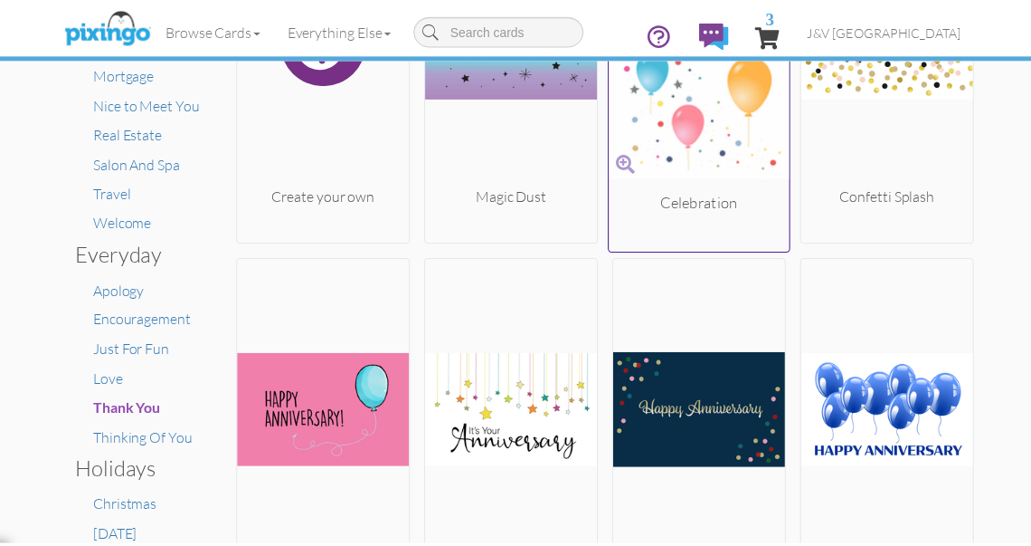
scroll to position [397, 0]
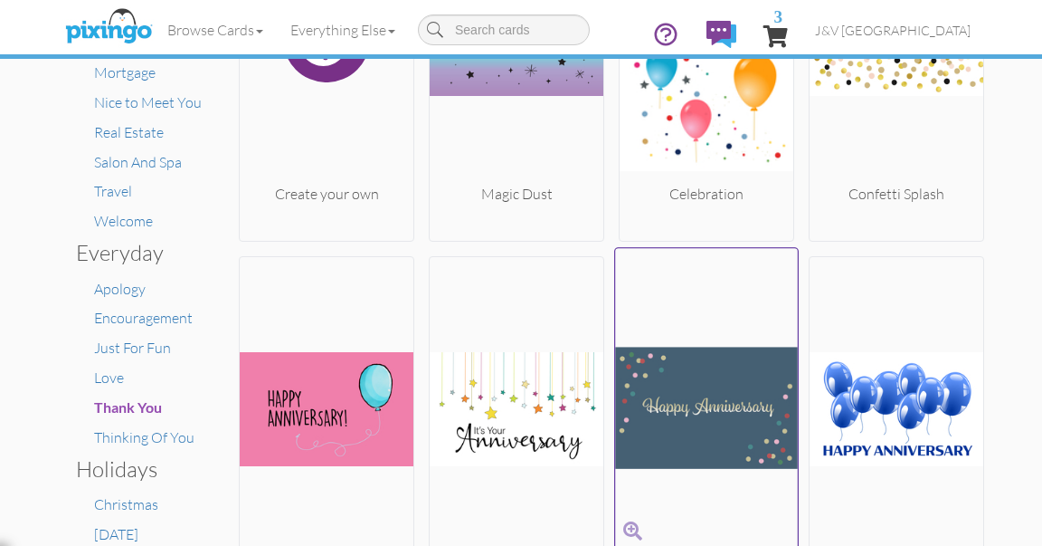
click at [653, 393] on img at bounding box center [706, 407] width 183 height 304
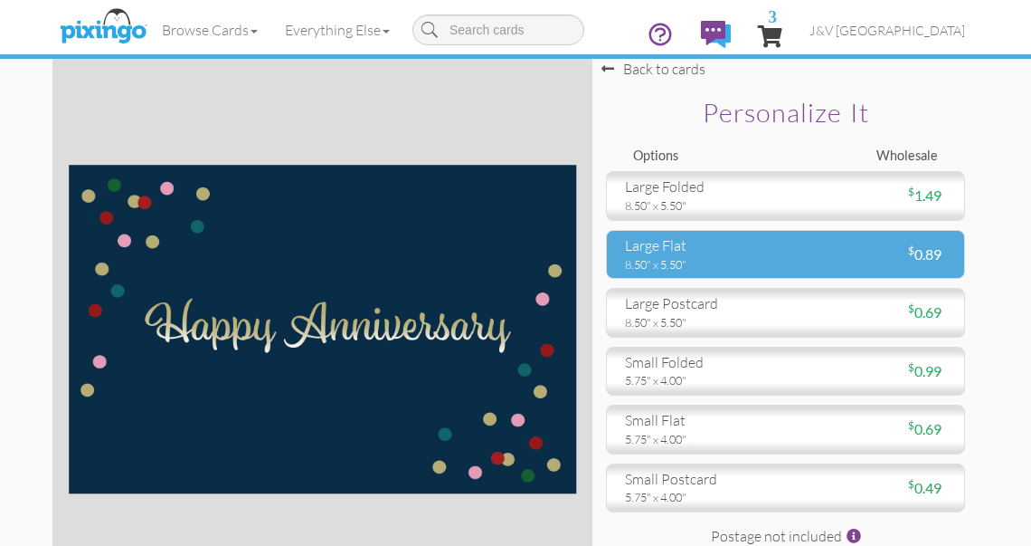
click at [683, 261] on div "8.50" x 5.50"" at bounding box center [698, 264] width 147 height 16
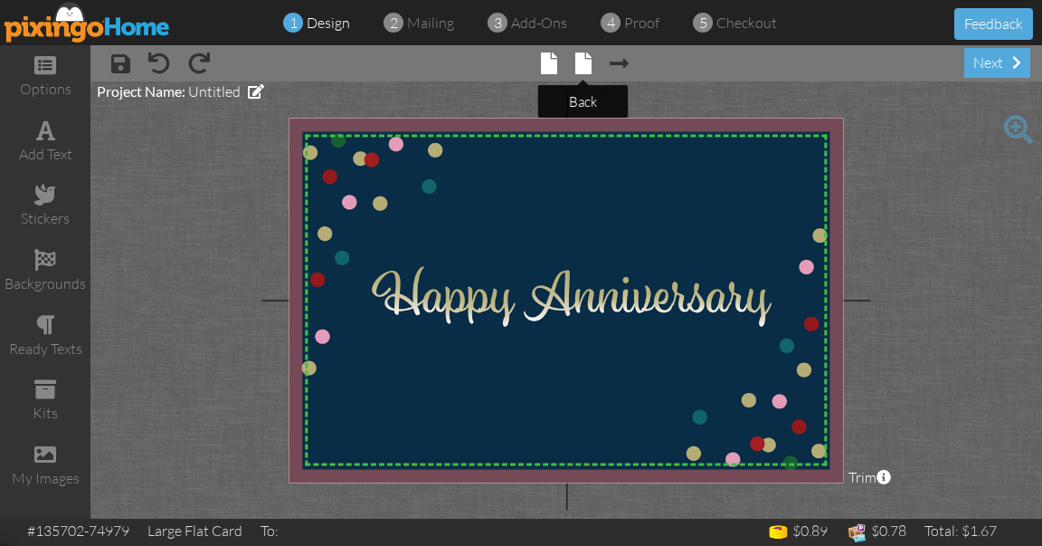
click at [585, 66] on span at bounding box center [583, 63] width 16 height 22
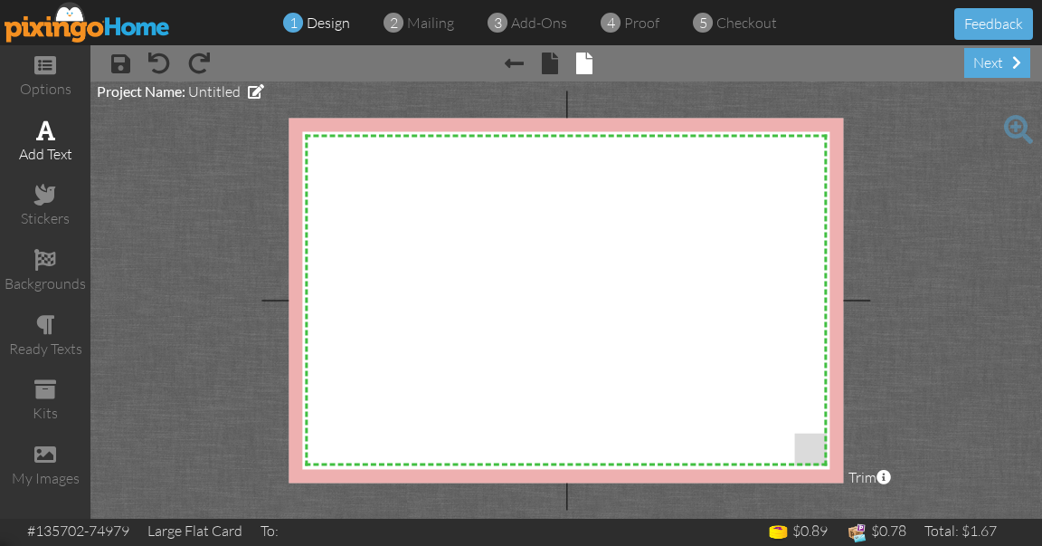
click at [40, 148] on div "add text" at bounding box center [45, 154] width 90 height 21
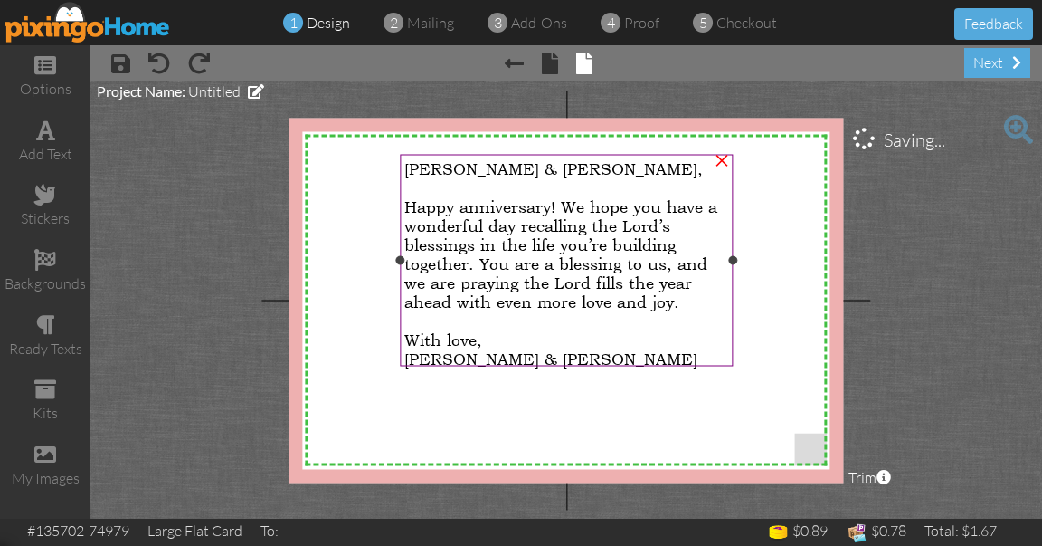
click at [465, 175] on span "[PERSON_NAME] & [PERSON_NAME]," at bounding box center [553, 167] width 299 height 19
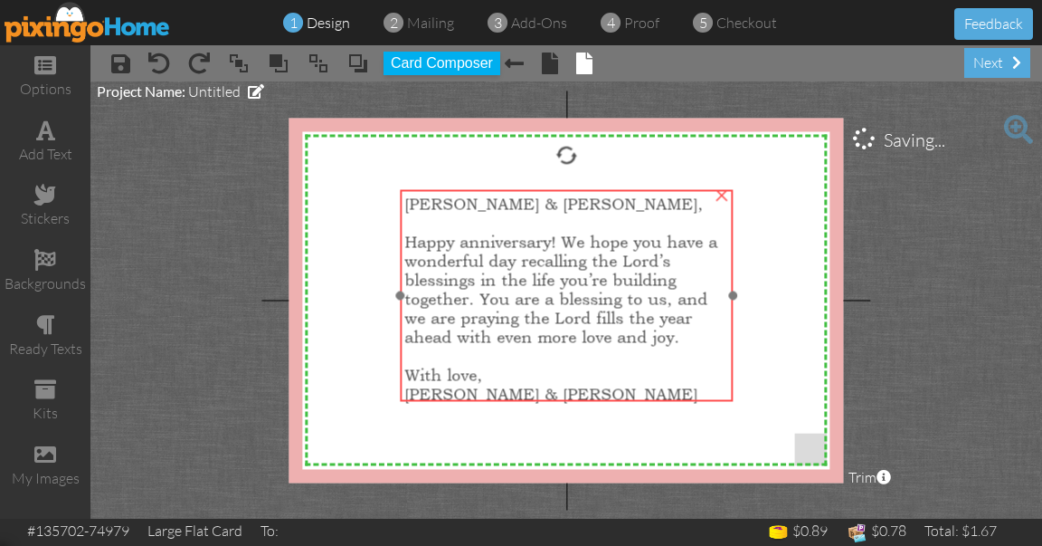
drag, startPoint x: 475, startPoint y: 157, endPoint x: 475, endPoint y: 192, distance: 35.3
click at [475, 192] on div "[PERSON_NAME] & [PERSON_NAME], Happy anniversary! We hope you have a wonderful …" at bounding box center [566, 298] width 333 height 218
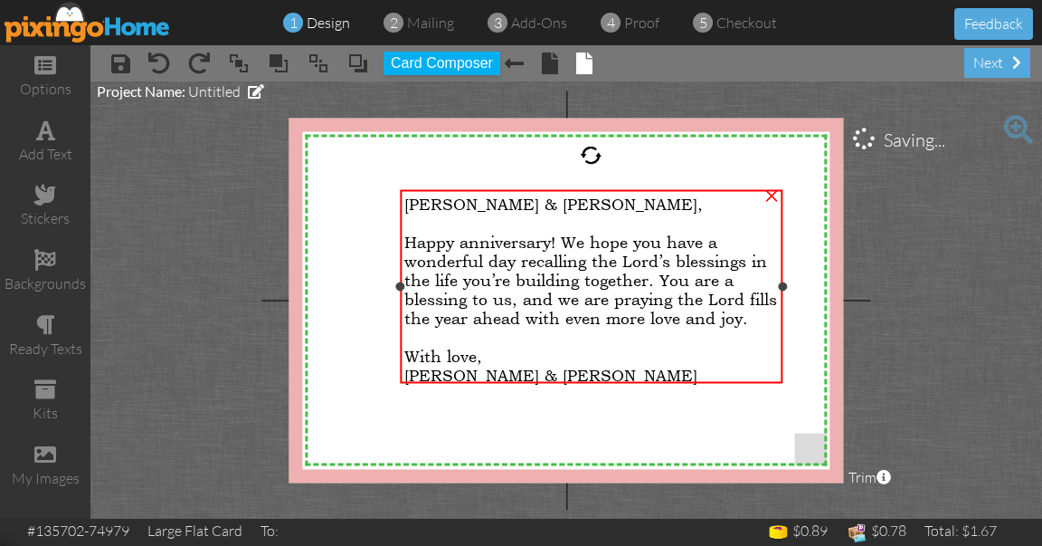
drag, startPoint x: 733, startPoint y: 292, endPoint x: 783, endPoint y: 294, distance: 49.8
click at [783, 294] on div "[PERSON_NAME] & [PERSON_NAME], Happy anniversary! We hope you have a wonderful …" at bounding box center [591, 286] width 383 height 194
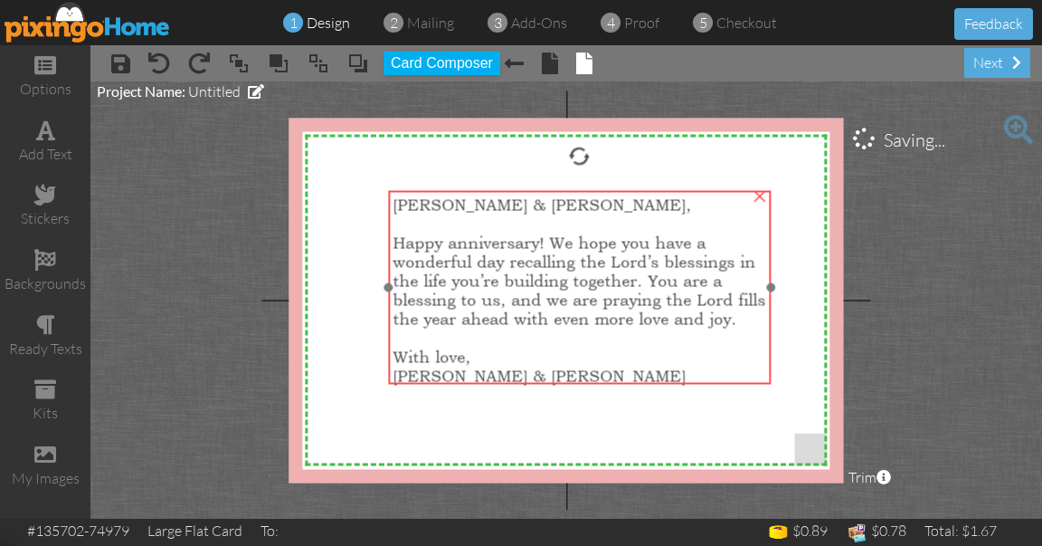
drag, startPoint x: 575, startPoint y: 189, endPoint x: 563, endPoint y: 187, distance: 12.8
click at [563, 190] on div "[PERSON_NAME] & [PERSON_NAME], Happy anniversary! We hope you have a wonderful …" at bounding box center [579, 289] width 383 height 199
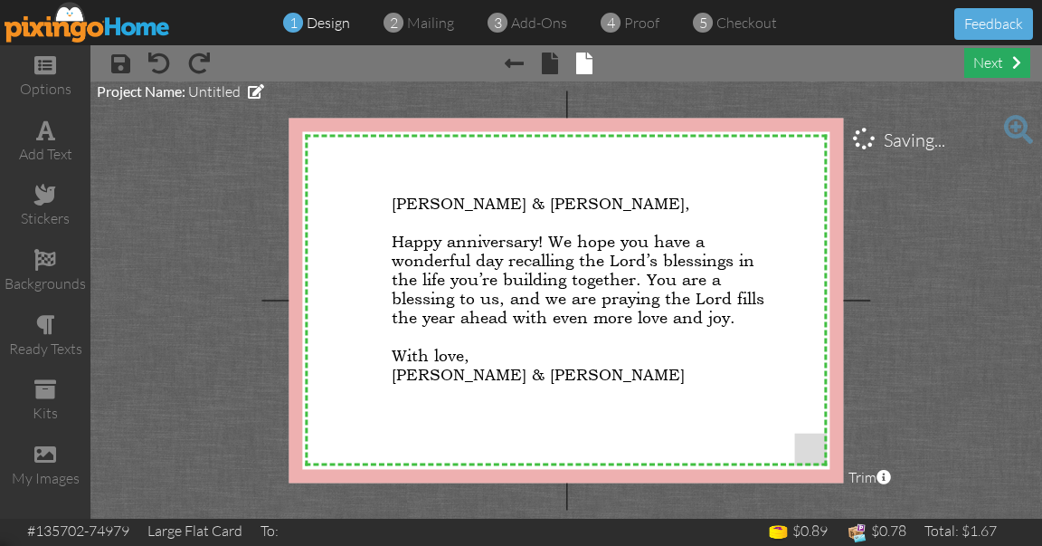
click at [985, 62] on div "next" at bounding box center [997, 63] width 66 height 30
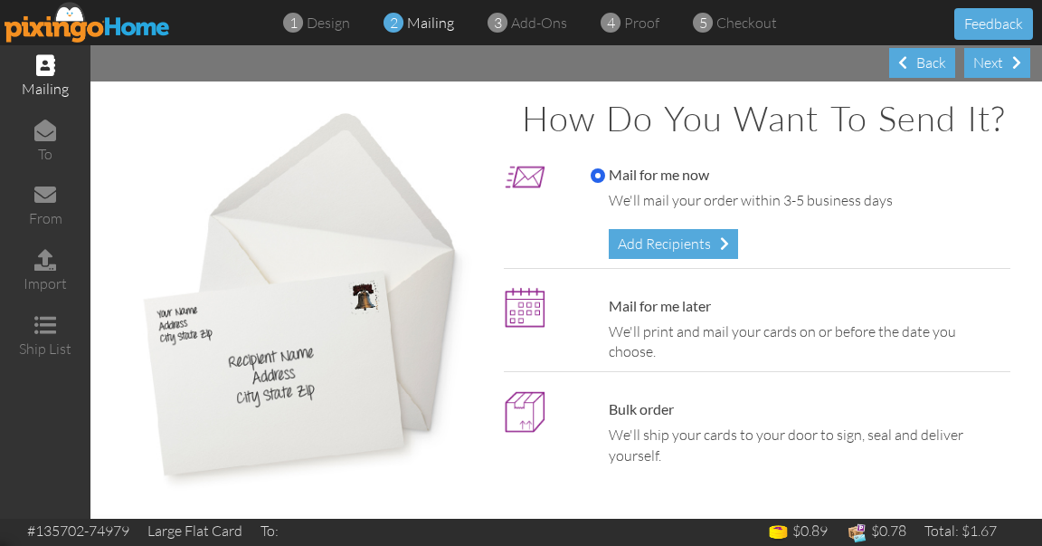
click at [665, 317] on label "Mail for me later" at bounding box center [651, 306] width 120 height 21
click at [605, 314] on input "Mail for me later" at bounding box center [598, 306] width 14 height 14
radio input "true"
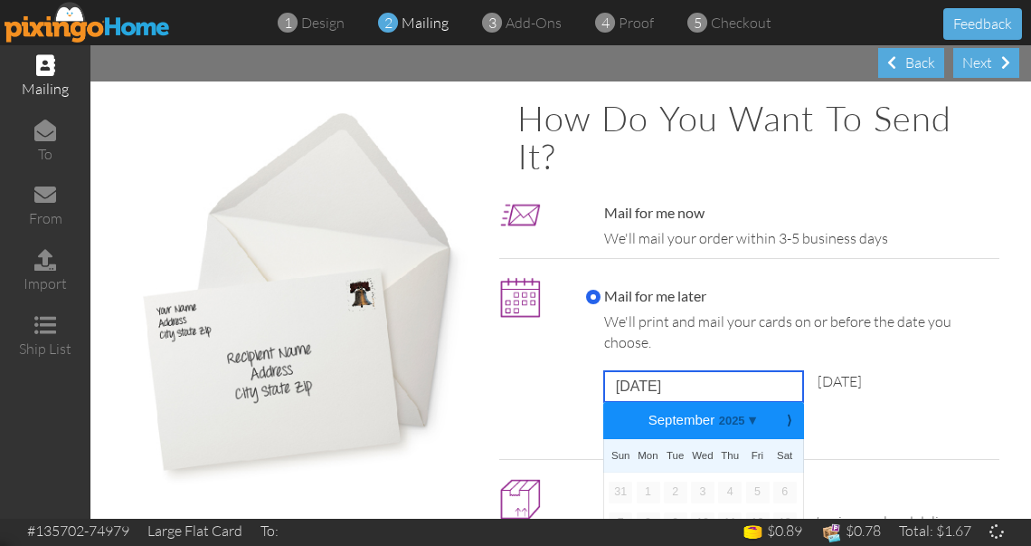
click at [624, 384] on input "[DATE]" at bounding box center [703, 386] width 199 height 31
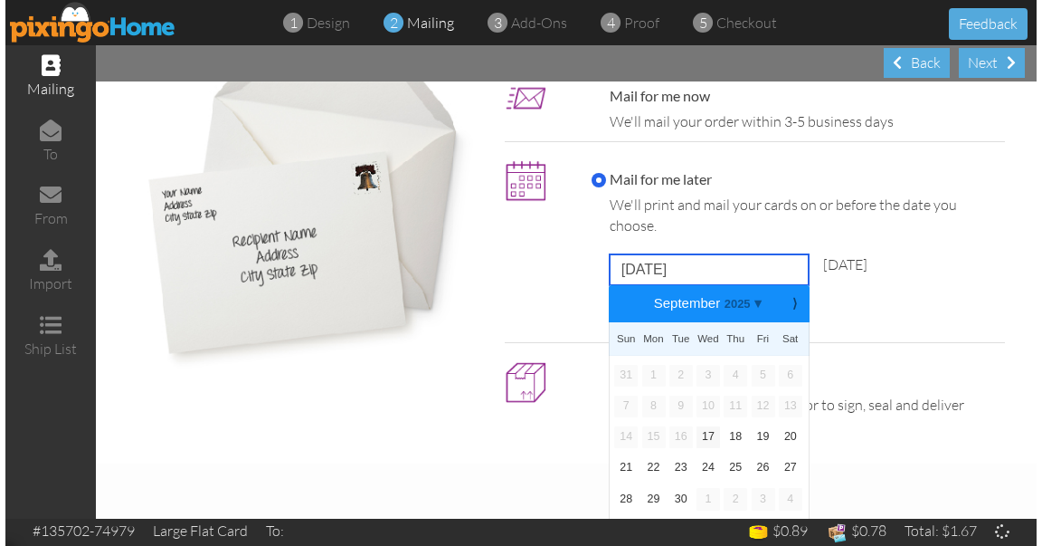
scroll to position [119, 0]
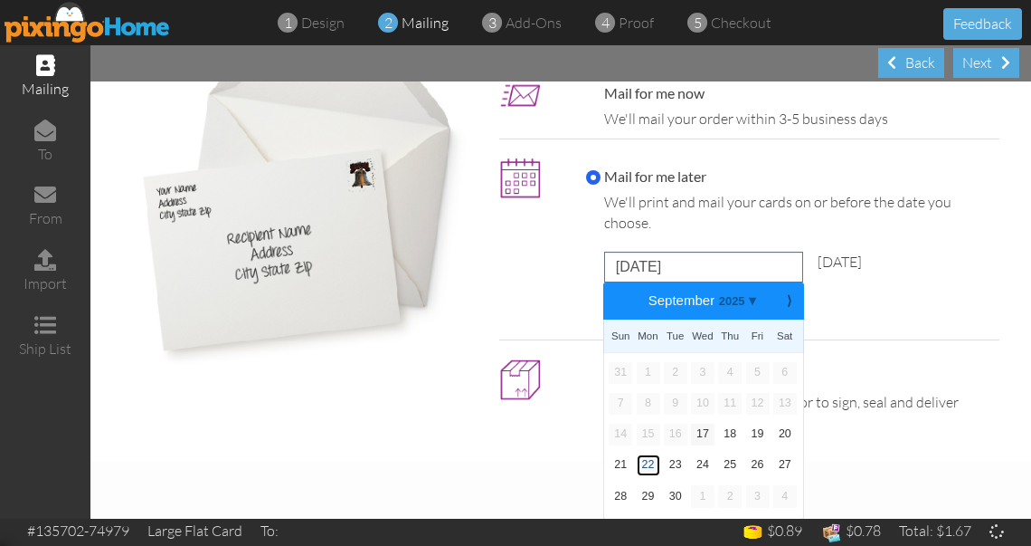
click at [637, 469] on link "22" at bounding box center [649, 465] width 24 height 22
type input "[DATE]"
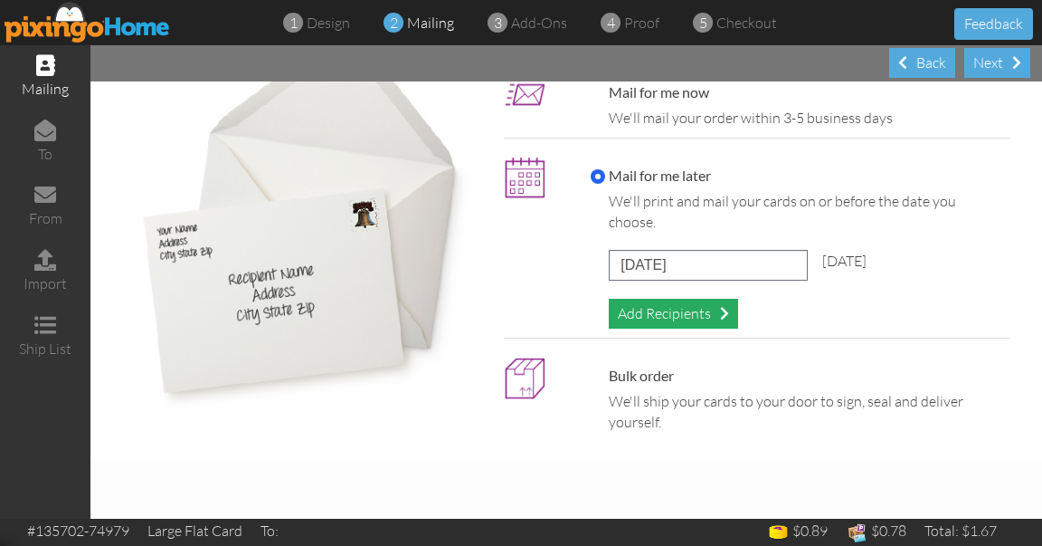
click at [674, 308] on div "Add Recipients" at bounding box center [673, 314] width 129 height 30
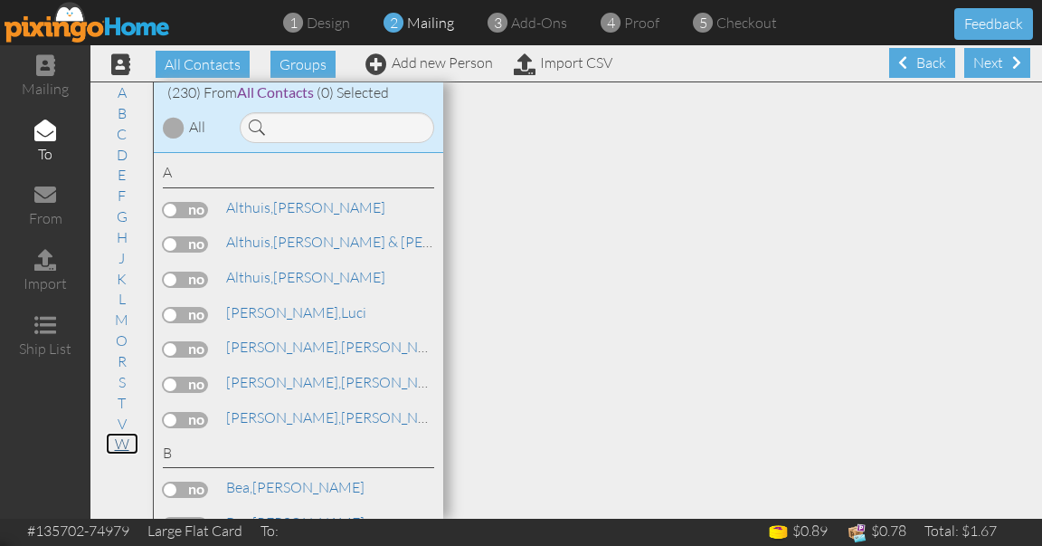
click at [122, 437] on link "W" at bounding box center [122, 443] width 33 height 22
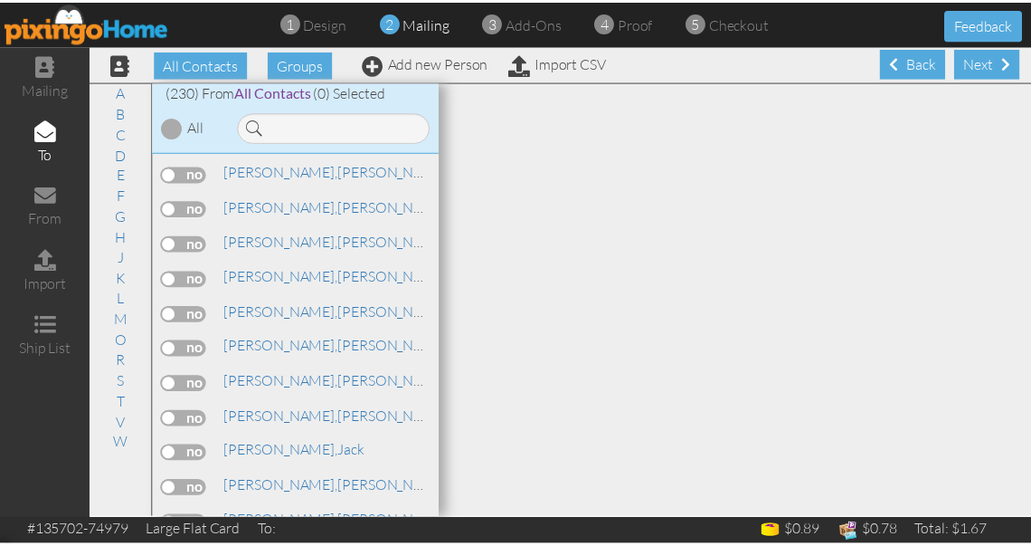
scroll to position [8286, 0]
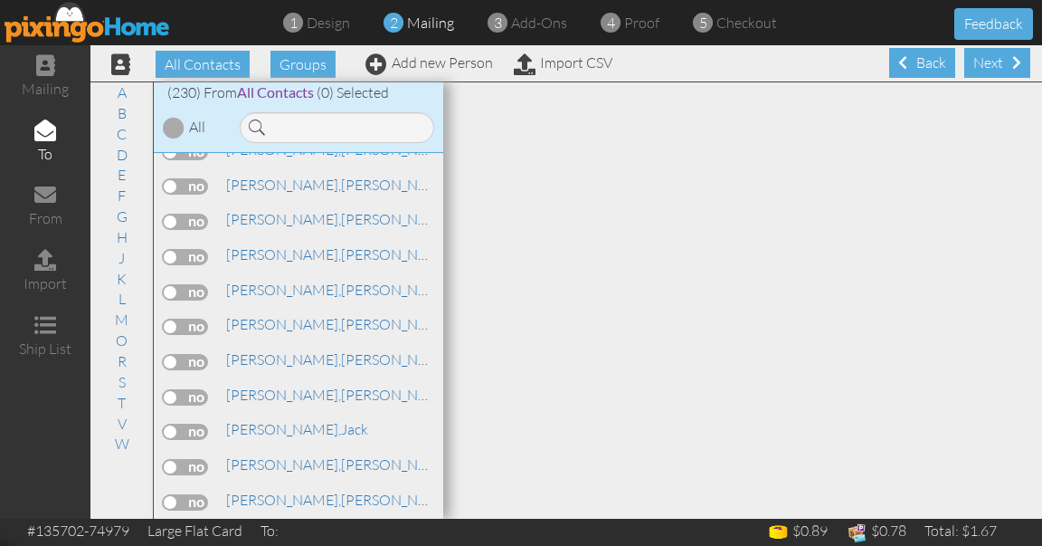
click at [196, 284] on label at bounding box center [185, 292] width 45 height 16
click at [0, 0] on input "checkbox" at bounding box center [0, 0] width 0 height 0
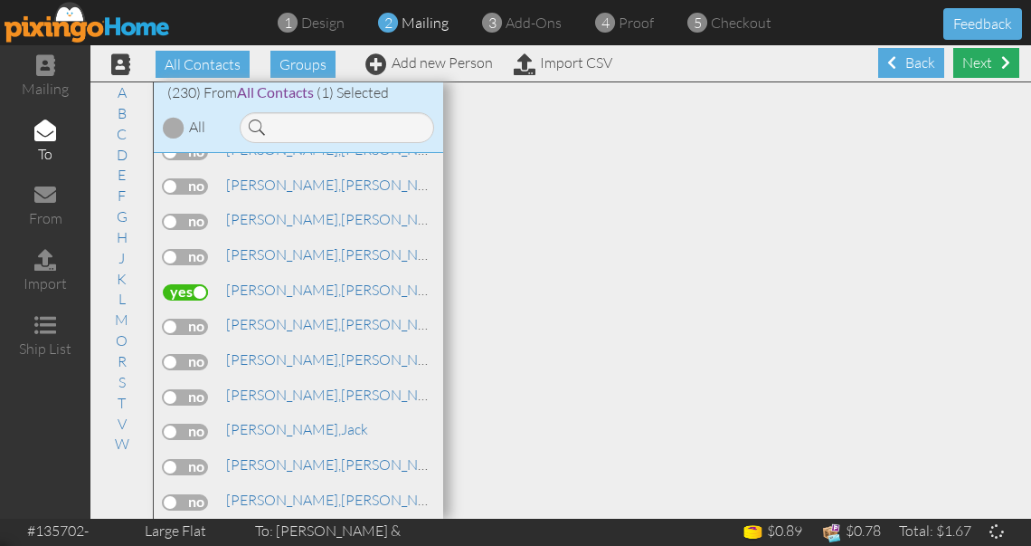
click at [969, 71] on div "Next" at bounding box center [987, 63] width 66 height 30
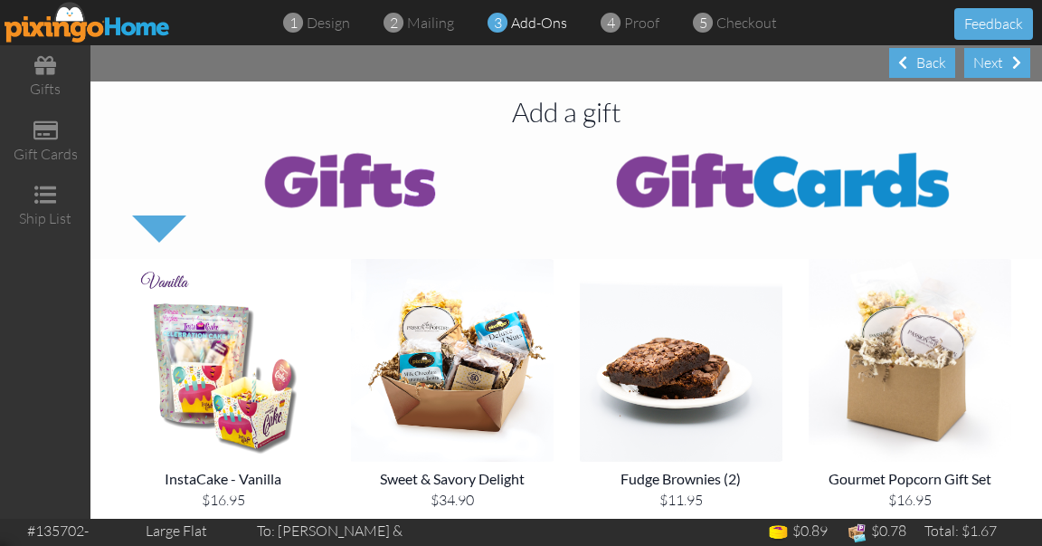
click at [969, 71] on div "Next" at bounding box center [997, 63] width 66 height 30
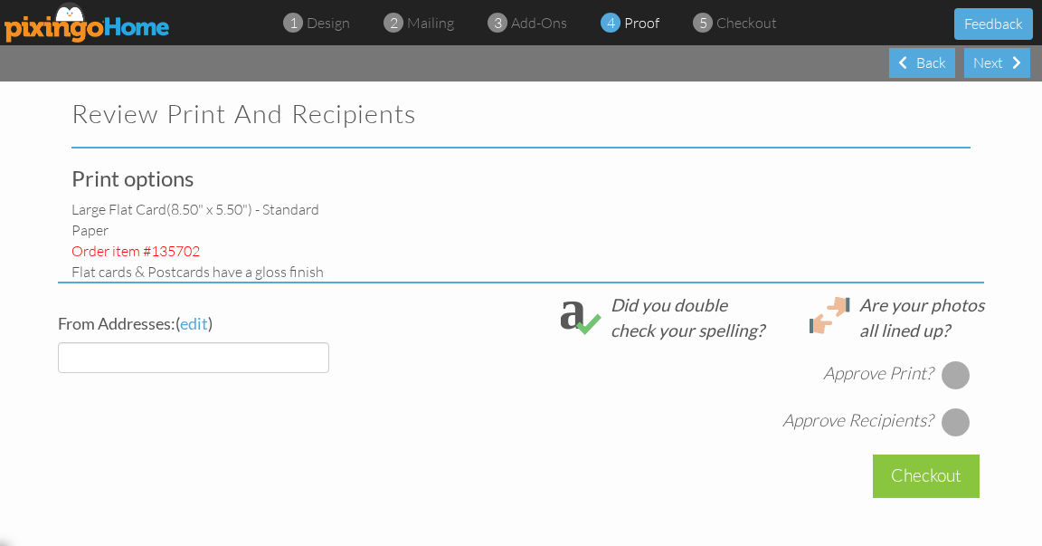
select select "object:10375"
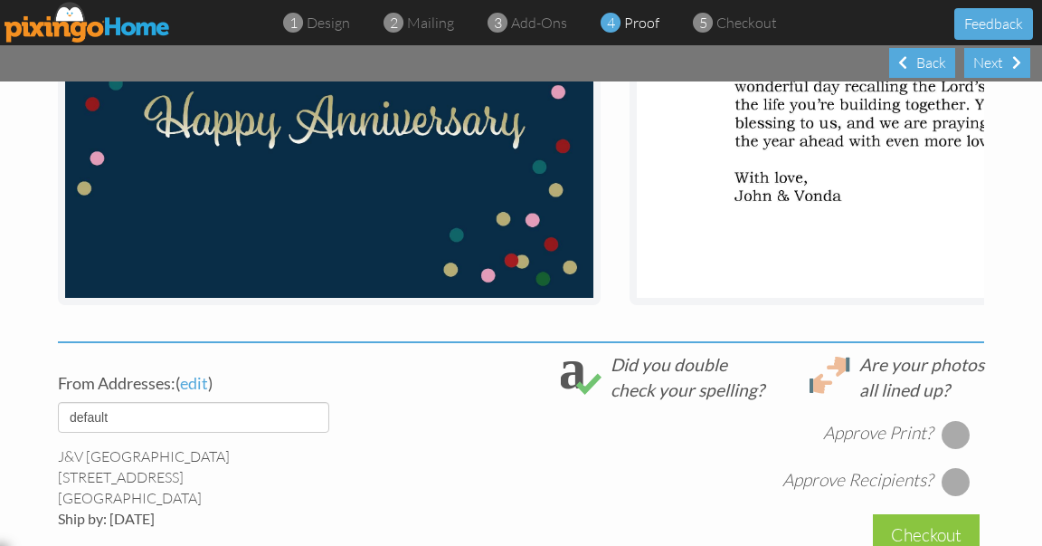
scroll to position [421, 0]
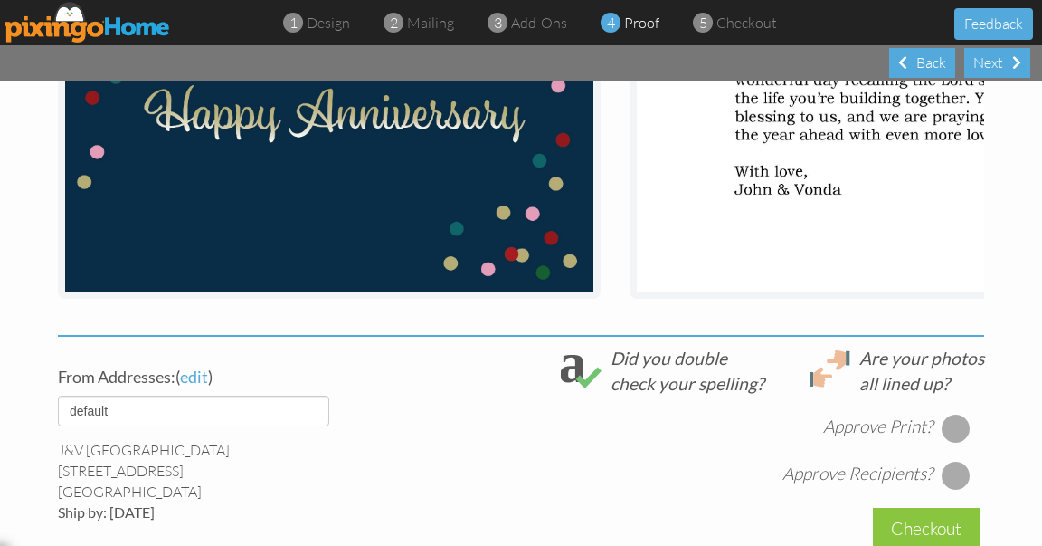
click at [961, 438] on div at bounding box center [956, 427] width 29 height 29
click at [954, 481] on div at bounding box center [956, 475] width 29 height 29
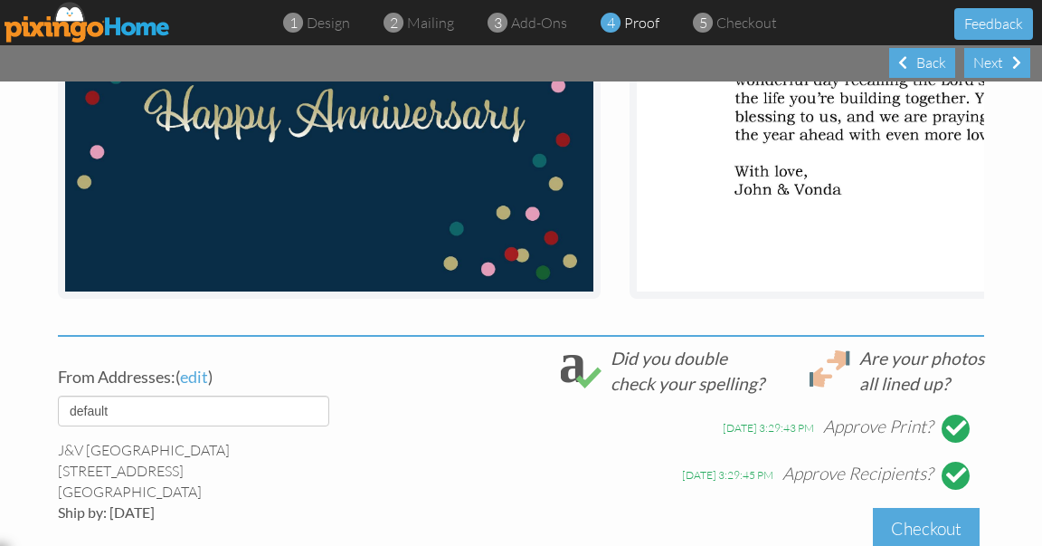
click at [930, 532] on div "Checkout" at bounding box center [926, 529] width 107 height 43
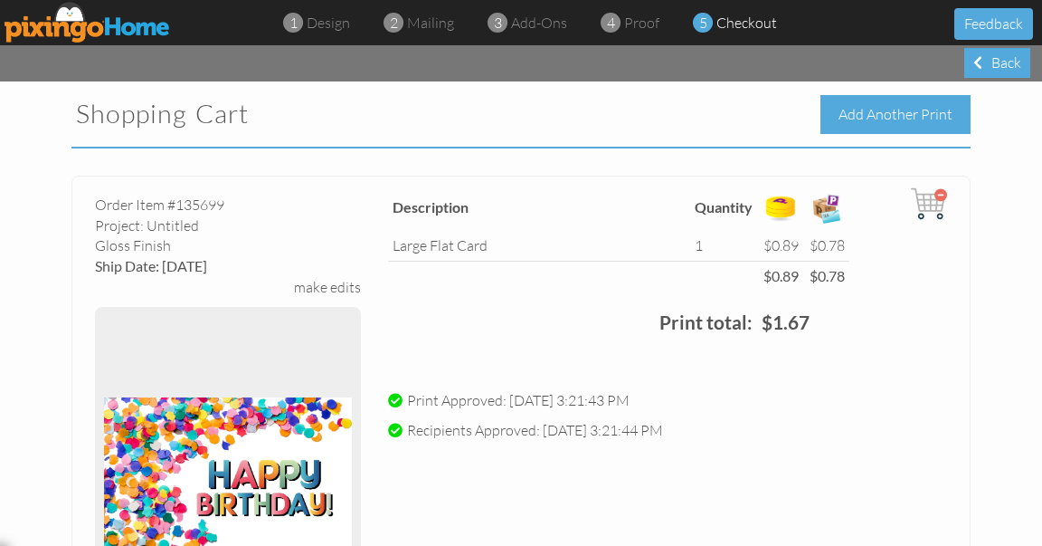
click at [880, 113] on div "Add Another Print" at bounding box center [896, 114] width 150 height 39
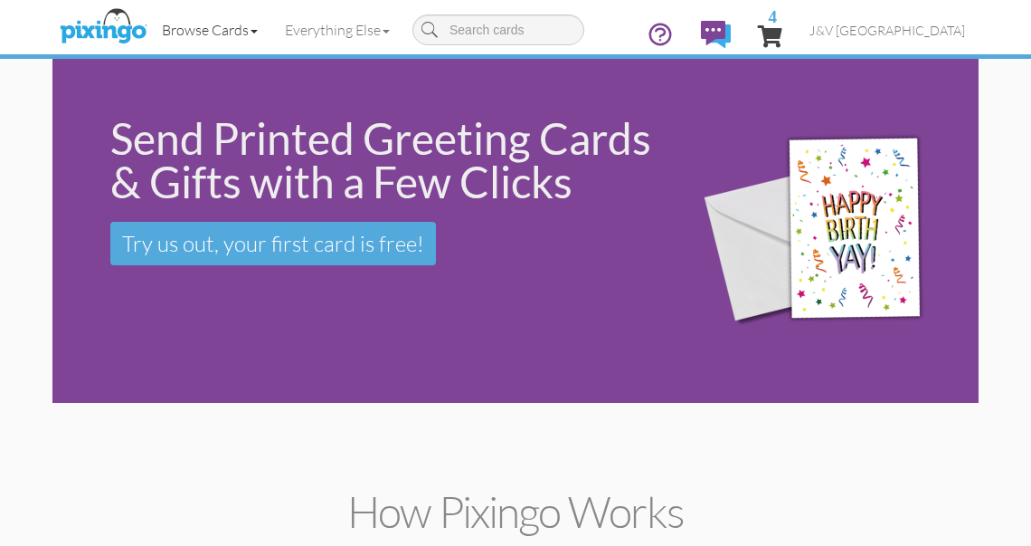
click at [243, 38] on link "Browse Cards" at bounding box center [209, 29] width 123 height 45
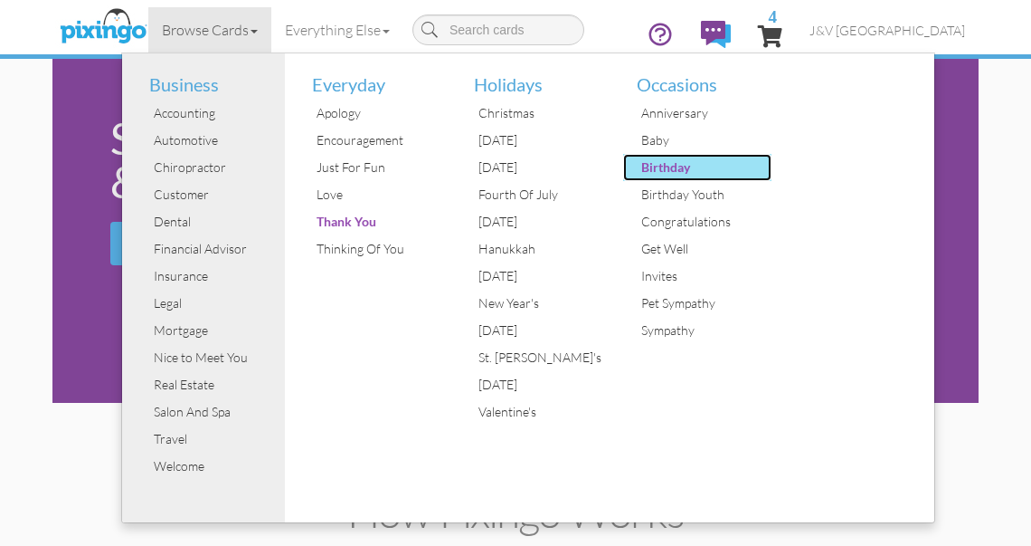
click at [705, 168] on div "Birthday" at bounding box center [705, 167] width 136 height 27
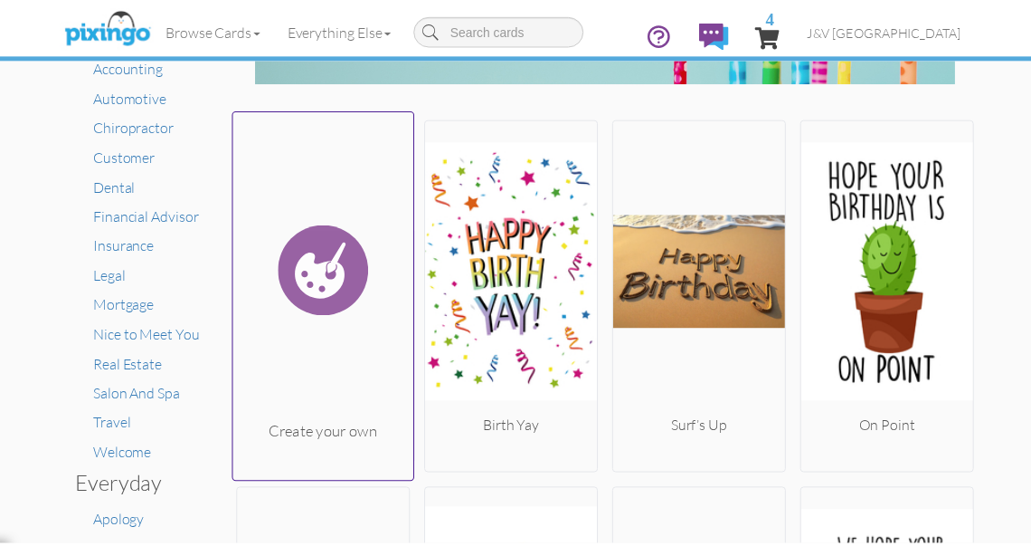
scroll to position [166, 0]
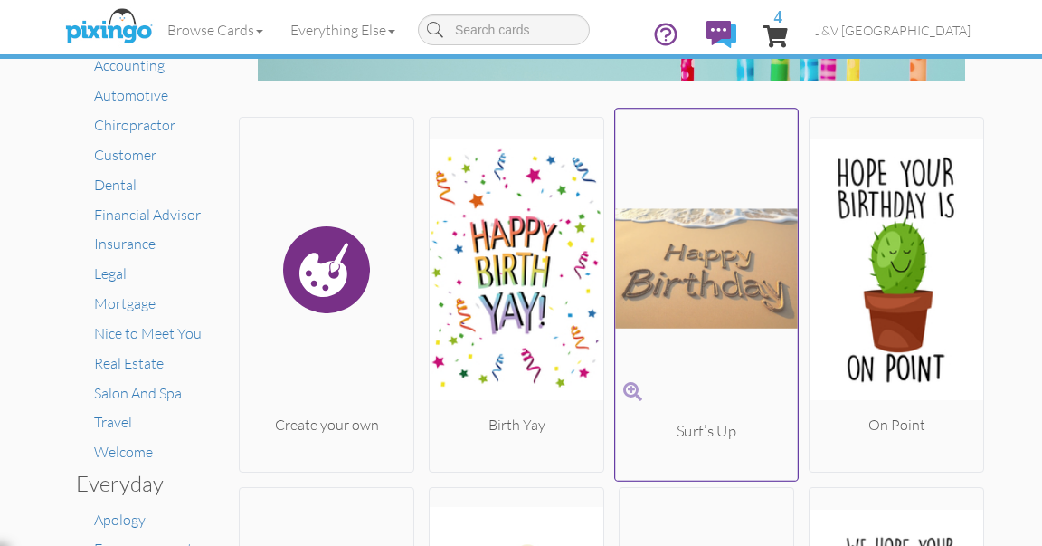
click at [688, 299] on img at bounding box center [706, 269] width 183 height 304
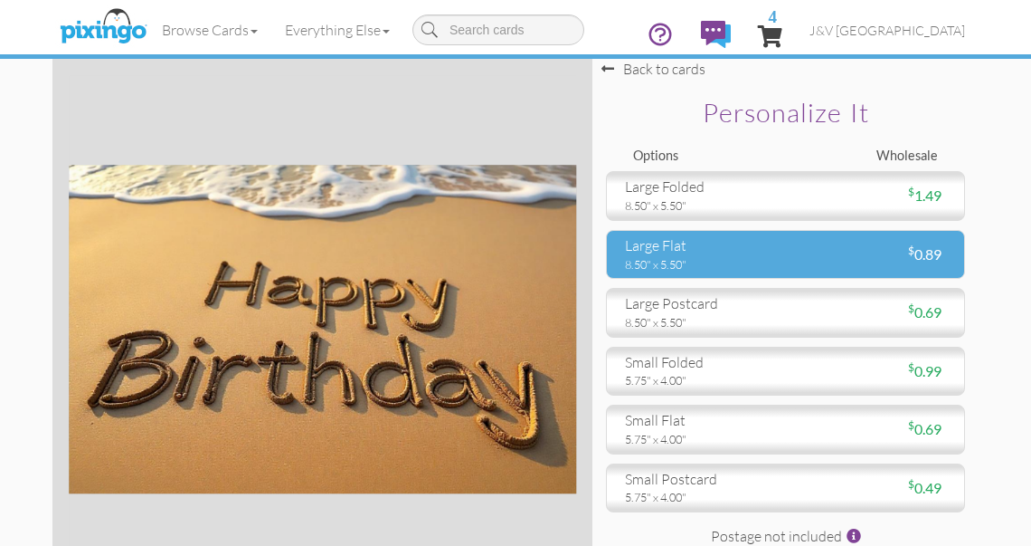
click at [693, 265] on div "8.50" x 5.50"" at bounding box center [698, 264] width 147 height 16
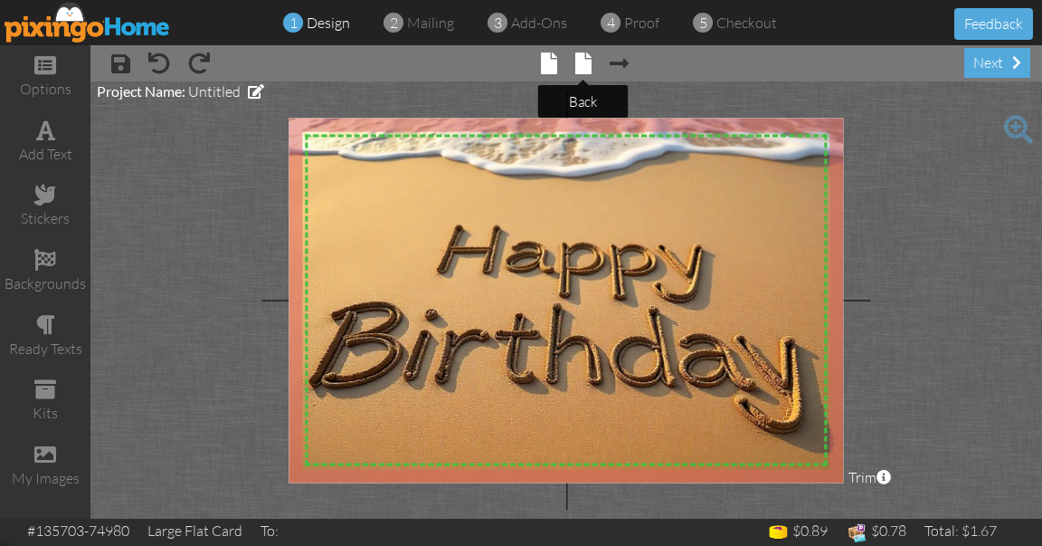
click at [579, 54] on span at bounding box center [583, 63] width 16 height 22
click at [579, 55] on span at bounding box center [583, 63] width 16 height 22
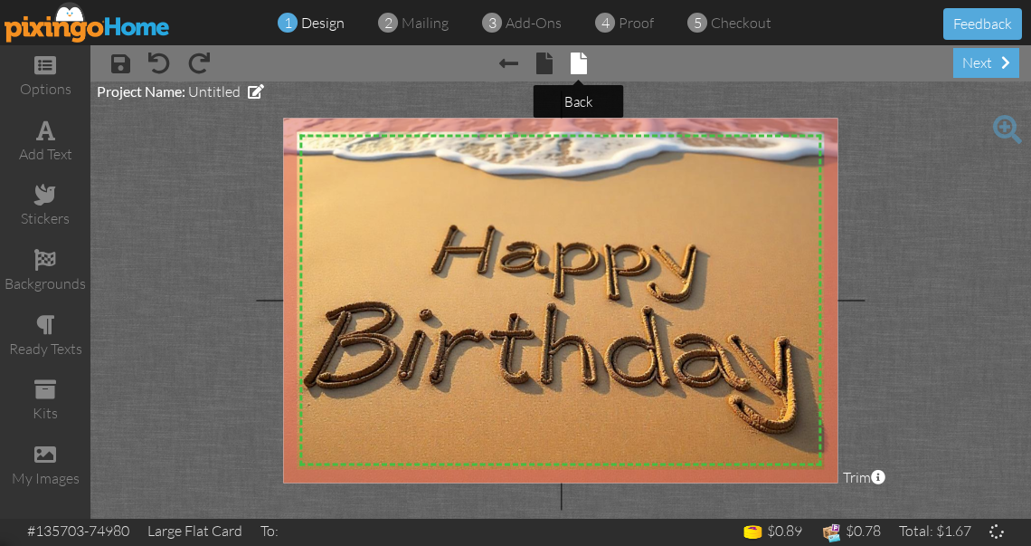
click at [583, 63] on span at bounding box center [579, 63] width 16 height 22
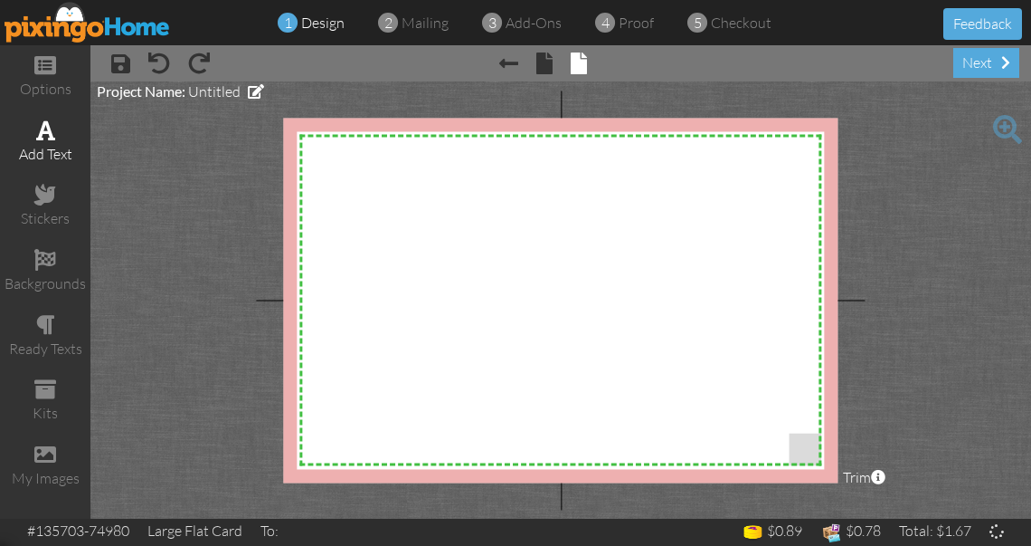
click at [52, 134] on span at bounding box center [45, 130] width 19 height 22
click at [51, 137] on span at bounding box center [45, 130] width 19 height 22
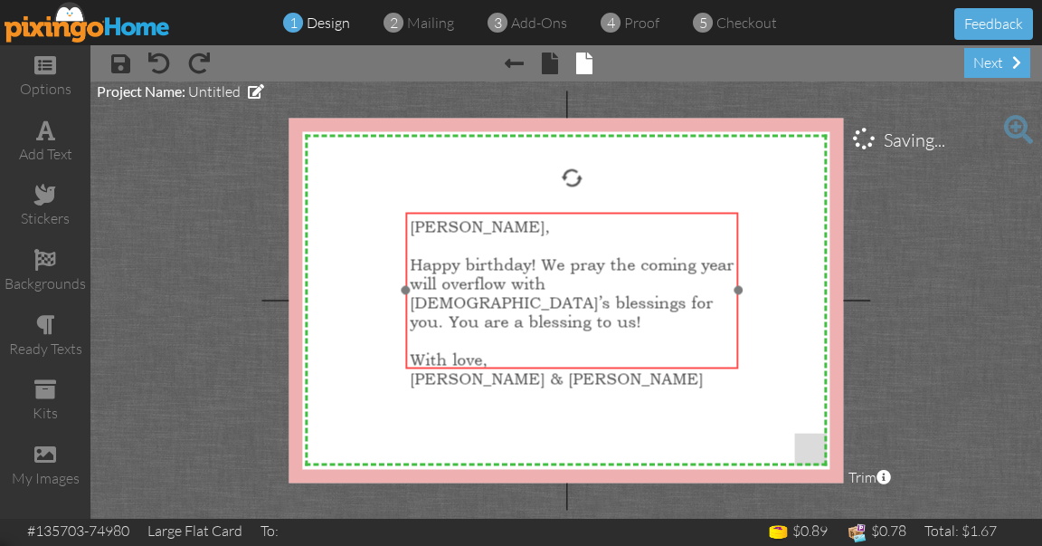
drag, startPoint x: 612, startPoint y: 157, endPoint x: 617, endPoint y: 214, distance: 58.2
click at [617, 214] on div "[PERSON_NAME], ​ Happy birthday! We pray the coming year will overflow with [DE…" at bounding box center [571, 302] width 333 height 180
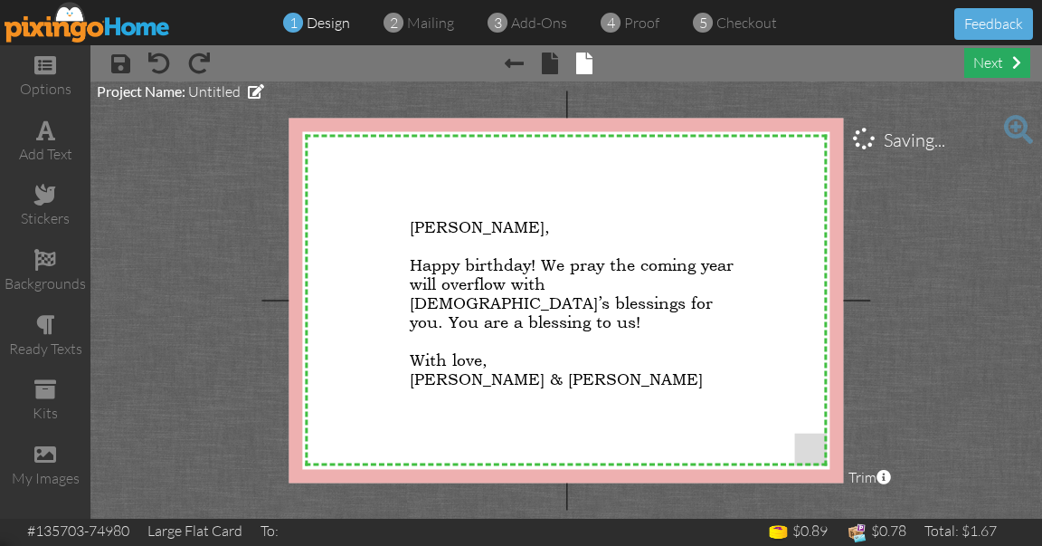
click at [972, 68] on div "next" at bounding box center [997, 63] width 66 height 30
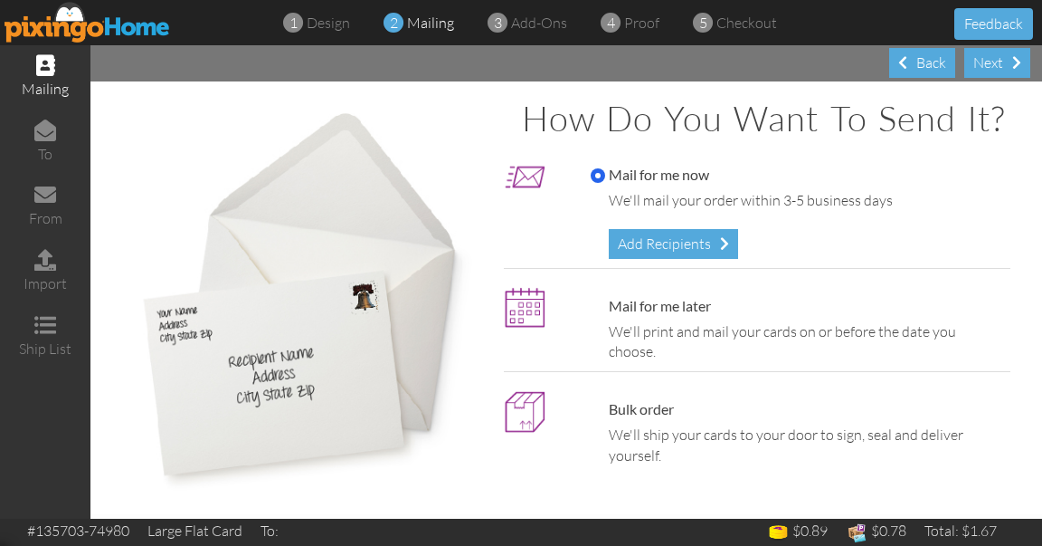
click at [648, 317] on label "Mail for me later" at bounding box center [651, 306] width 120 height 21
click at [605, 314] on input "Mail for me later" at bounding box center [598, 306] width 14 height 14
radio input "true"
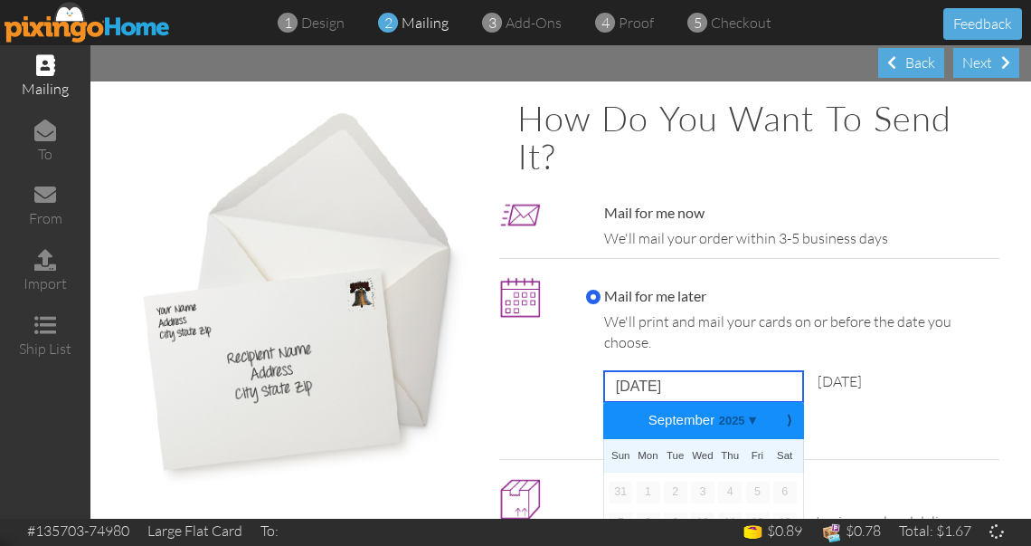
click at [671, 383] on input "[DATE]" at bounding box center [703, 386] width 199 height 31
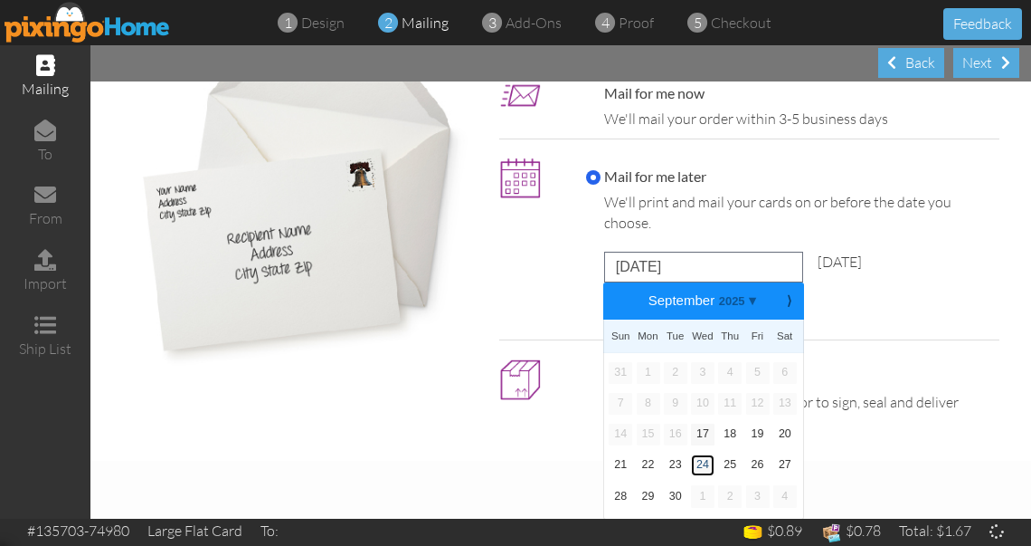
click at [696, 469] on link "24" at bounding box center [703, 465] width 24 height 22
type input "[DATE]"
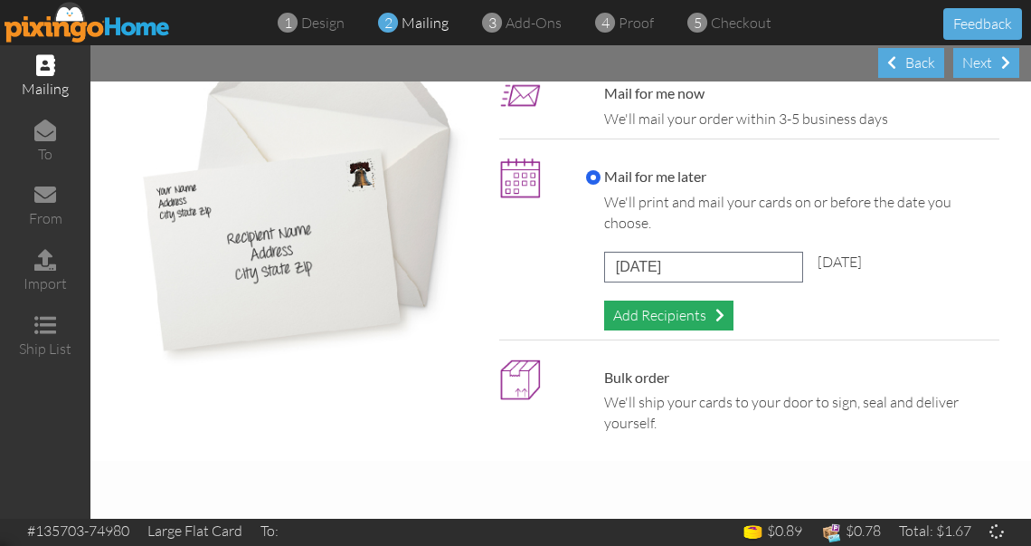
click at [689, 310] on div "Add Recipients" at bounding box center [668, 315] width 129 height 30
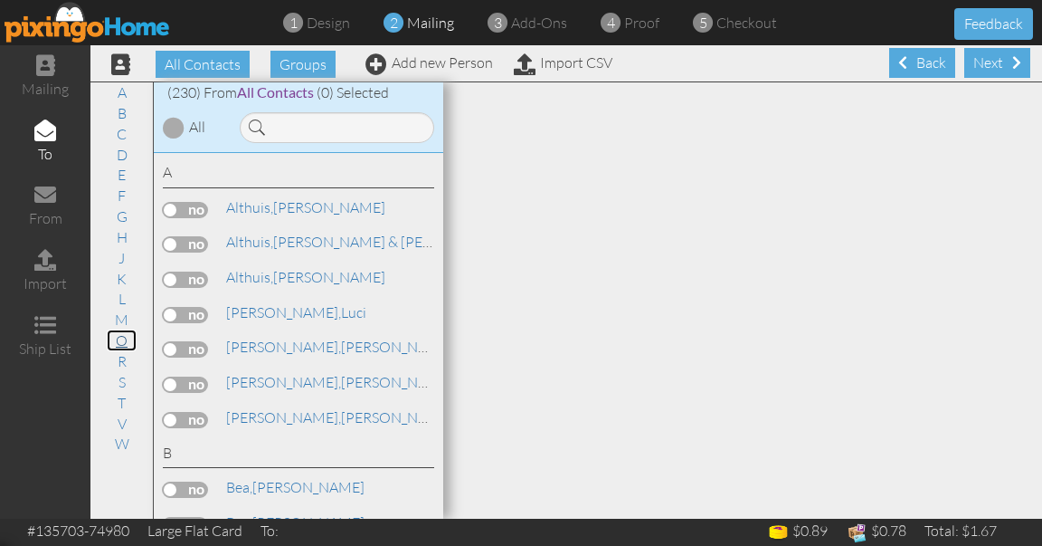
click at [123, 337] on link "O" at bounding box center [122, 340] width 30 height 22
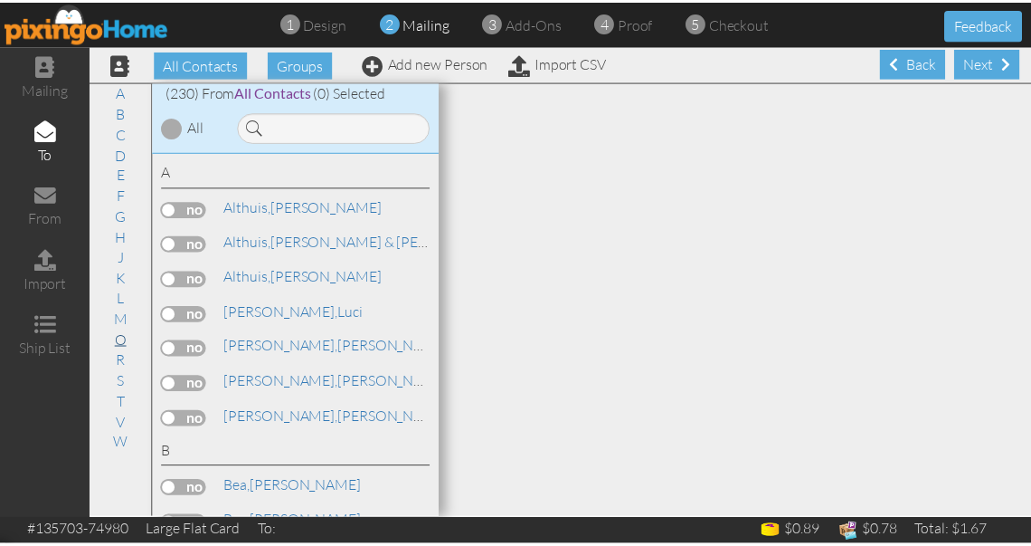
scroll to position [6073, 0]
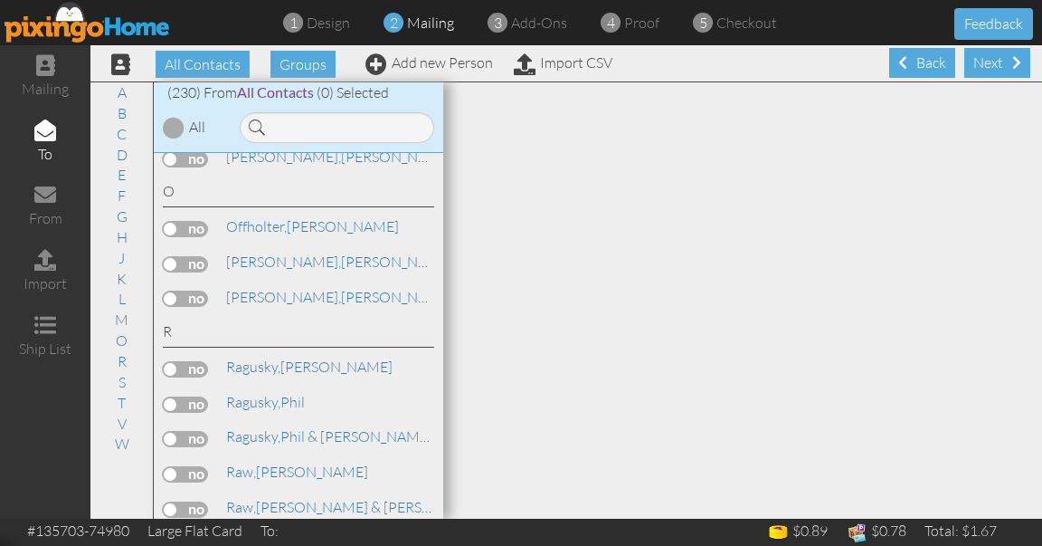
click at [190, 290] on label at bounding box center [185, 298] width 45 height 16
click at [0, 0] on input "checkbox" at bounding box center [0, 0] width 0 height 0
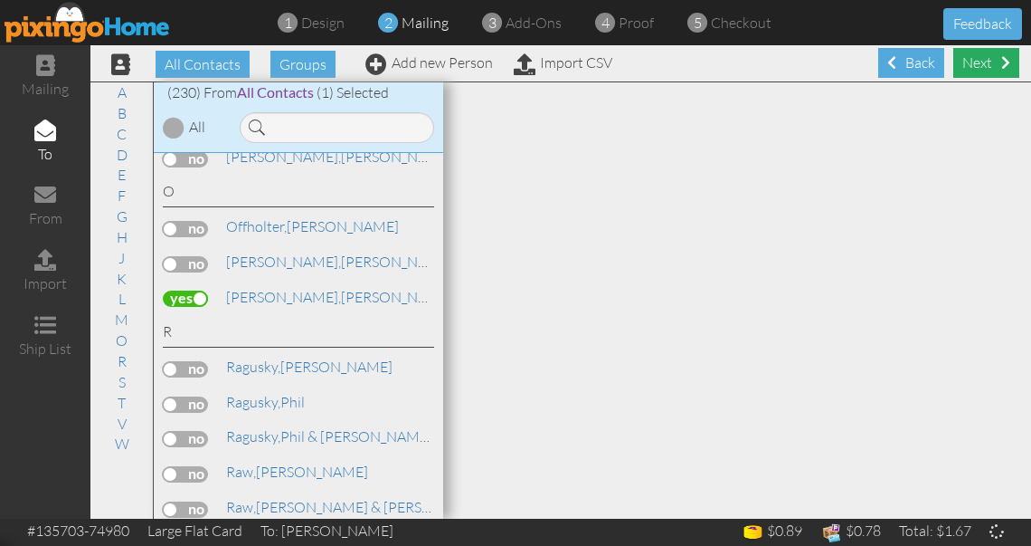
click at [981, 54] on div "Next" at bounding box center [987, 63] width 66 height 30
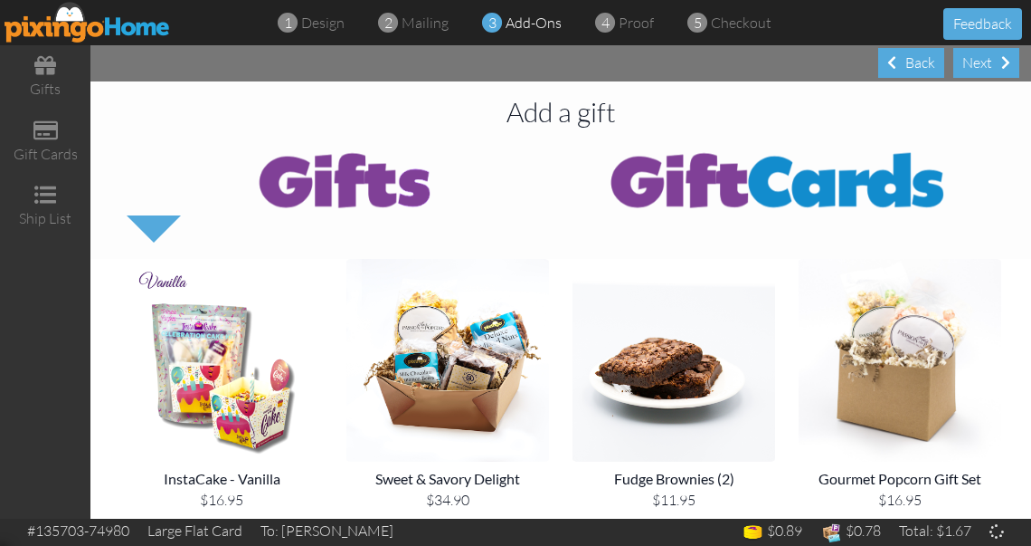
click at [981, 54] on div "Next" at bounding box center [987, 63] width 66 height 30
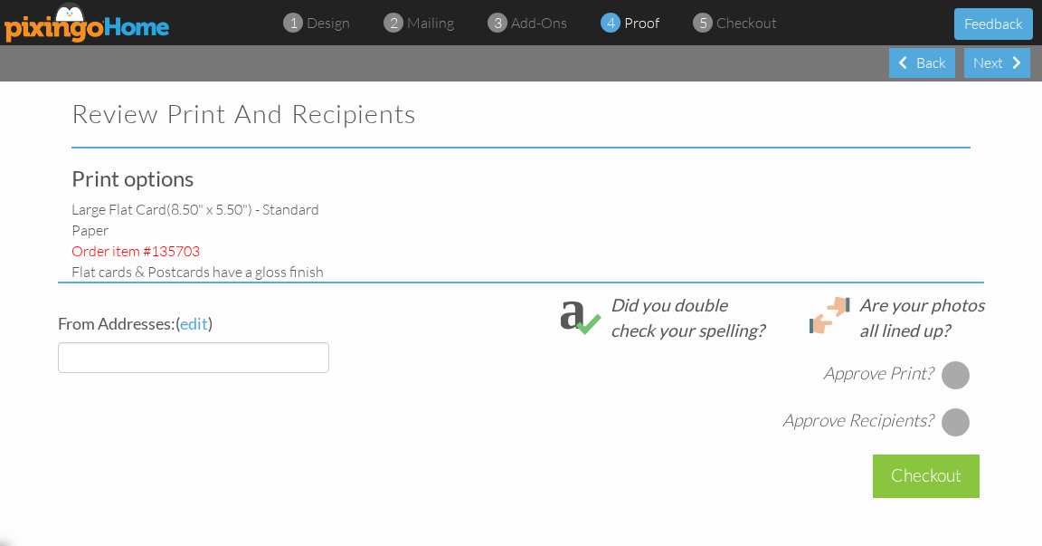
select select "object:12120"
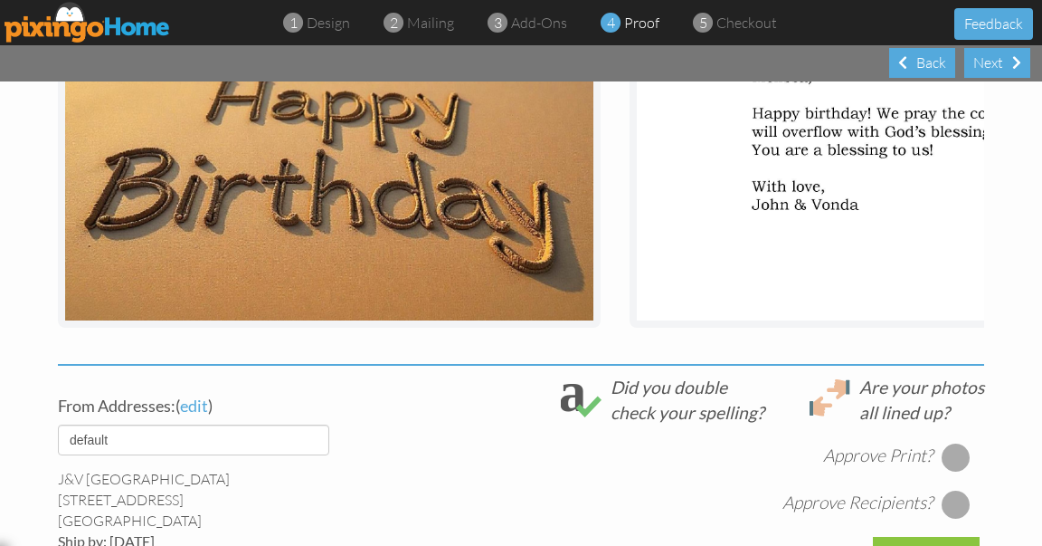
scroll to position [500, 0]
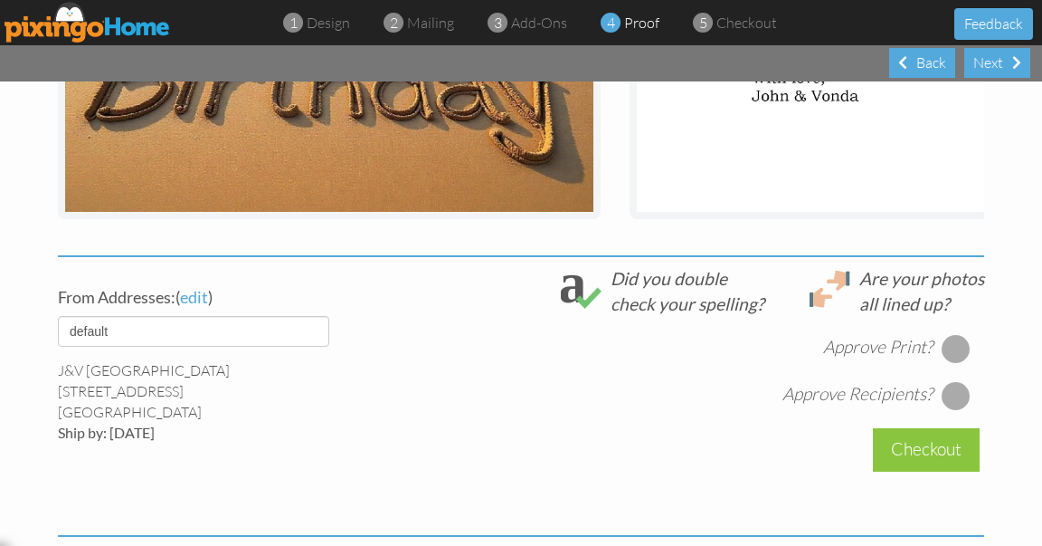
click at [945, 363] on div at bounding box center [956, 348] width 29 height 29
click at [953, 410] on div at bounding box center [956, 395] width 29 height 29
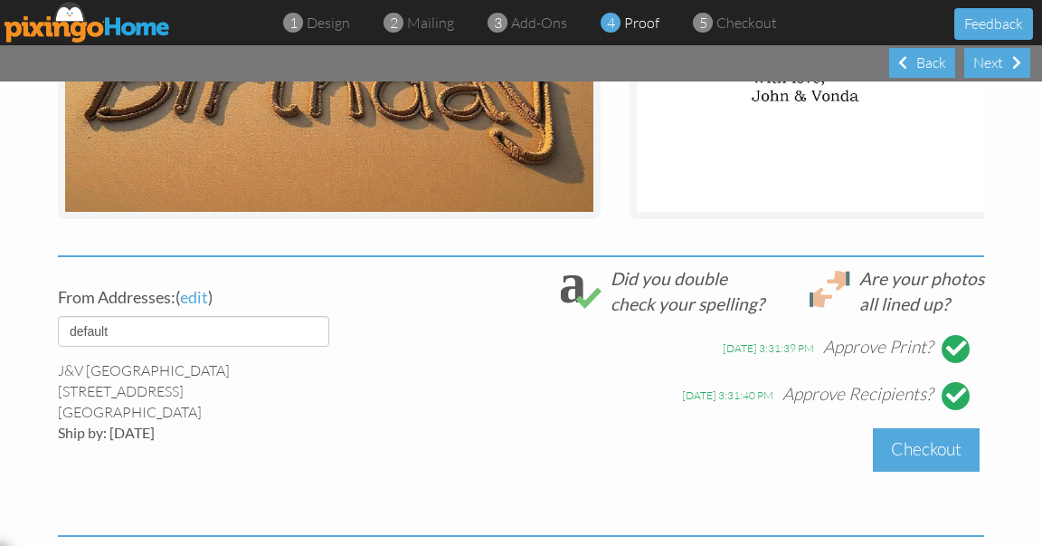
click at [952, 456] on div "Checkout" at bounding box center [926, 449] width 107 height 43
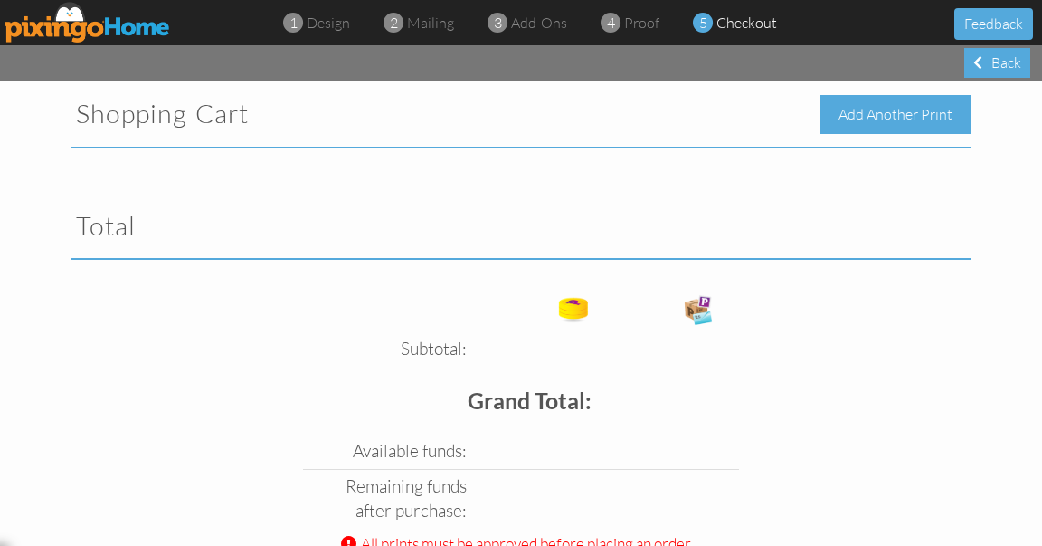
click at [909, 118] on div "Add Another Print" at bounding box center [896, 114] width 150 height 39
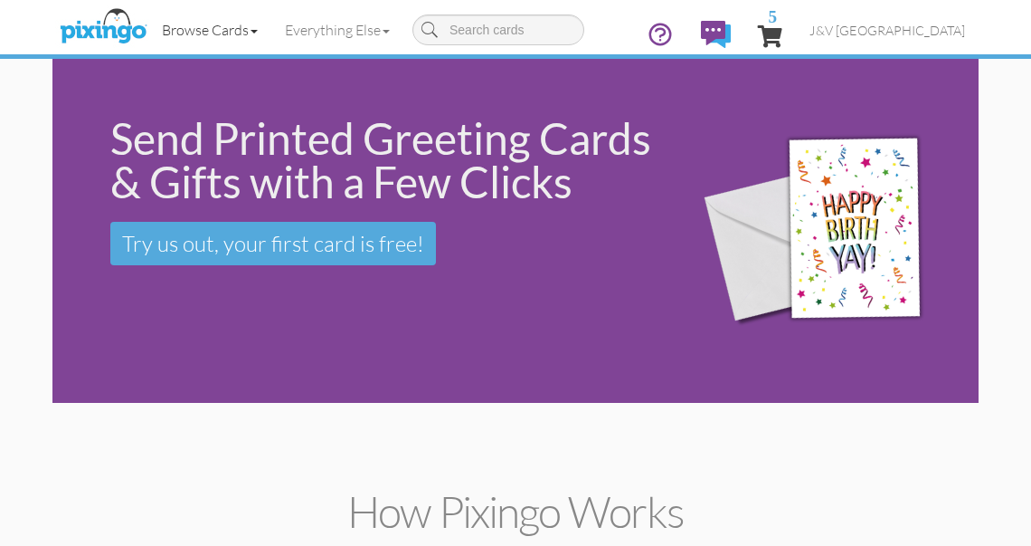
click at [222, 33] on link "Browse Cards" at bounding box center [209, 29] width 123 height 45
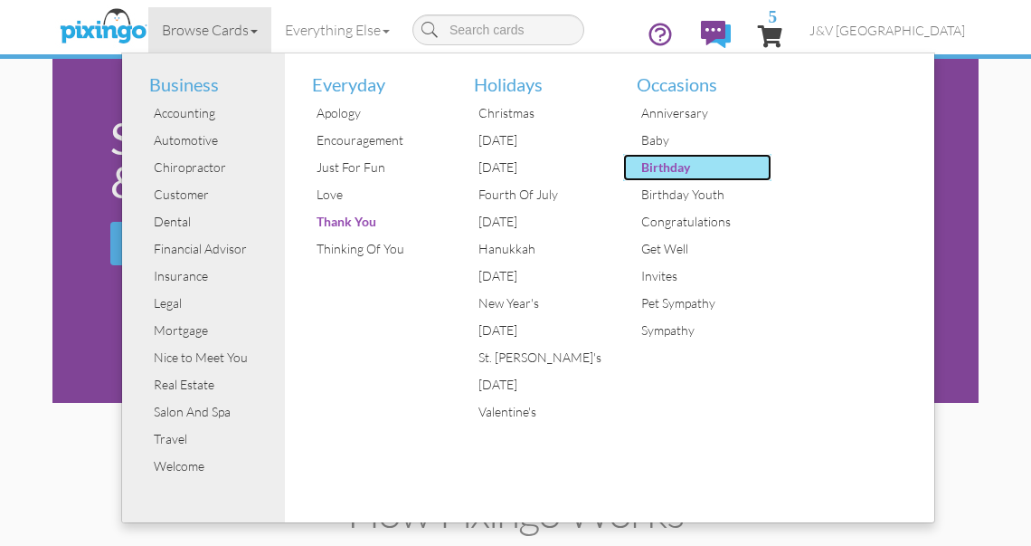
click at [659, 165] on div "Birthday" at bounding box center [705, 167] width 136 height 27
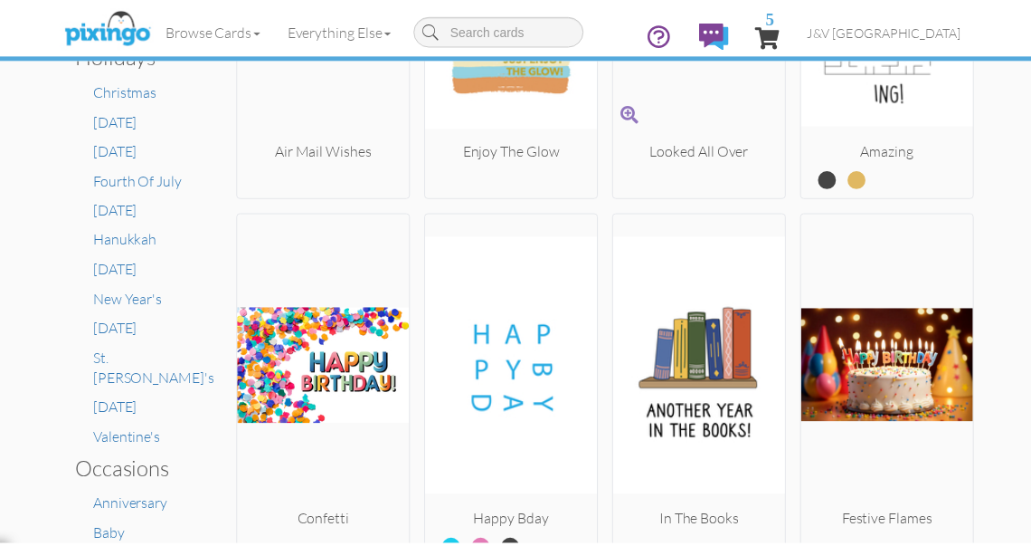
scroll to position [811, 0]
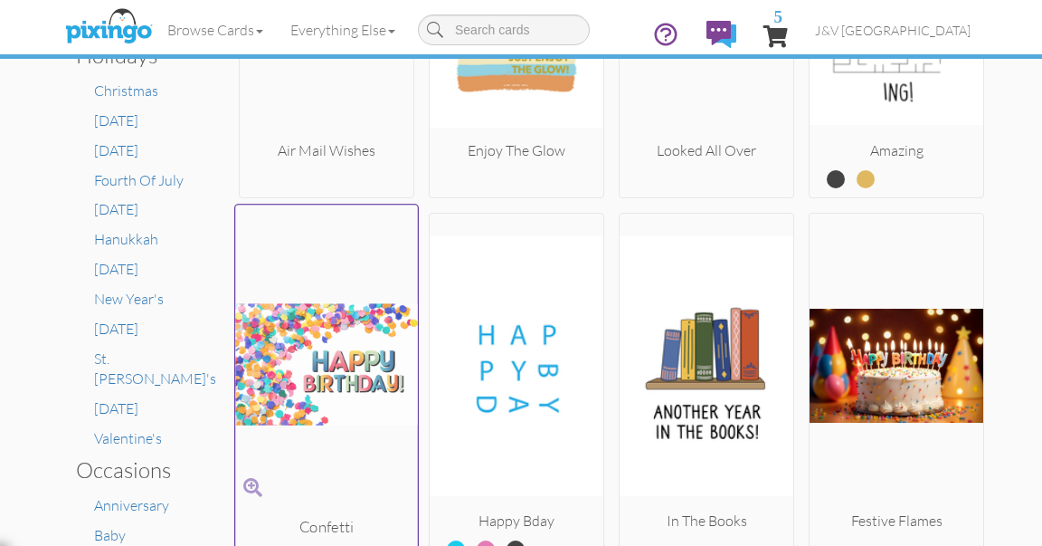
click at [340, 361] on img at bounding box center [326, 365] width 183 height 304
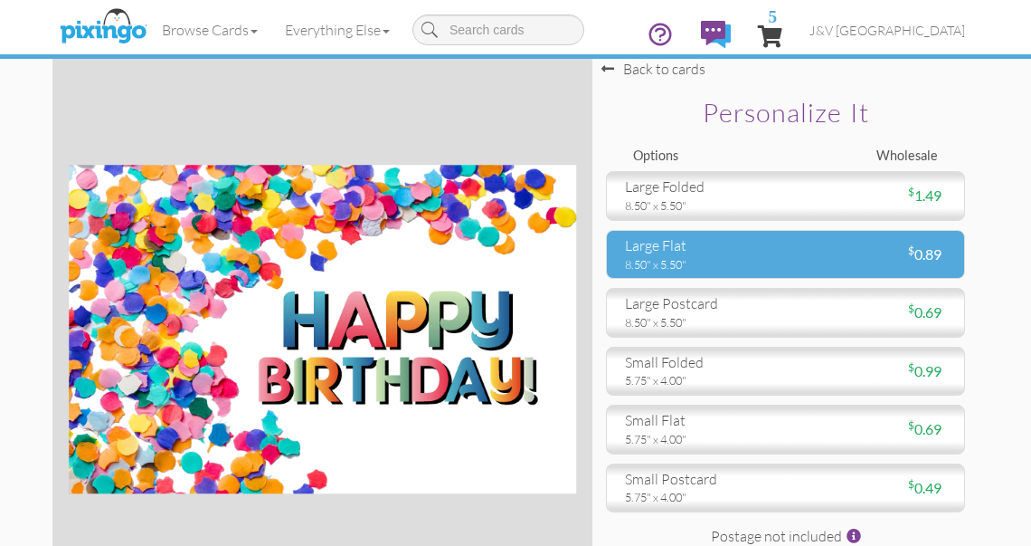
click at [713, 260] on div "8.50" x 5.50"" at bounding box center [698, 264] width 147 height 16
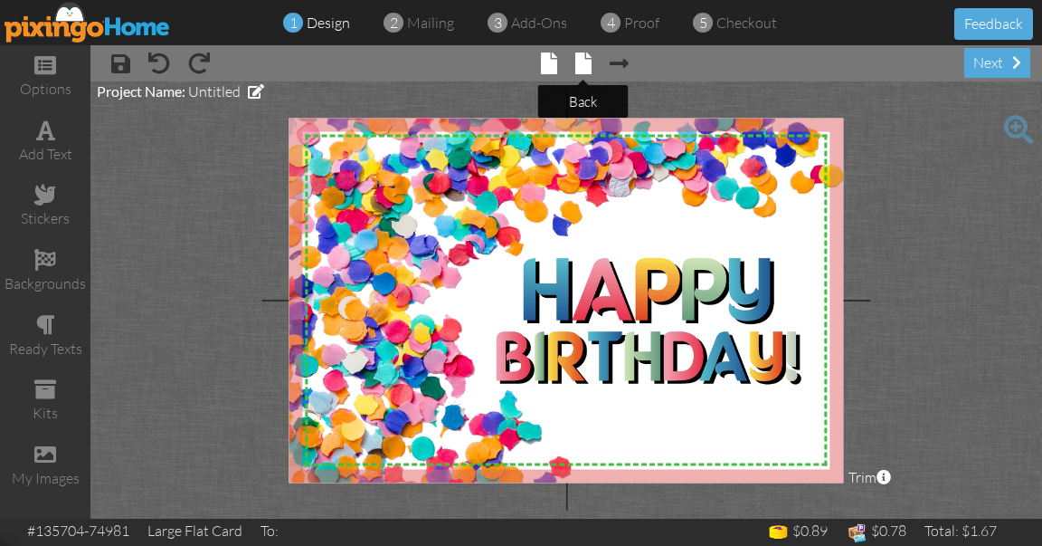
click at [581, 71] on span at bounding box center [583, 63] width 16 height 22
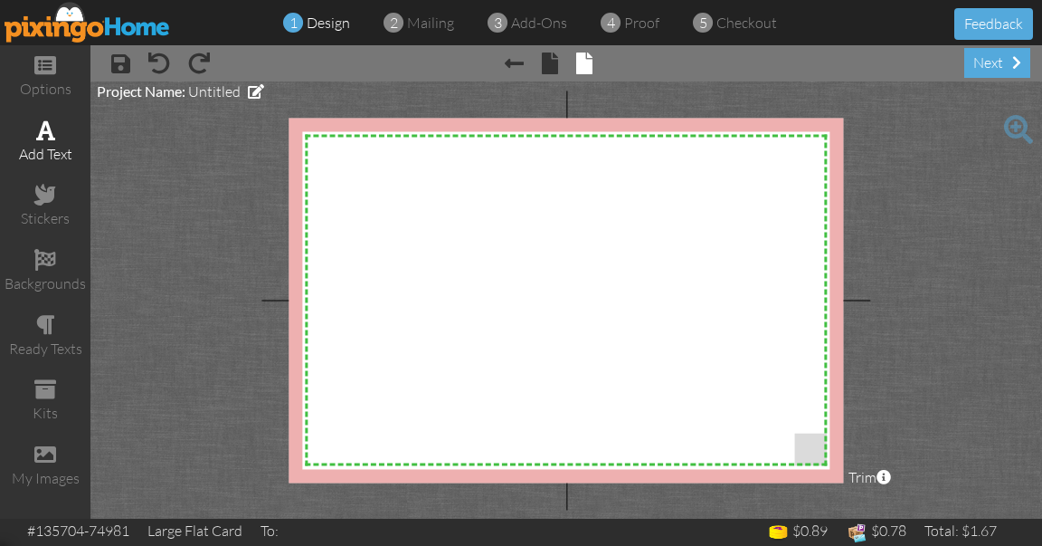
click at [50, 147] on div "add text" at bounding box center [45, 154] width 90 height 21
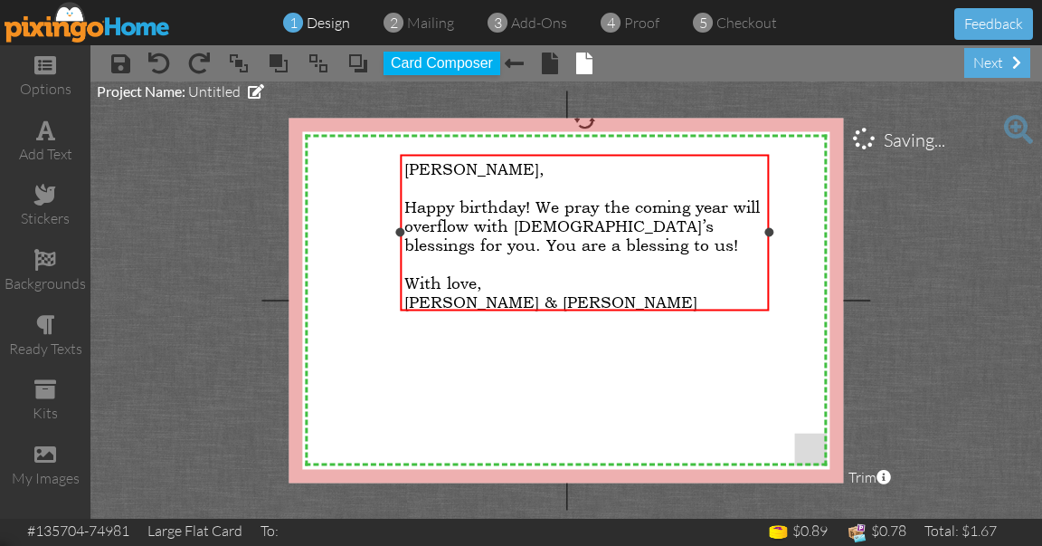
drag, startPoint x: 732, startPoint y: 234, endPoint x: 768, endPoint y: 242, distance: 37.1
click at [768, 242] on div "[PERSON_NAME], ​ Happy birthday! We pray the coming year will overflow with [DE…" at bounding box center [584, 232] width 369 height 157
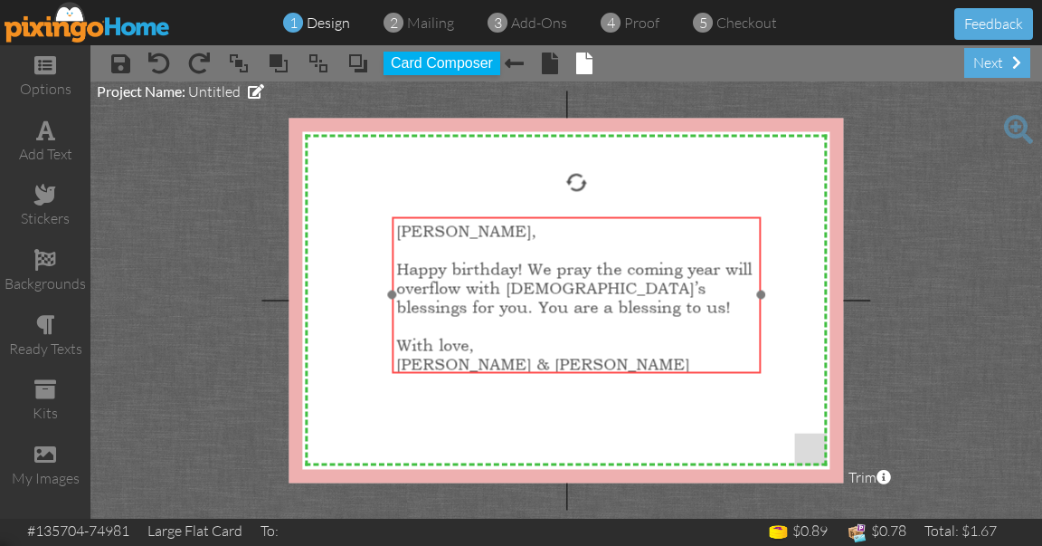
drag, startPoint x: 656, startPoint y: 151, endPoint x: 647, endPoint y: 214, distance: 63.1
click at [648, 214] on div at bounding box center [576, 295] width 378 height 166
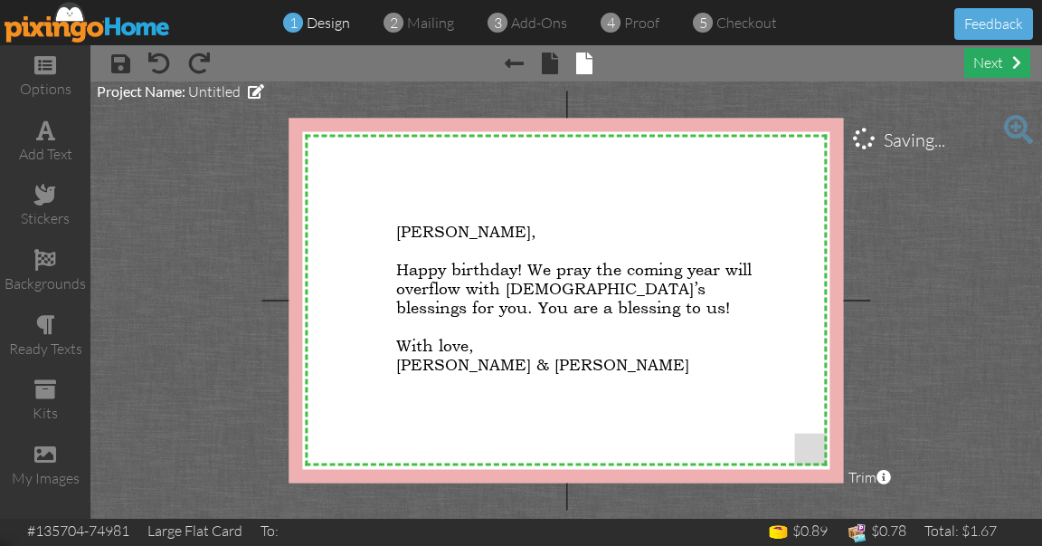
click at [996, 59] on div "next" at bounding box center [997, 63] width 66 height 30
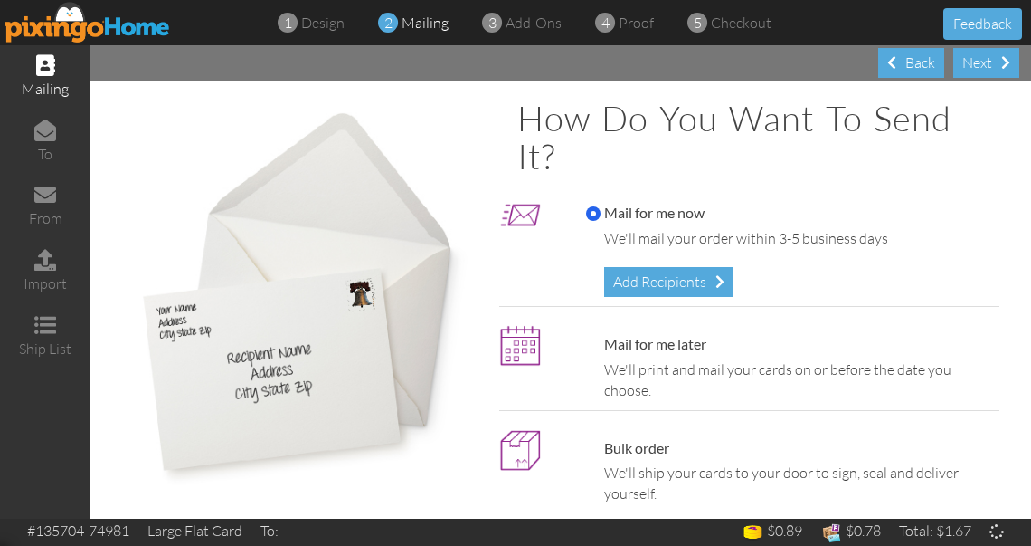
click at [638, 345] on label "Mail for me later" at bounding box center [646, 344] width 120 height 21
click at [601, 345] on input "Mail for me later" at bounding box center [593, 344] width 14 height 14
radio input "true"
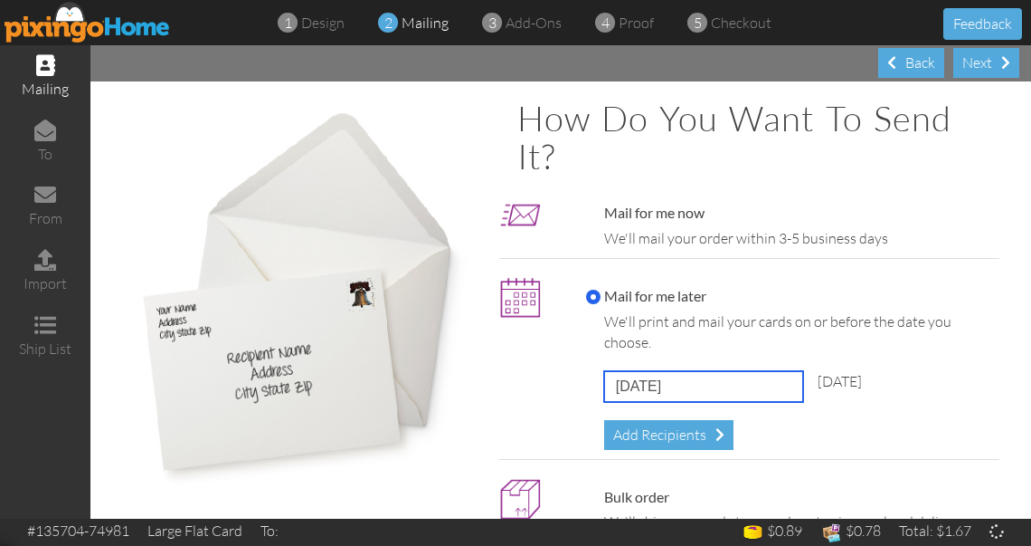
click at [721, 380] on input "[DATE]" at bounding box center [703, 386] width 199 height 31
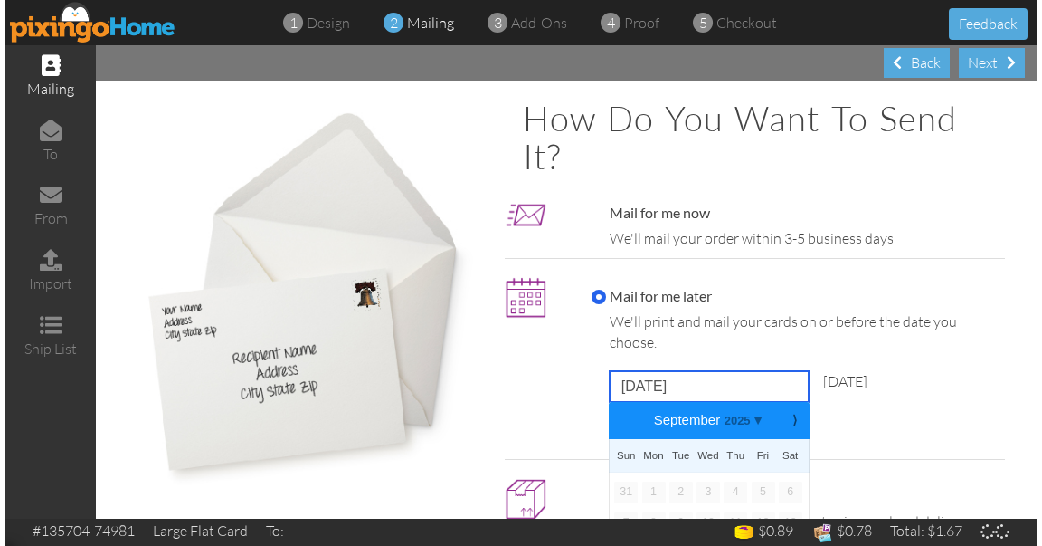
scroll to position [119, 0]
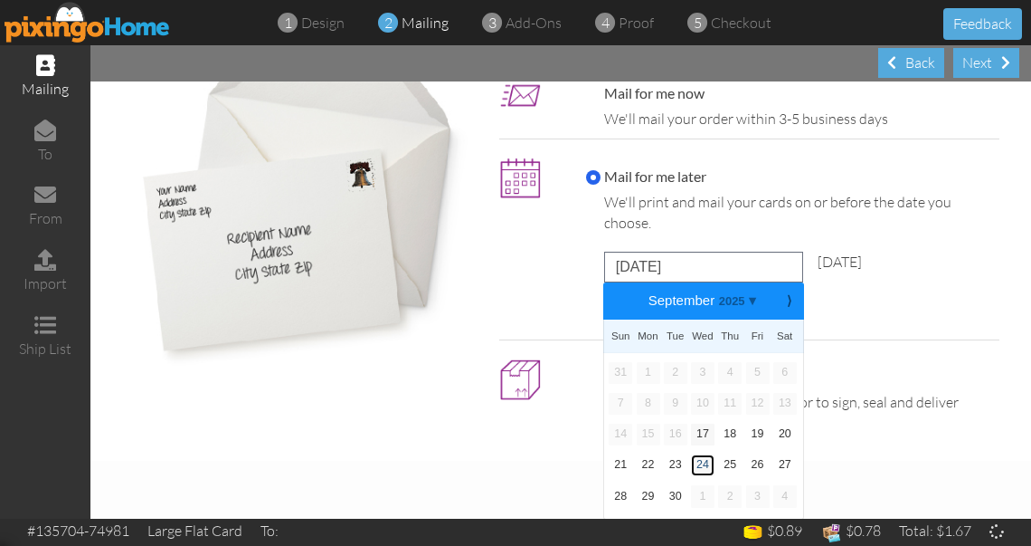
click at [703, 469] on link "24" at bounding box center [703, 465] width 24 height 22
type input "[DATE]"
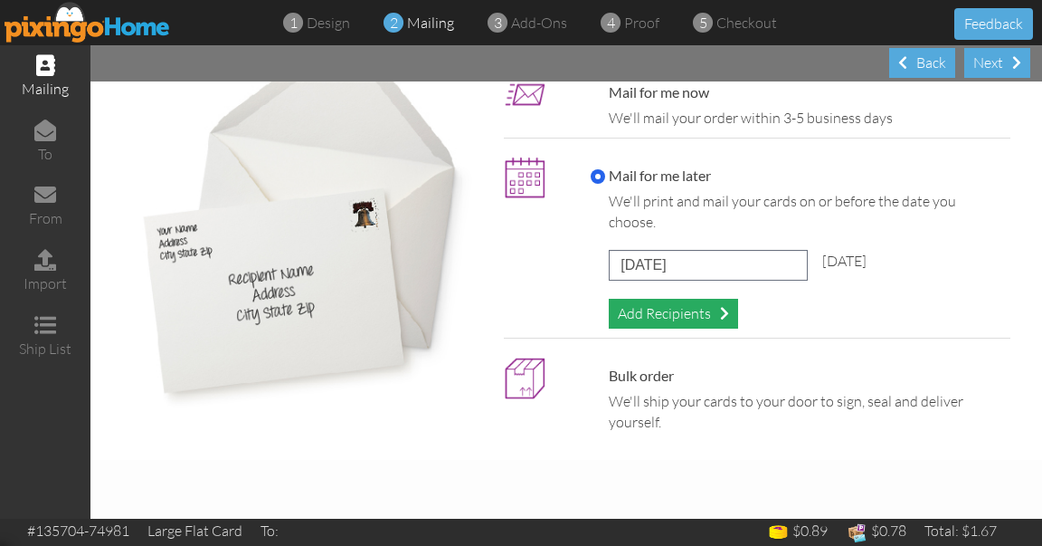
click at [685, 318] on div "Add Recipients" at bounding box center [673, 314] width 129 height 30
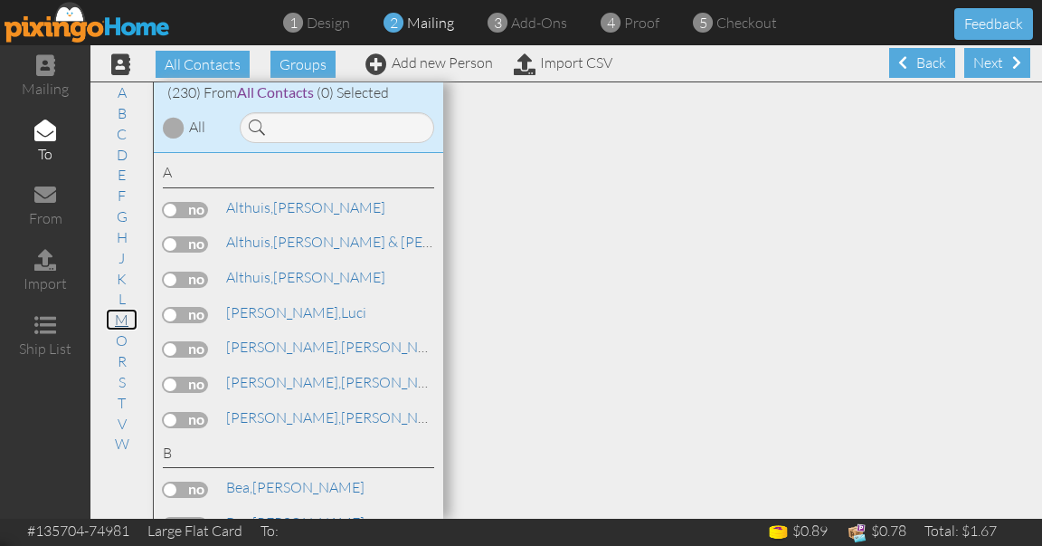
click at [118, 322] on link "M" at bounding box center [122, 320] width 32 height 22
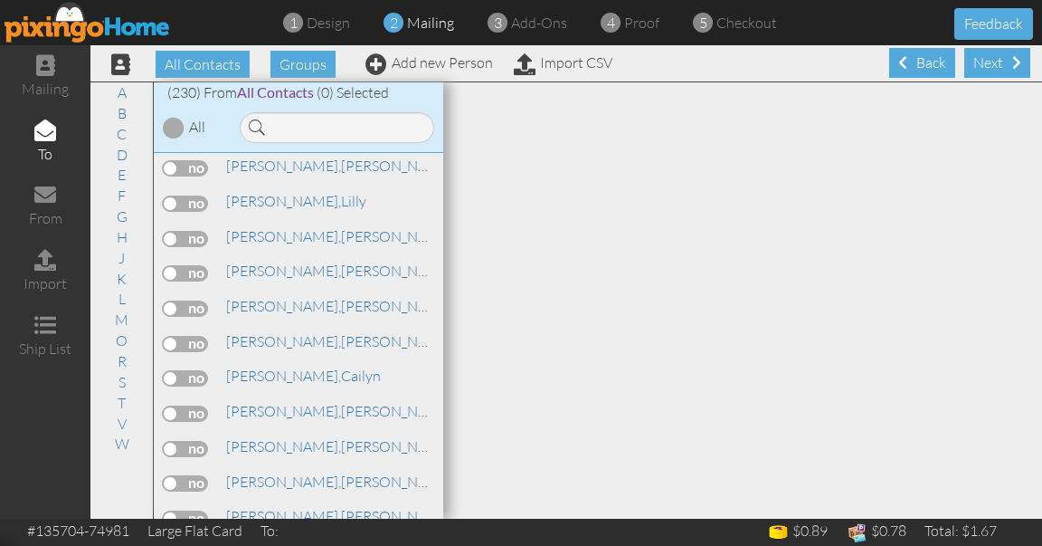
scroll to position [5572, 0]
click at [204, 372] on label at bounding box center [185, 380] width 45 height 16
click at [0, 0] on input "checkbox" at bounding box center [0, 0] width 0 height 0
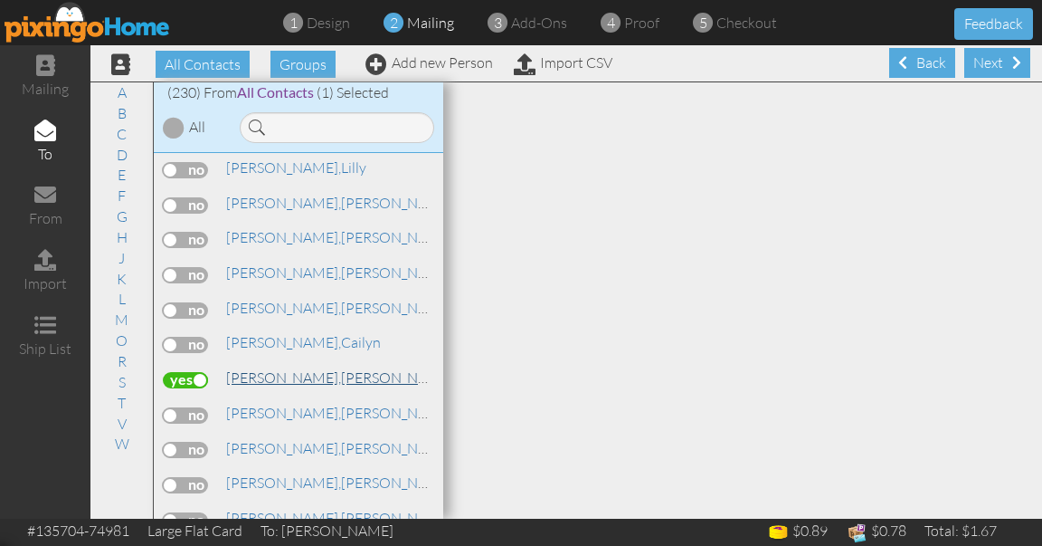
click at [290, 366] on link "[PERSON_NAME]" at bounding box center [339, 377] width 231 height 22
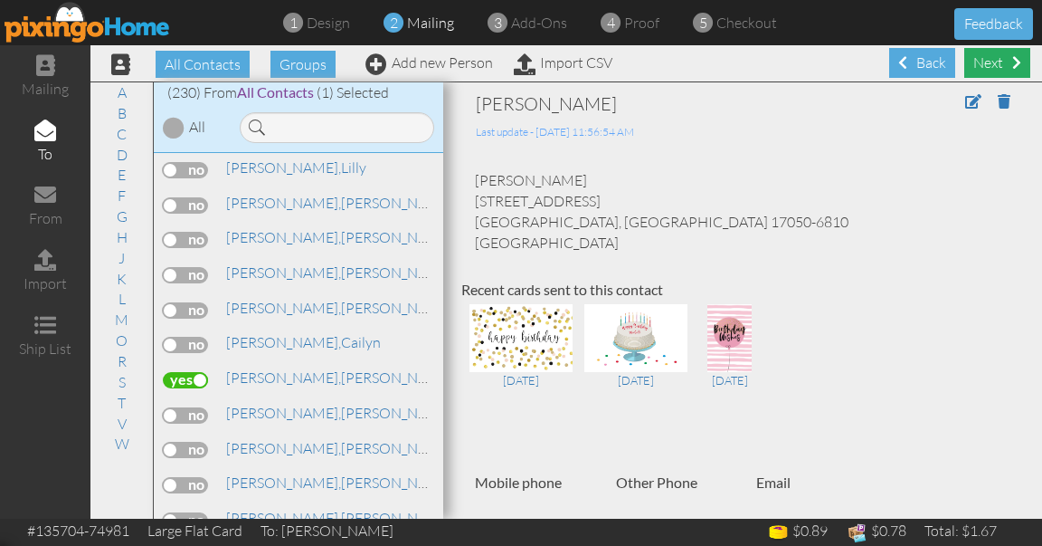
click at [981, 57] on div "Next" at bounding box center [997, 63] width 66 height 30
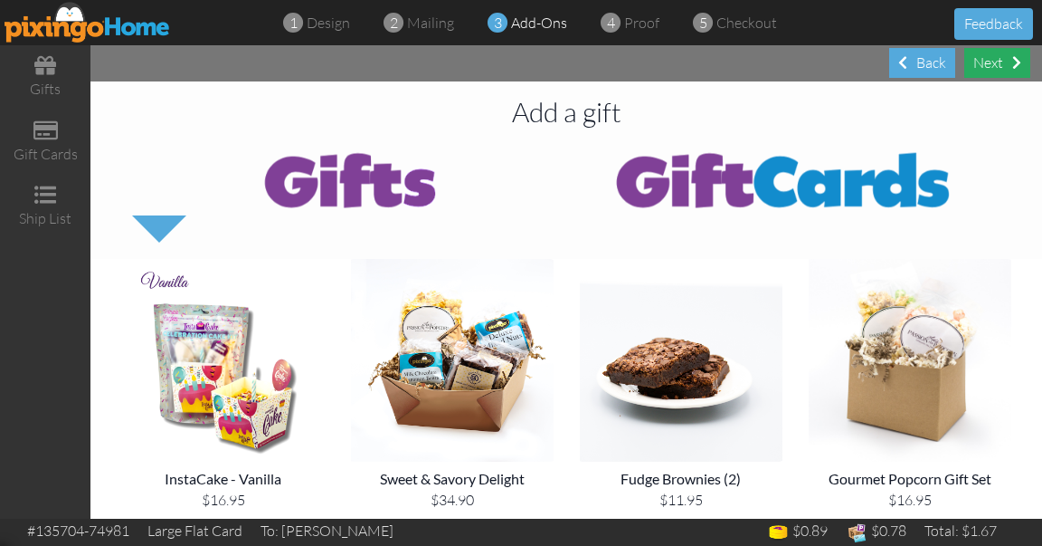
click at [982, 59] on div "Next" at bounding box center [997, 63] width 66 height 30
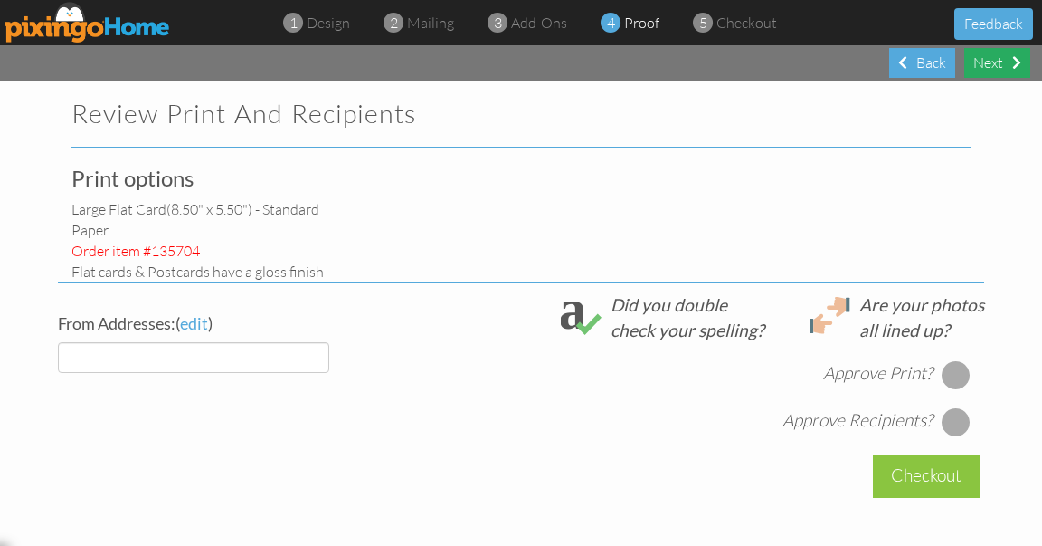
select select "object:13847"
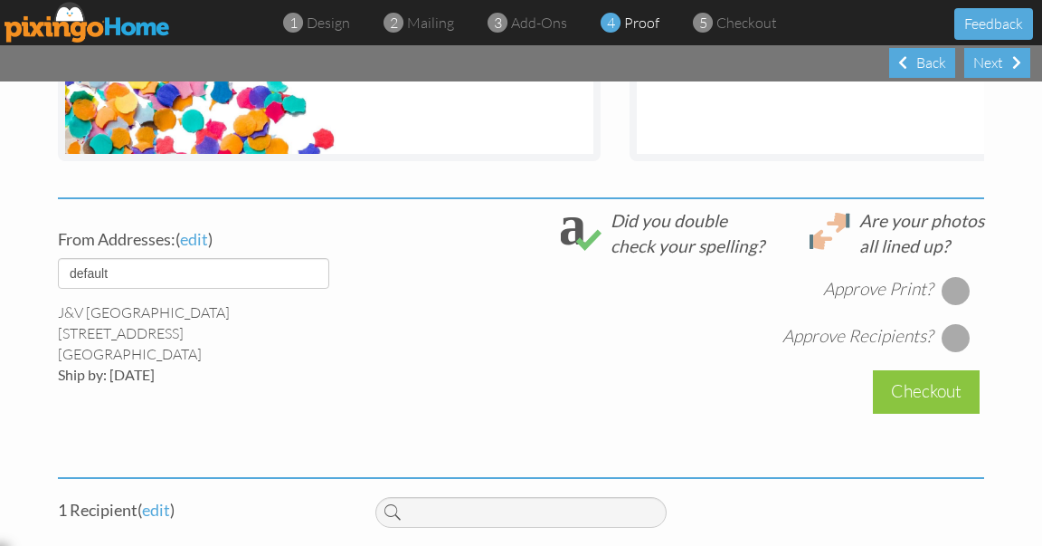
scroll to position [584, 0]
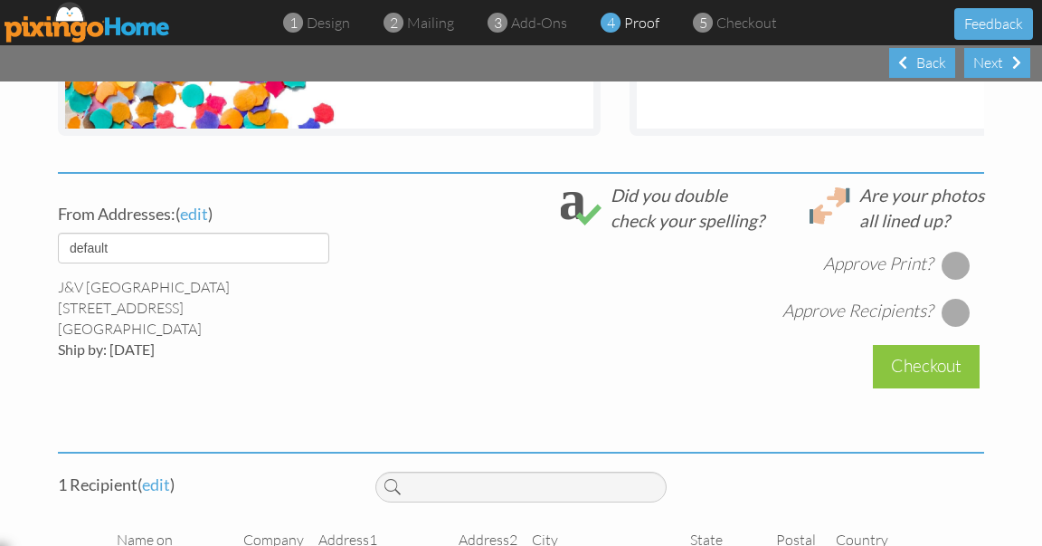
click at [951, 280] on div at bounding box center [956, 265] width 29 height 29
click at [954, 318] on div at bounding box center [956, 312] width 29 height 29
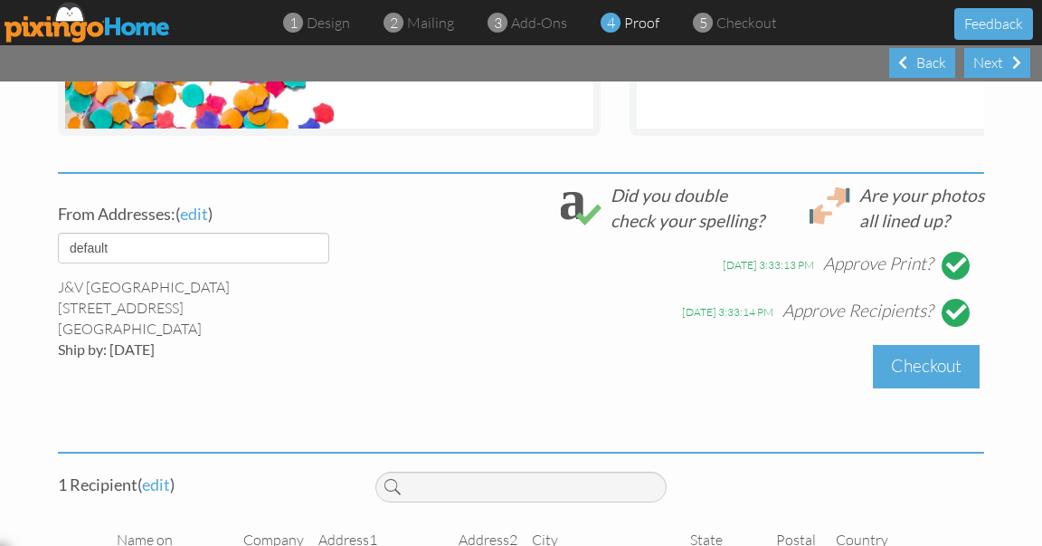
click at [949, 382] on div "Checkout" at bounding box center [926, 366] width 107 height 43
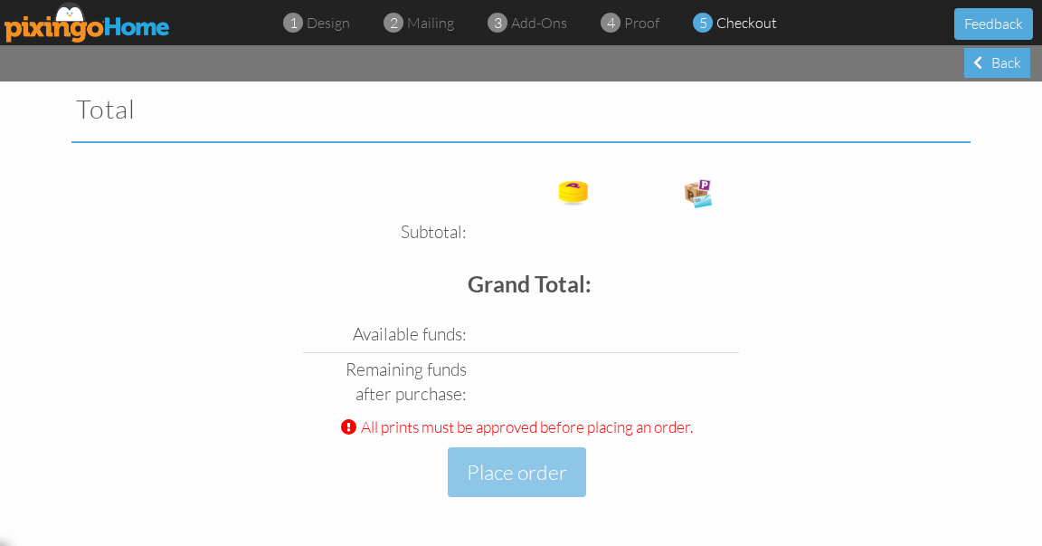
scroll to position [3116, 0]
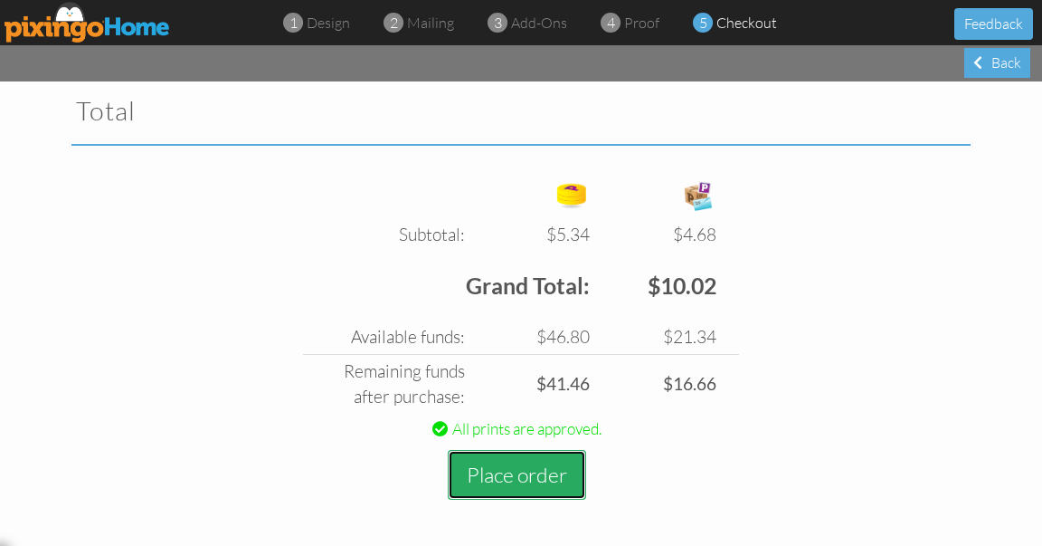
click at [520, 475] on button "Place order" at bounding box center [517, 475] width 138 height 50
